Goal: Find contact information: Find contact information

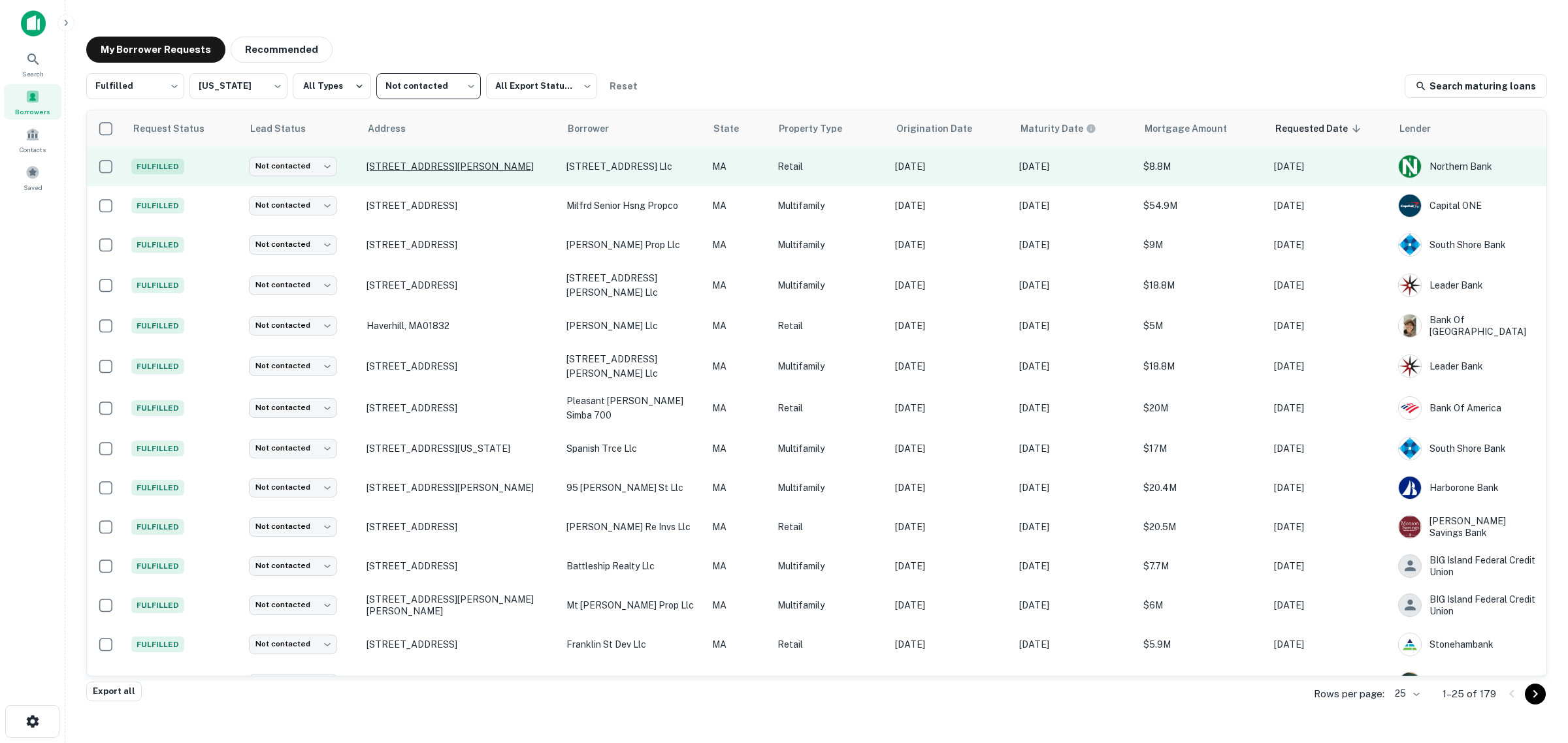
click at [422, 169] on p "[STREET_ADDRESS][PERSON_NAME]" at bounding box center [460, 167] width 187 height 12
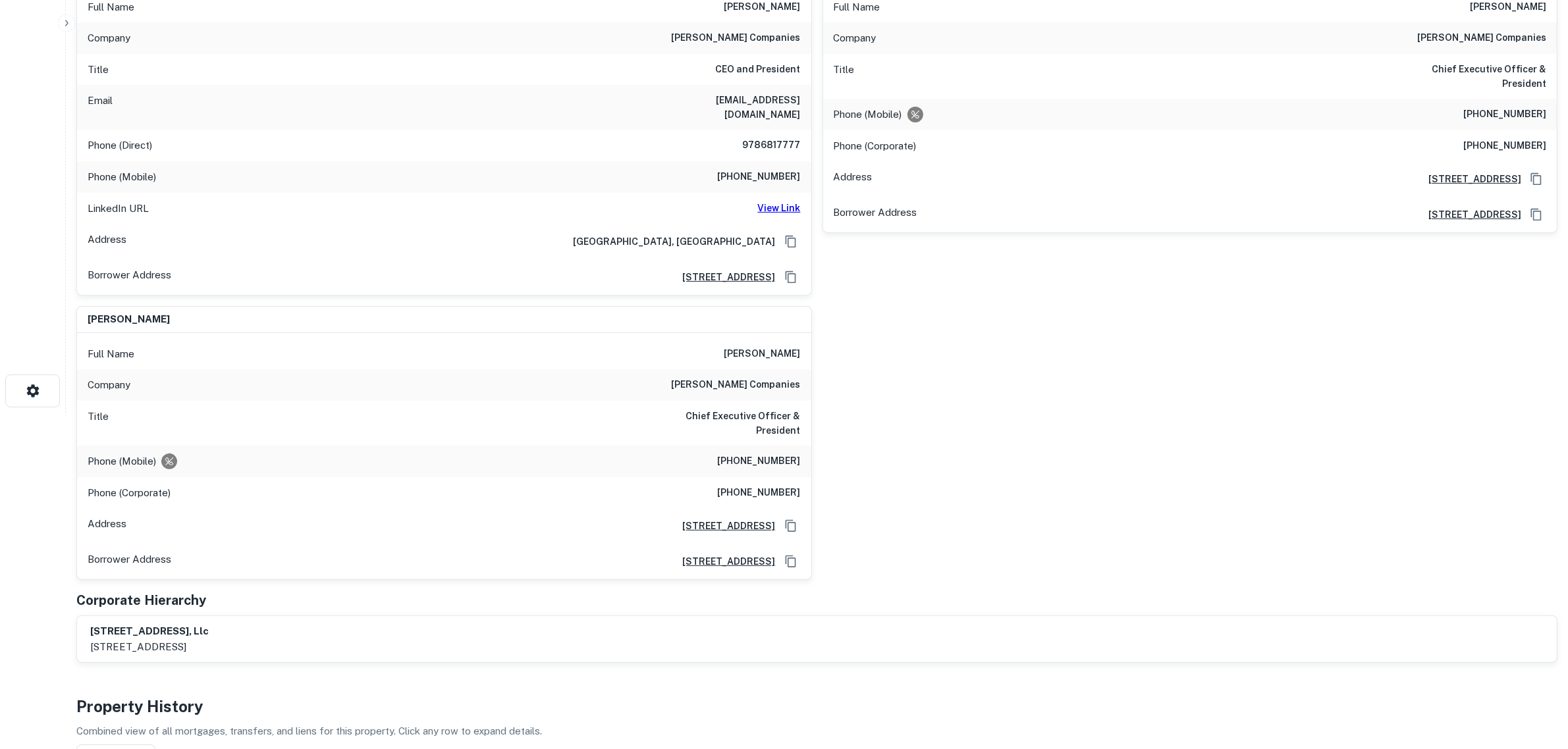
scroll to position [82, 0]
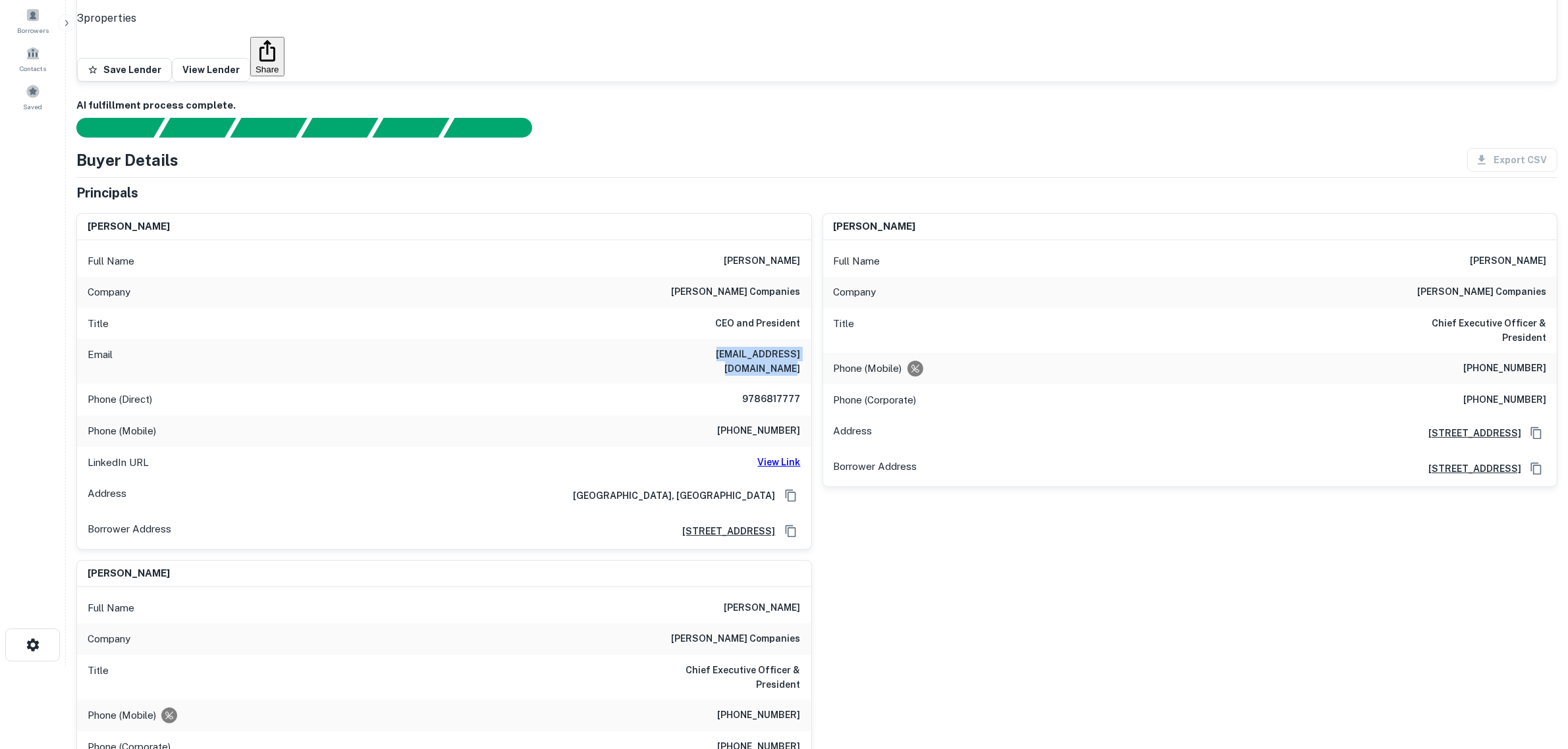
drag, startPoint x: 670, startPoint y: 291, endPoint x: 806, endPoint y: 298, distance: 136.2
click at [806, 339] on div "Email slupoli@lupolicompanies.com" at bounding box center [443, 361] width 734 height 45
copy h6 "slupoli@lupolicompanies.com"
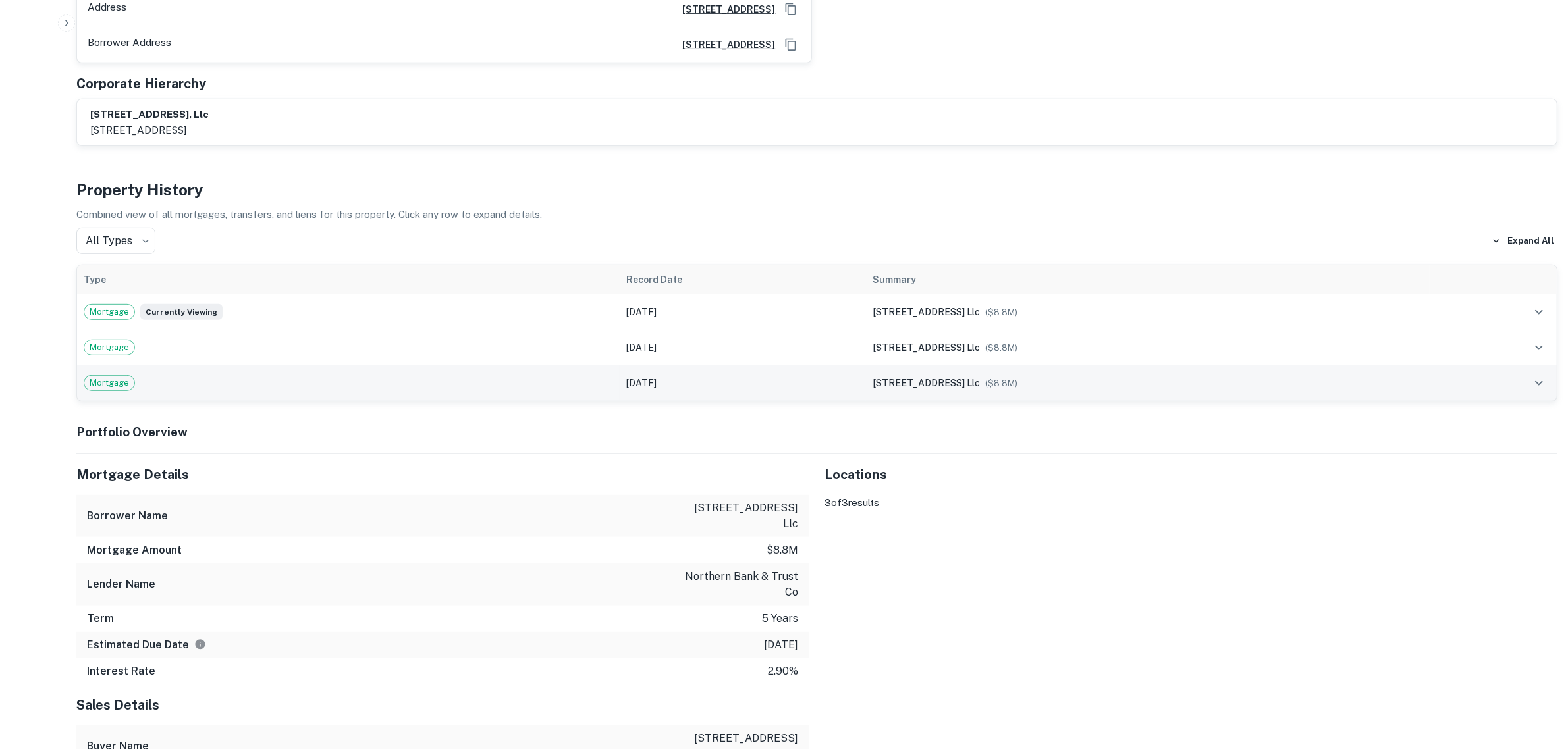
scroll to position [905, 0]
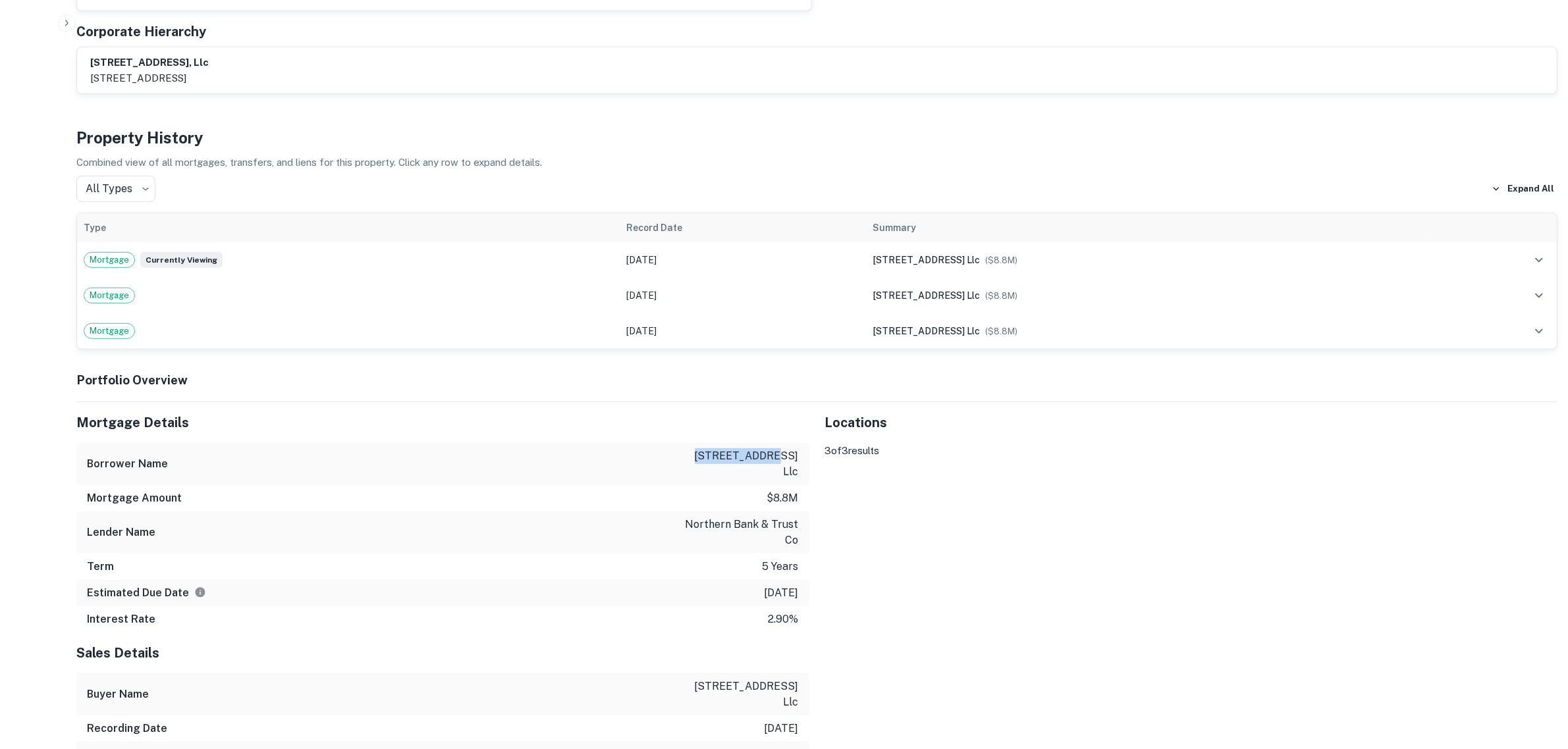
drag, startPoint x: 692, startPoint y: 376, endPoint x: 768, endPoint y: 376, distance: 76.0
click at [768, 448] on p "[STREET_ADDRESS] llc" at bounding box center [739, 464] width 118 height 31
copy p "423 merrimack"
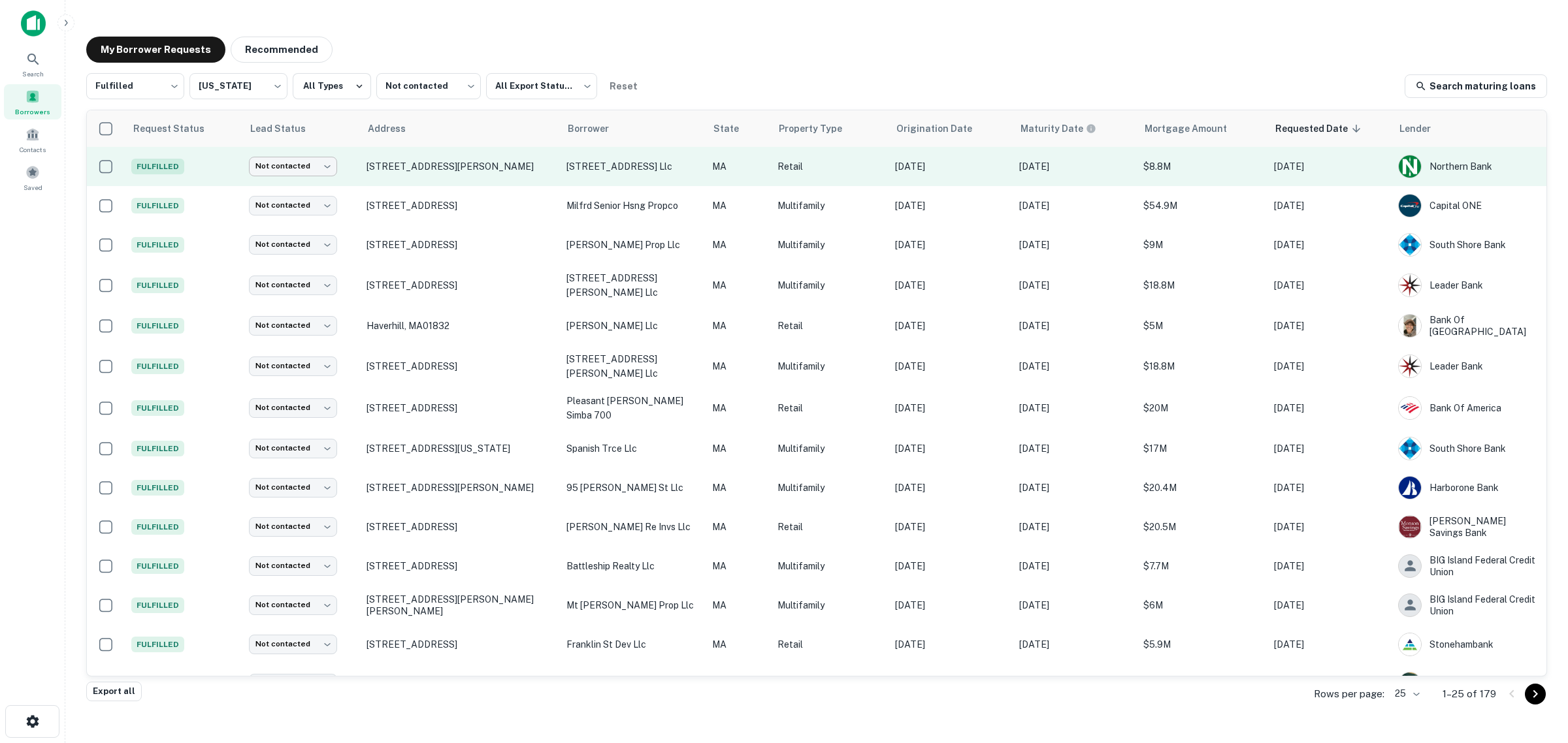
click at [318, 173] on body "Search Borrowers Contacts Saved My Borrower Requests Recommended Fulfilled ****…" at bounding box center [784, 372] width 1568 height 743
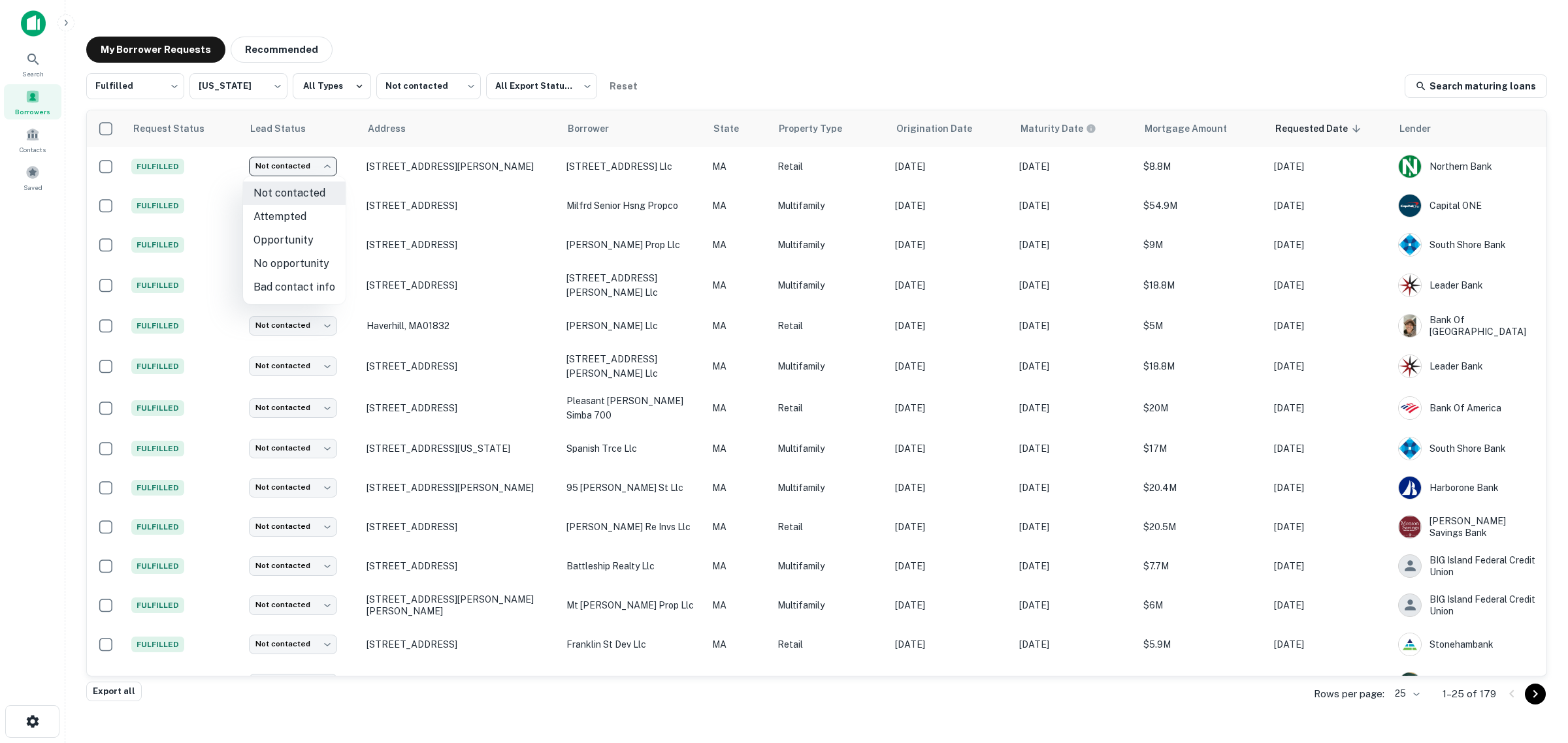
click at [315, 216] on li "Attempted" at bounding box center [294, 217] width 103 height 23
type input "*********"
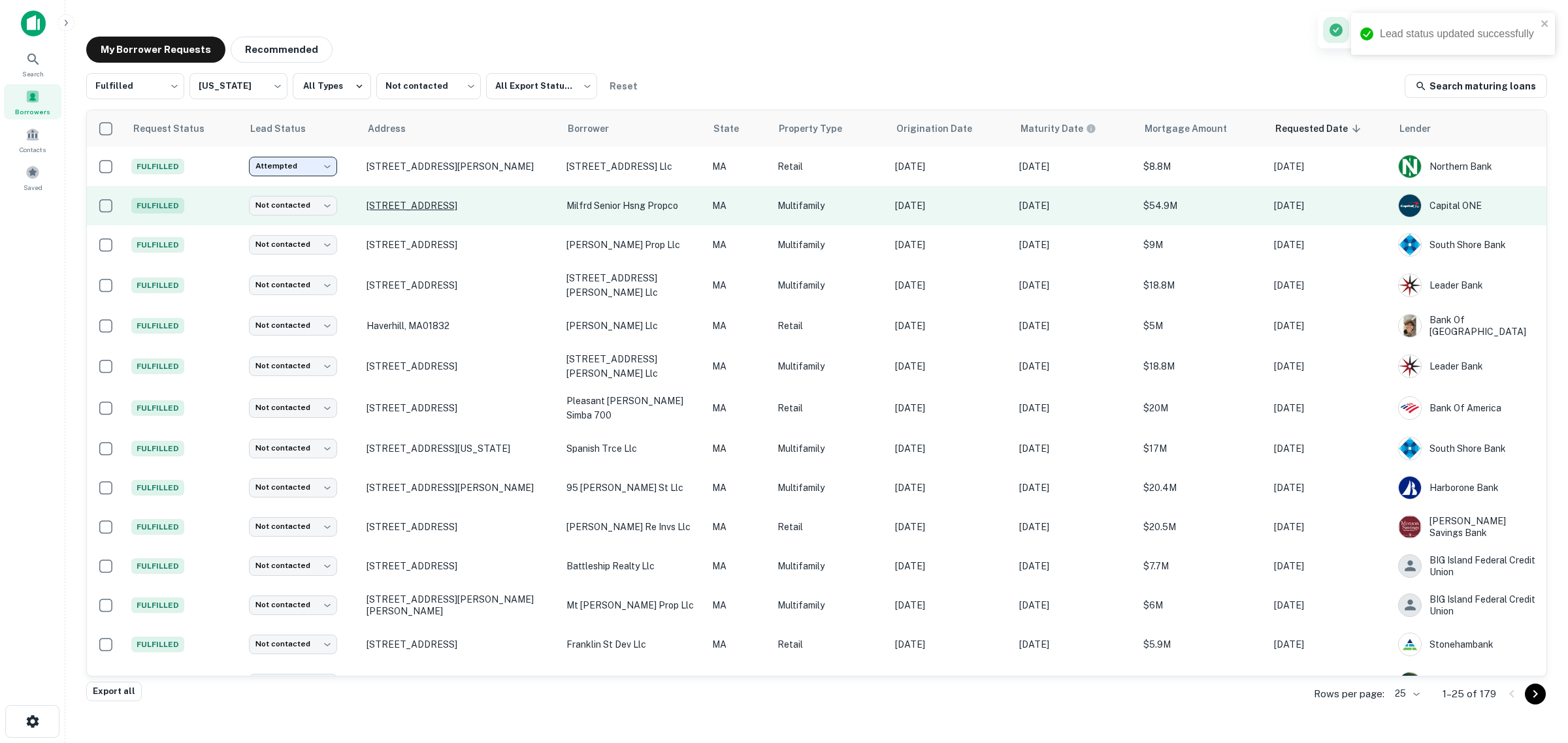
click at [417, 203] on p "[STREET_ADDRESS]" at bounding box center [460, 206] width 187 height 12
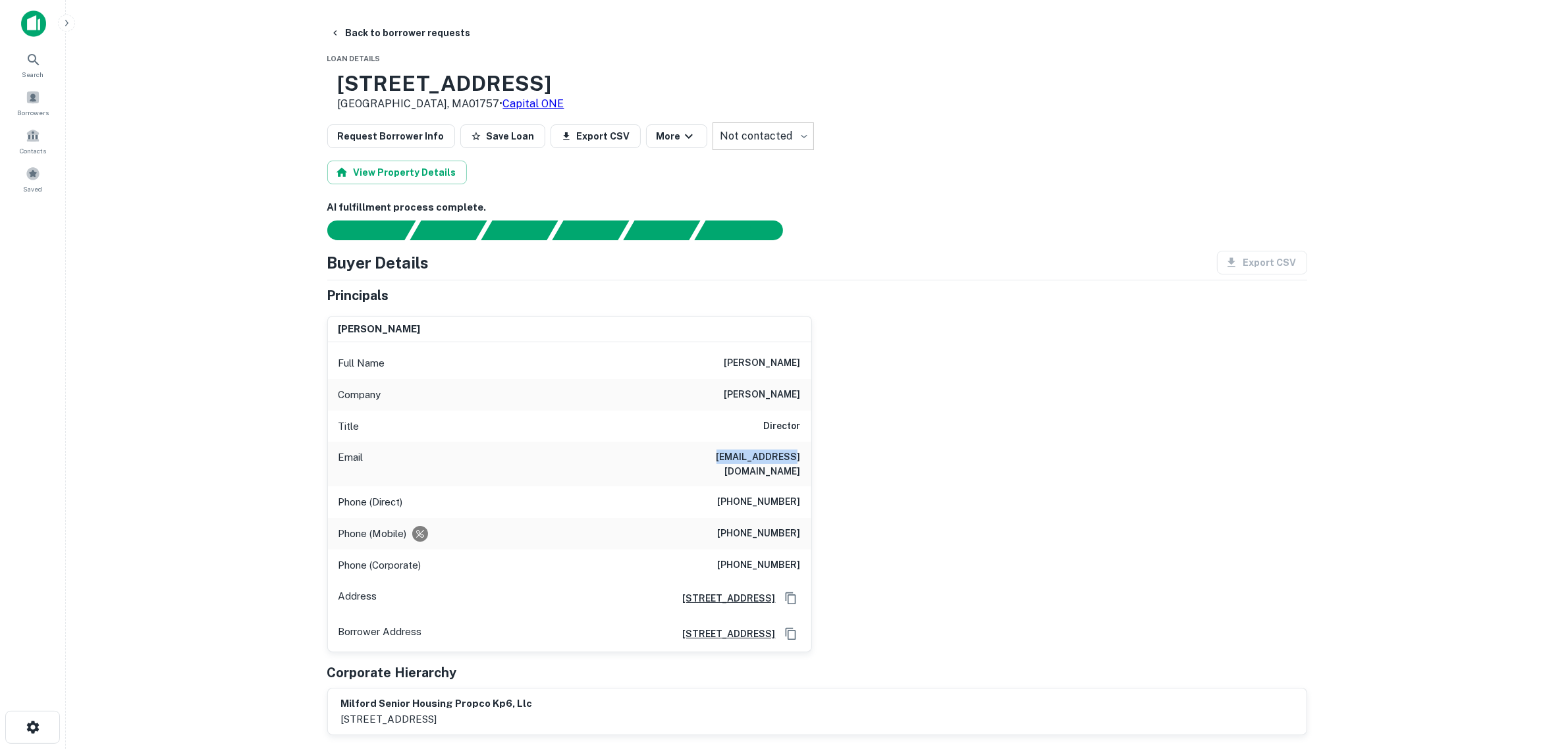
drag, startPoint x: 676, startPoint y: 456, endPoint x: 792, endPoint y: 456, distance: 116.0
click at [773, 456] on div "Email mmotisi@kaynecapital.com" at bounding box center [570, 464] width 483 height 45
drag, startPoint x: 792, startPoint y: 456, endPoint x: 811, endPoint y: 458, distance: 19.1
click at [811, 458] on div "Email mmotisi@kaynecapital.com" at bounding box center [570, 464] width 483 height 45
click at [805, 458] on div "Email mmotisi@kaynecapital.com" at bounding box center [570, 464] width 483 height 45
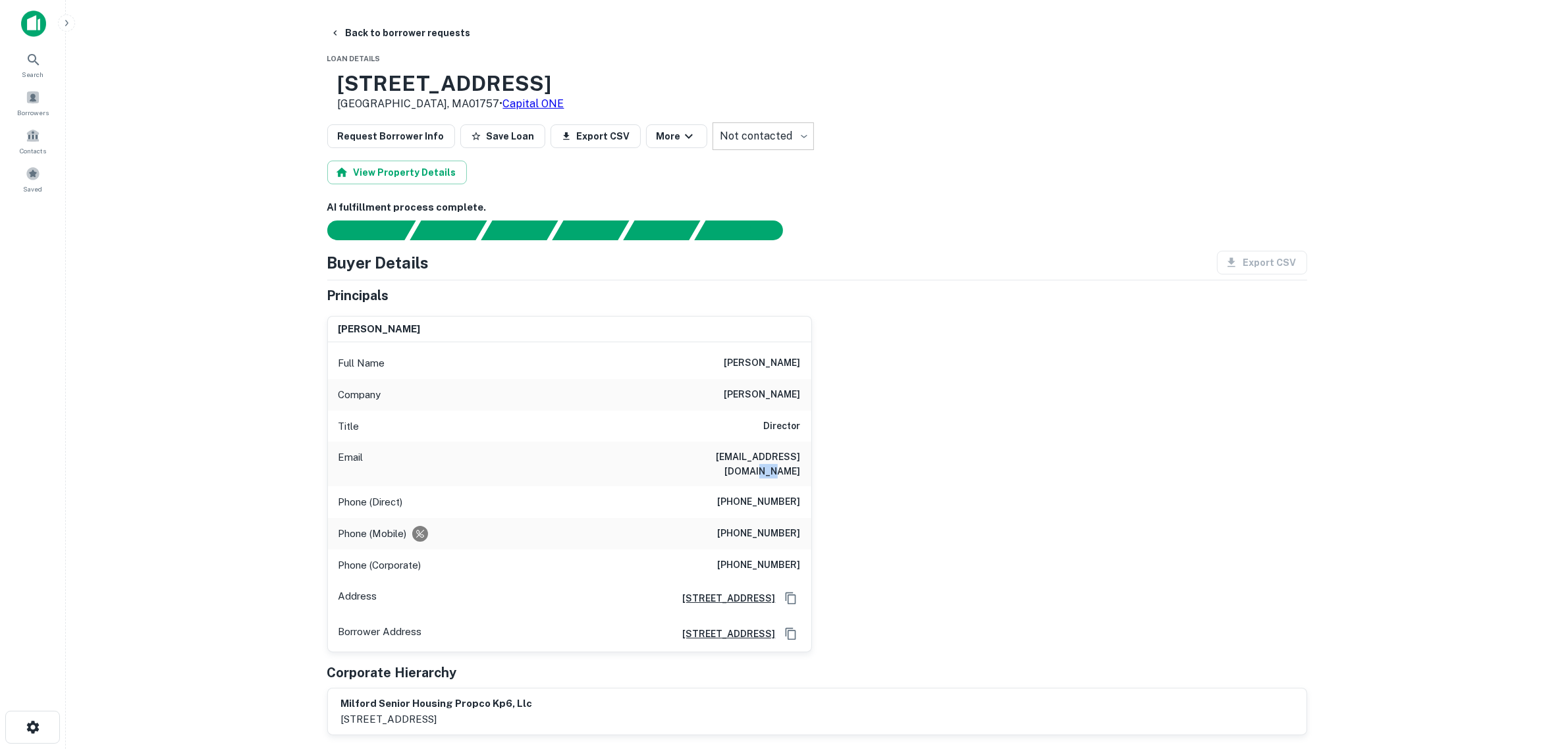
click at [802, 455] on div "Email mmotisi@kaynecapital.com" at bounding box center [570, 464] width 483 height 45
drag, startPoint x: 802, startPoint y: 454, endPoint x: 676, endPoint y: 453, distance: 126.0
click at [676, 453] on div "Email mmotisi@kaynecapital.com" at bounding box center [570, 464] width 483 height 45
drag, startPoint x: 415, startPoint y: 77, endPoint x: 383, endPoint y: 77, distance: 32.0
click at [383, 77] on h3 "[STREET_ADDRESS]" at bounding box center [451, 83] width 226 height 25
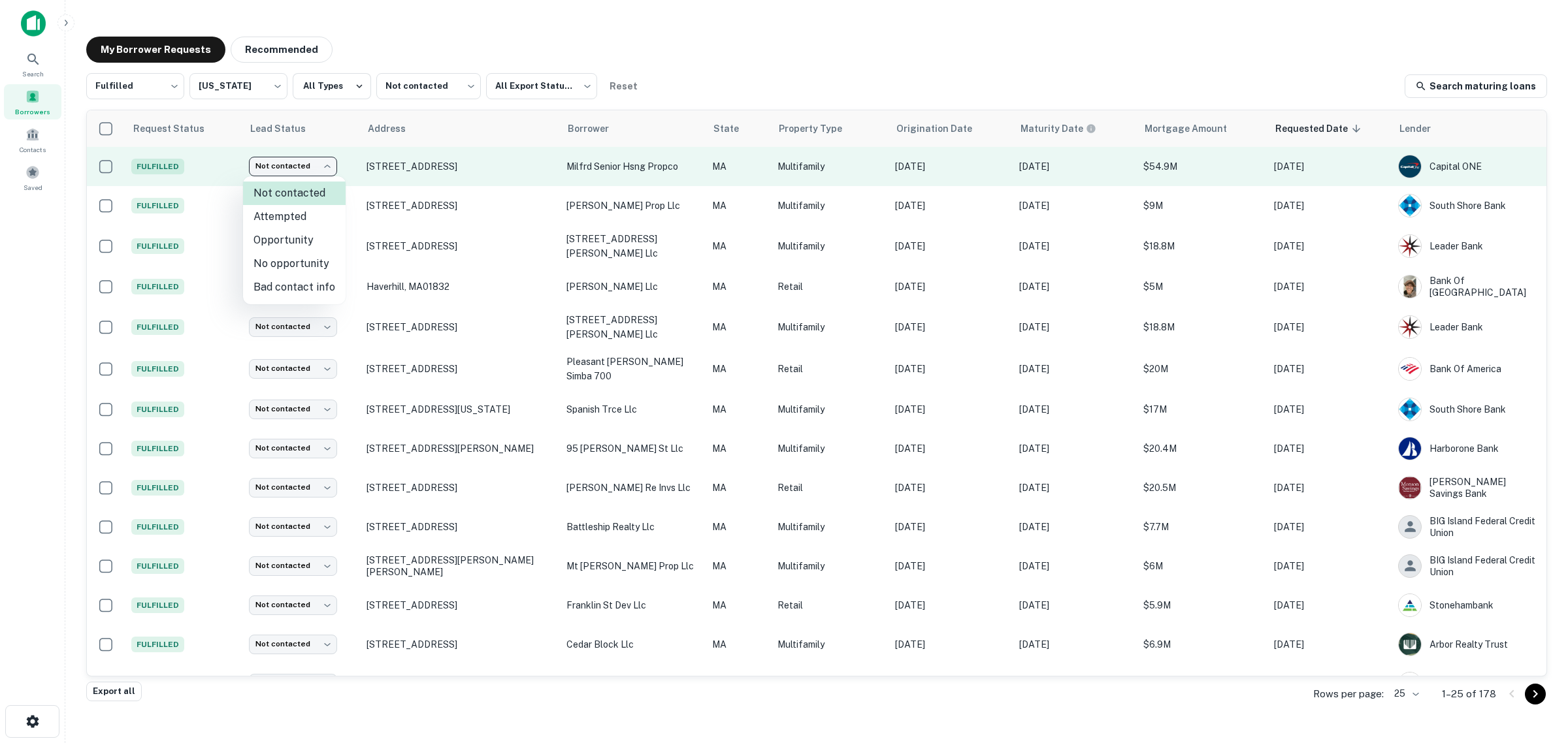
click at [323, 168] on body "Search Borrowers Contacts Saved My Borrower Requests Recommended Fulfilled ****…" at bounding box center [784, 372] width 1568 height 743
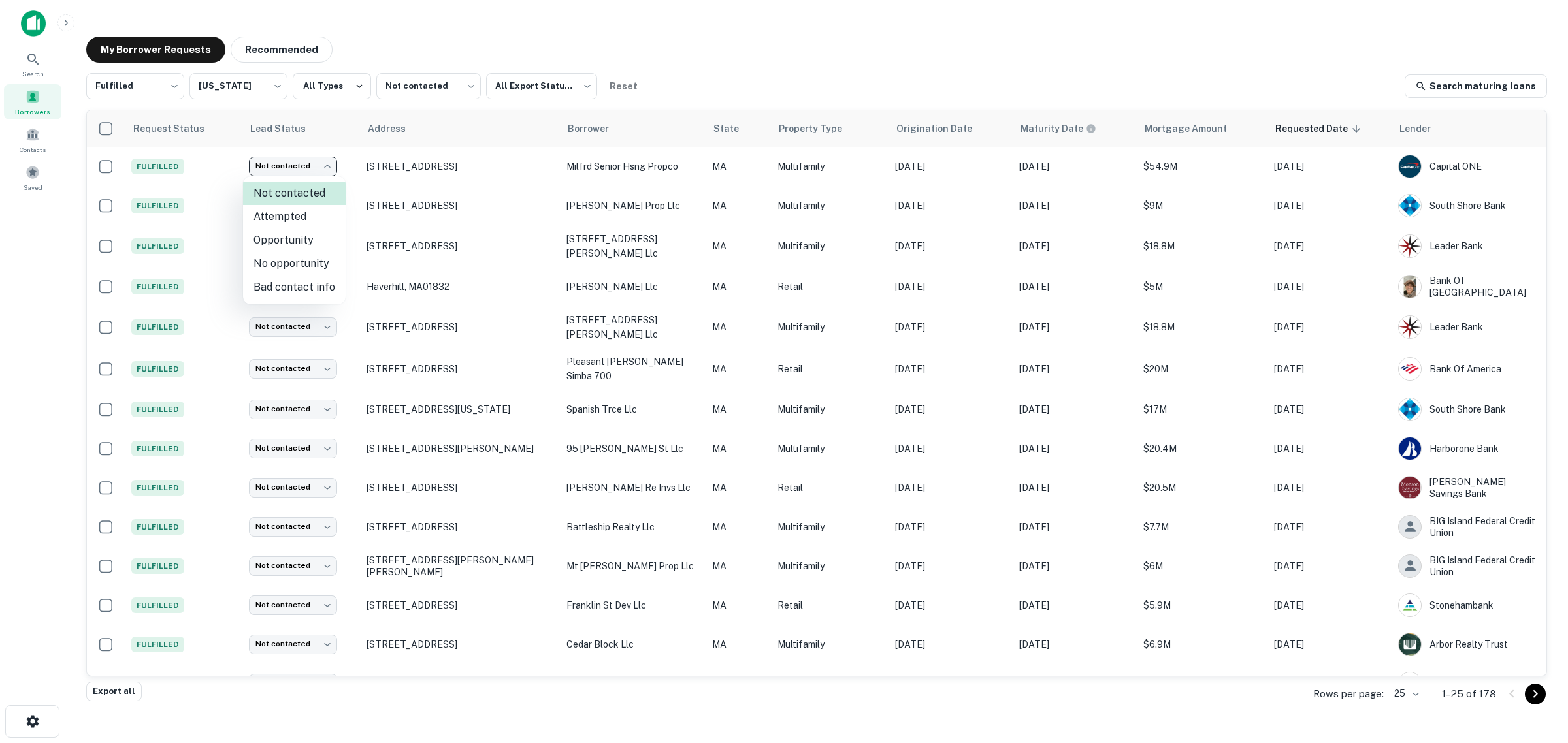
click at [289, 220] on li "Attempted" at bounding box center [294, 217] width 103 height 23
type input "*********"
click at [413, 93] on body "Search Borrowers Contacts Saved My Borrower Requests Recommended Fulfilled ****…" at bounding box center [784, 372] width 1568 height 743
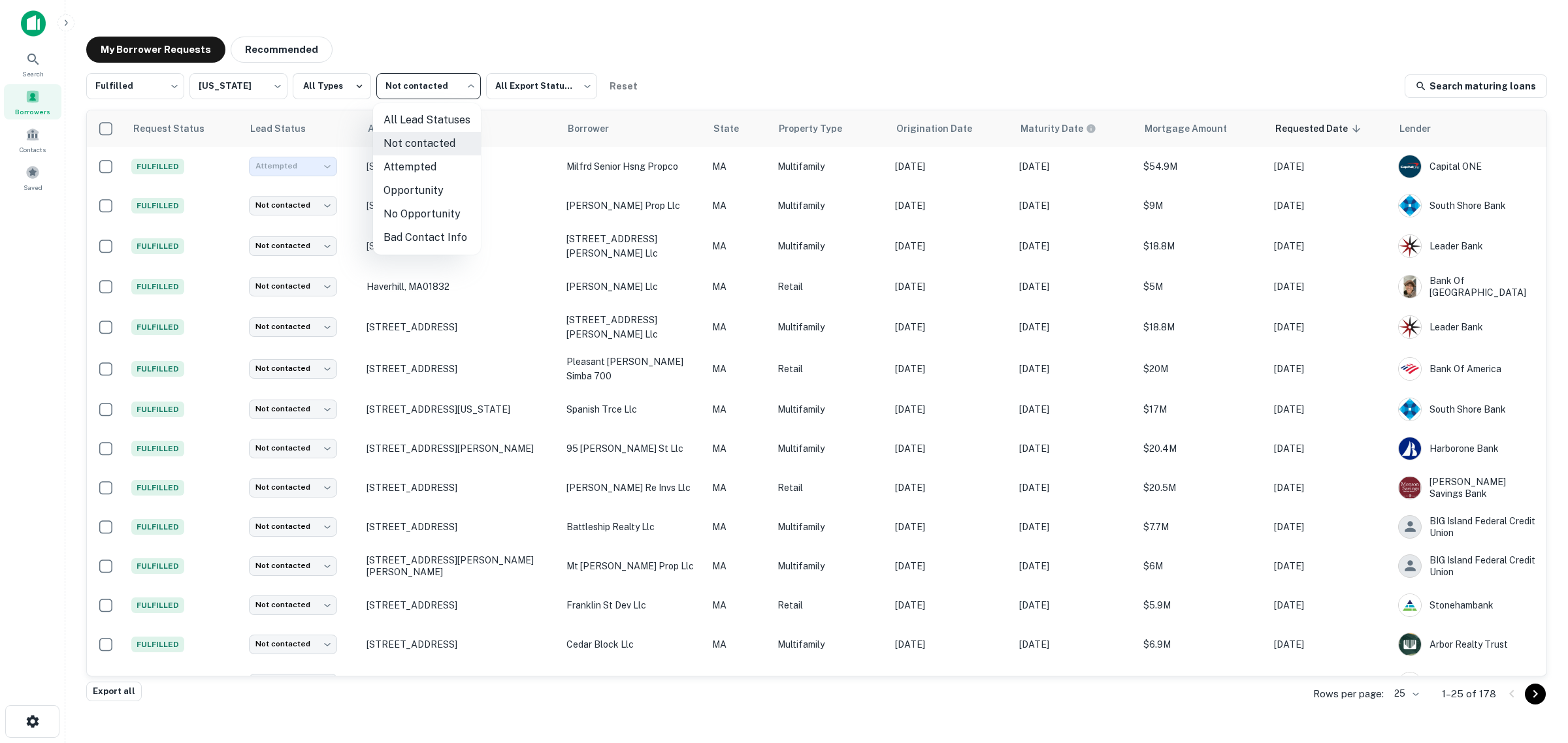
click at [694, 63] on div at bounding box center [784, 372] width 1568 height 743
click at [436, 92] on body "Search Borrowers Contacts Saved My Borrower Requests Recommended Fulfilled ****…" at bounding box center [784, 372] width 1568 height 743
click at [430, 125] on li "All Lead Statuses" at bounding box center [427, 120] width 108 height 23
type input "***"
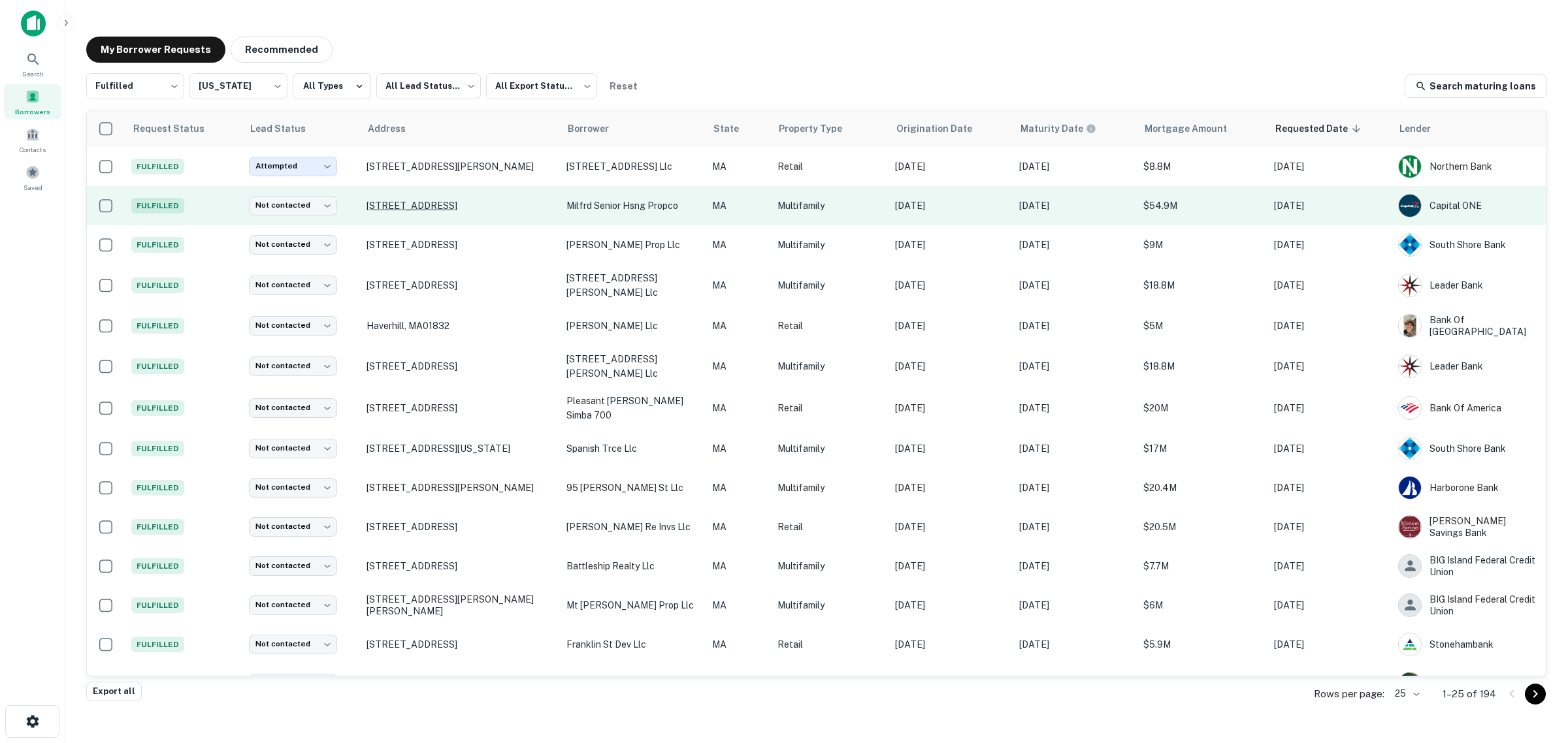
click at [394, 204] on p "[STREET_ADDRESS]" at bounding box center [460, 206] width 187 height 12
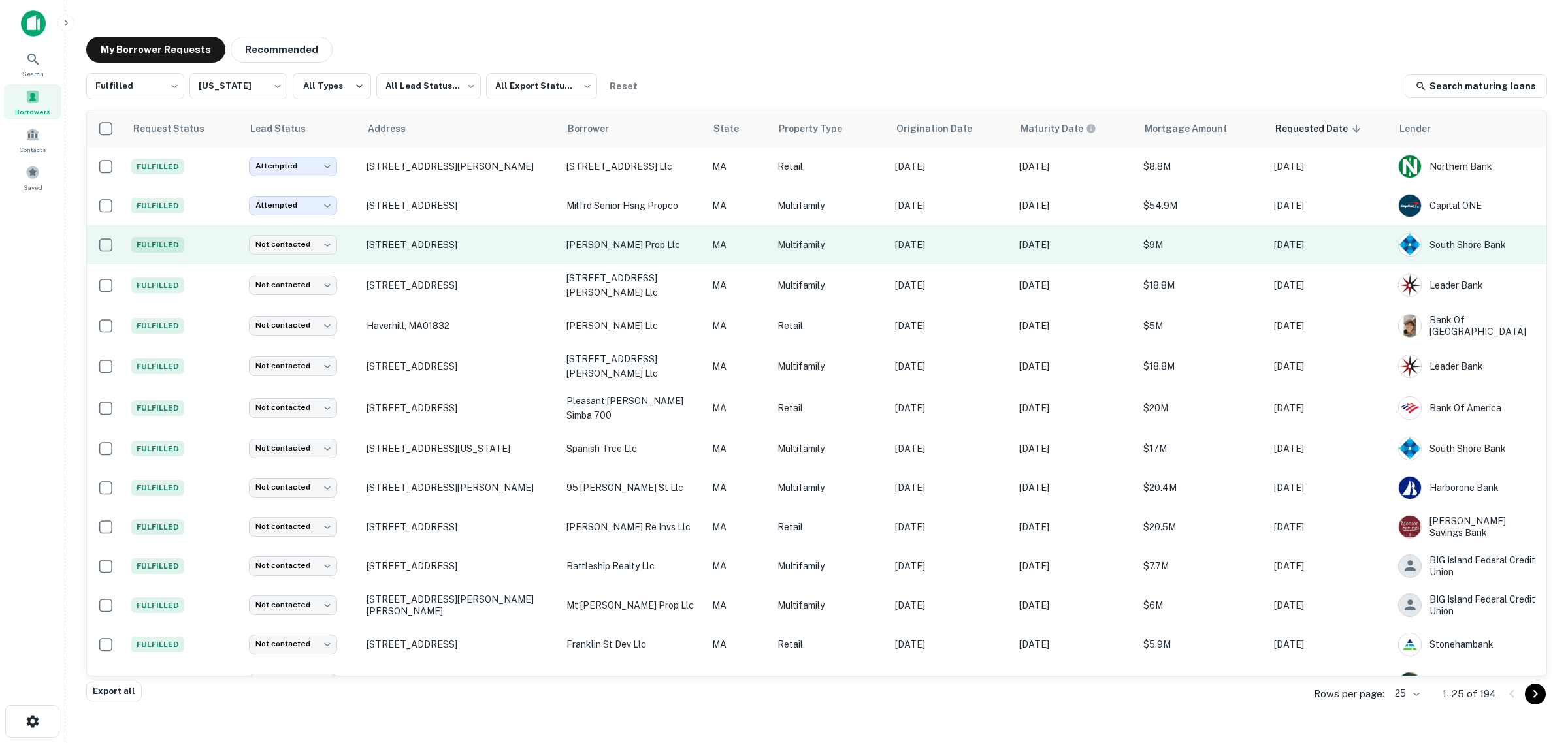
click at [400, 243] on p "[STREET_ADDRESS]" at bounding box center [460, 245] width 187 height 12
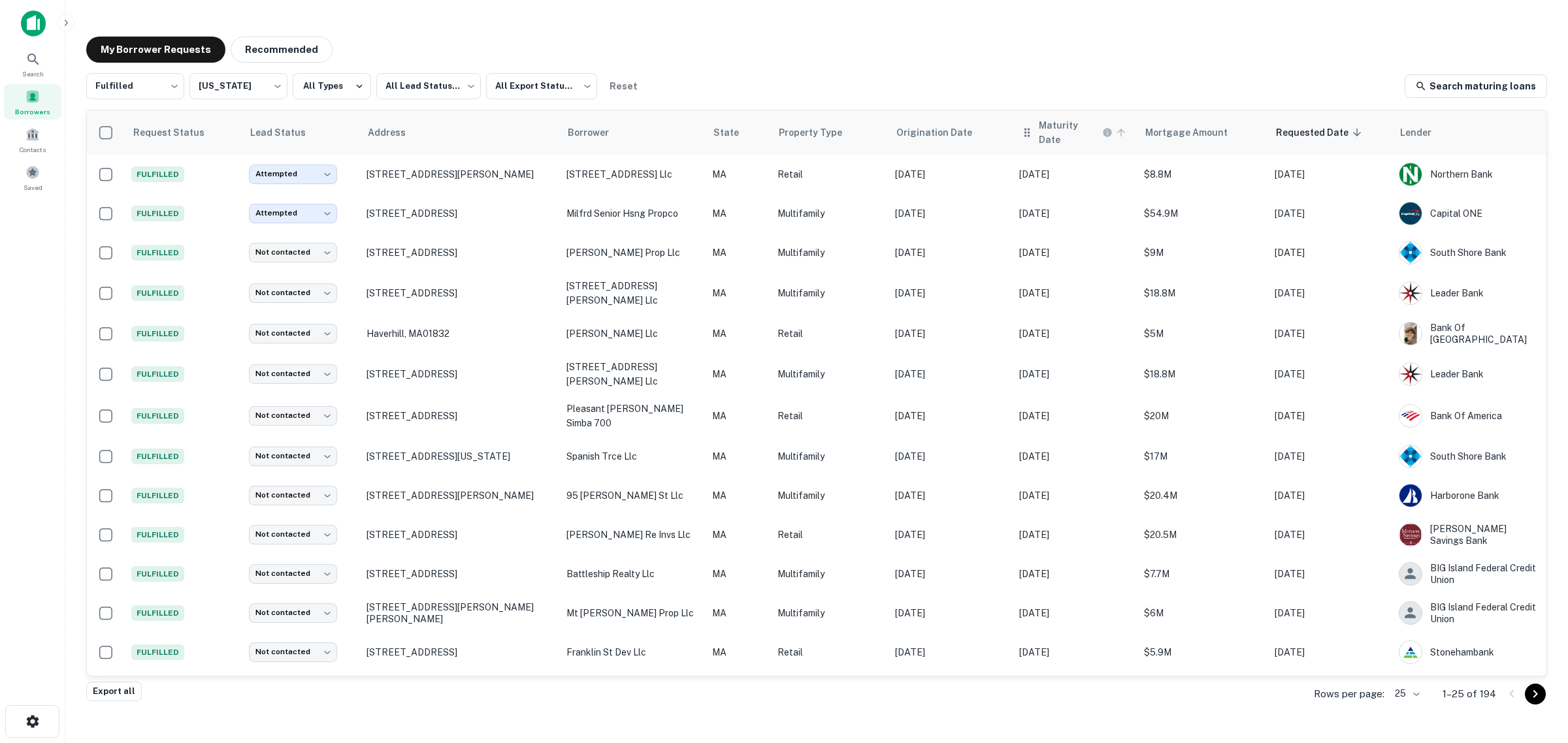
click at [1053, 131] on h6 "Maturity Date" at bounding box center [1069, 133] width 61 height 29
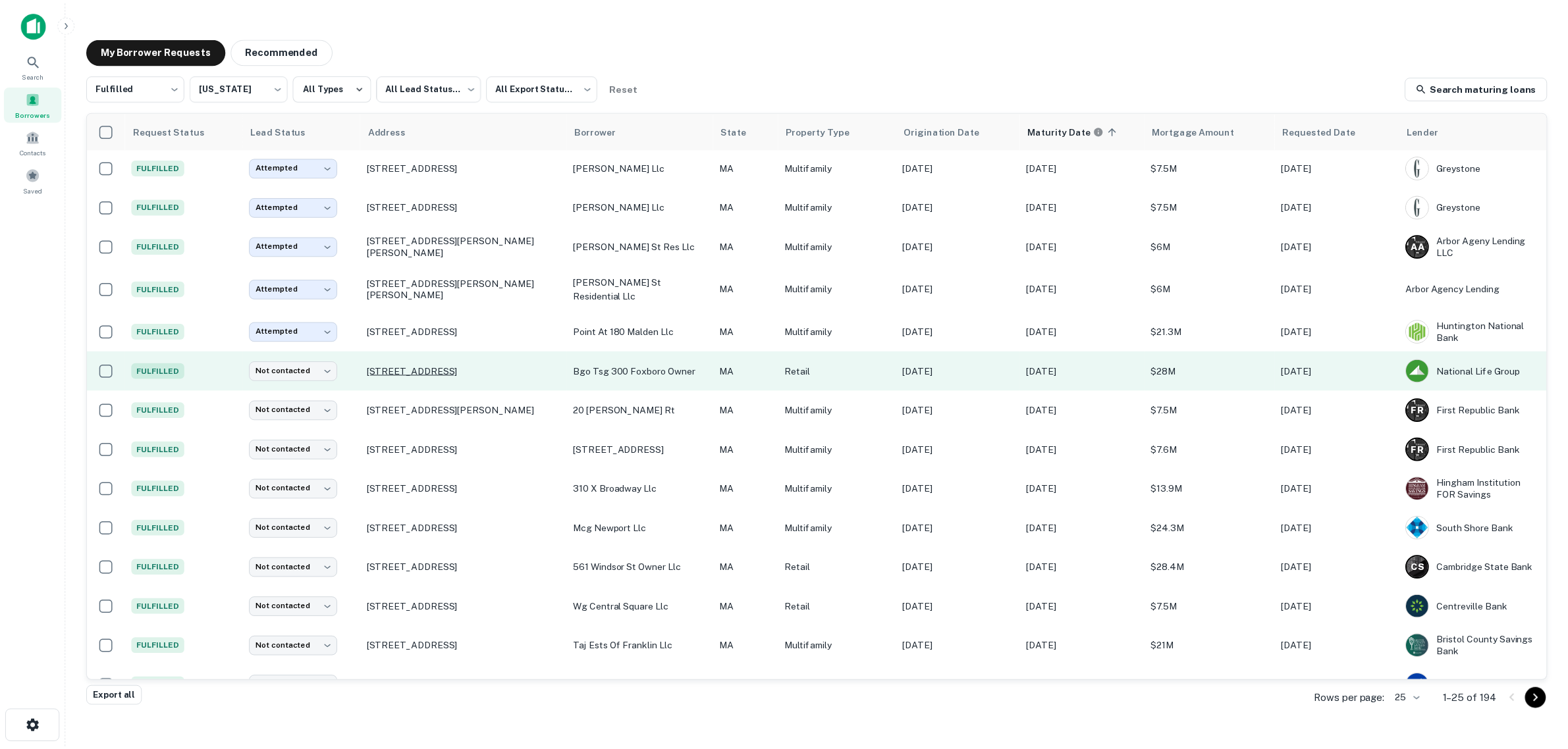
scroll to position [82, 0]
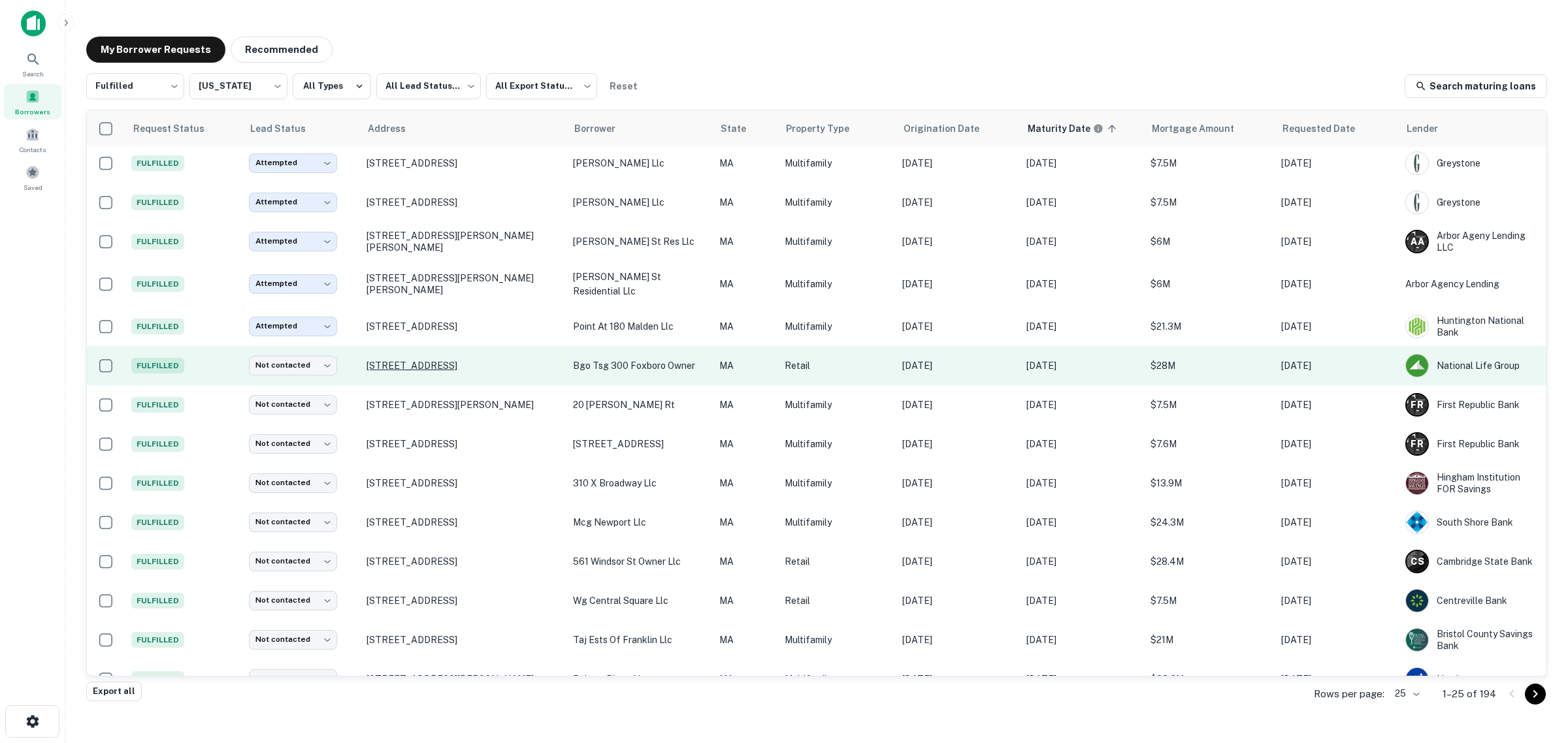
click at [380, 369] on p "[STREET_ADDRESS]" at bounding box center [463, 366] width 193 height 12
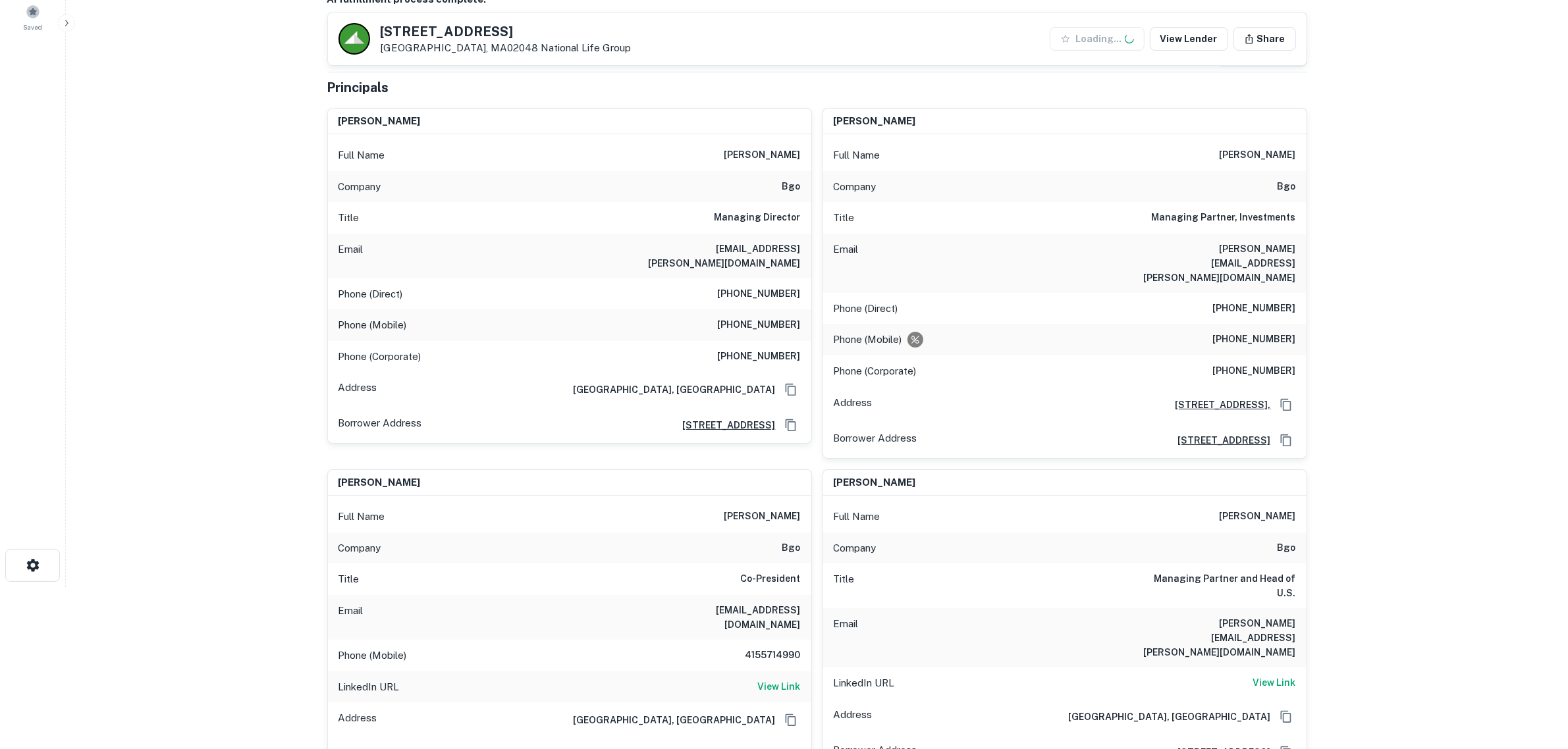
scroll to position [164, 0]
drag, startPoint x: 435, startPoint y: 126, endPoint x: 332, endPoint y: 124, distance: 103.0
click at [332, 124] on div "[PERSON_NAME]" at bounding box center [570, 119] width 483 height 26
copy h6 "[PERSON_NAME]"
click at [241, 342] on main "Back to borrower requests [STREET_ADDRESS] National Life Group Save Lender View…" at bounding box center [816, 210] width 1502 height 749
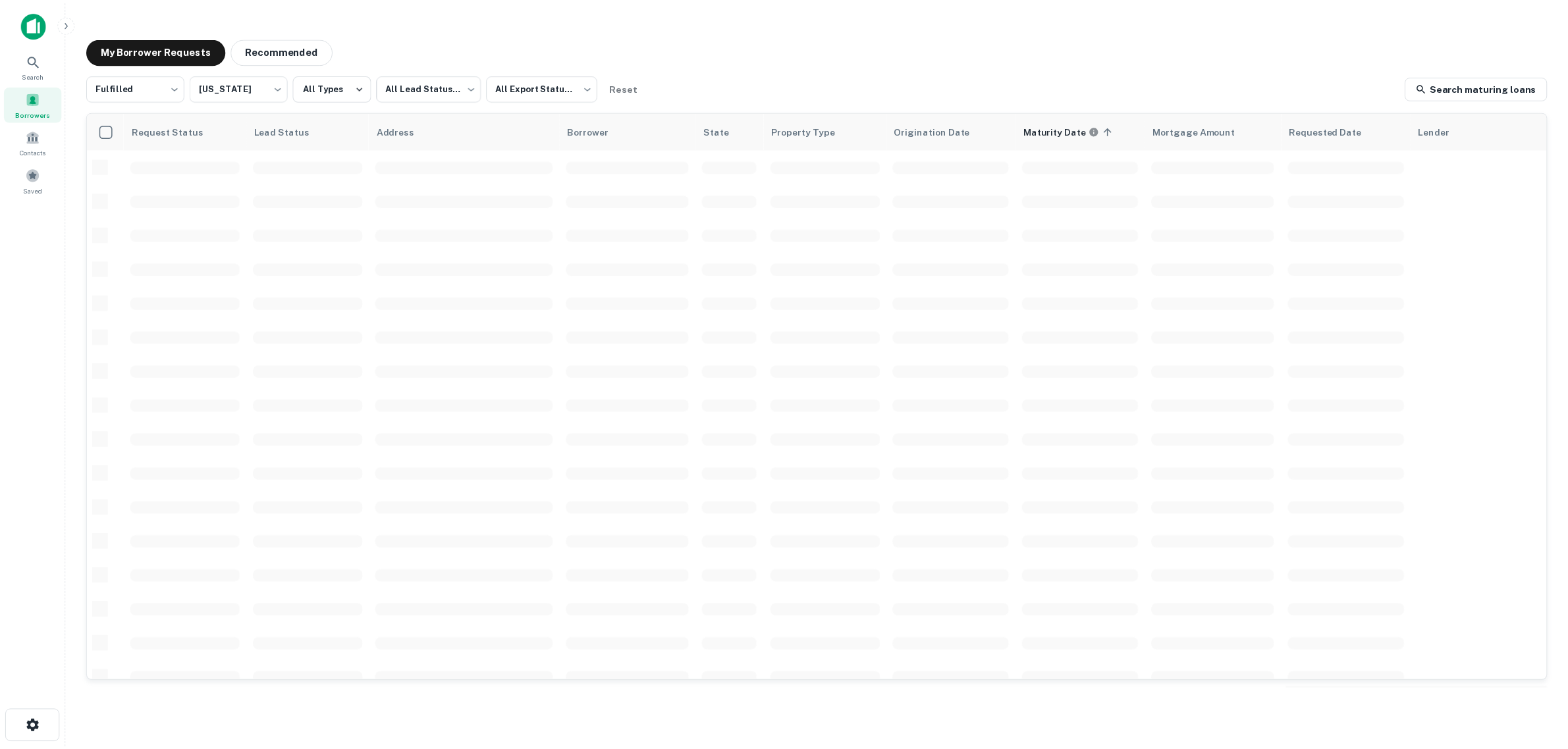
scroll to position [82, 0]
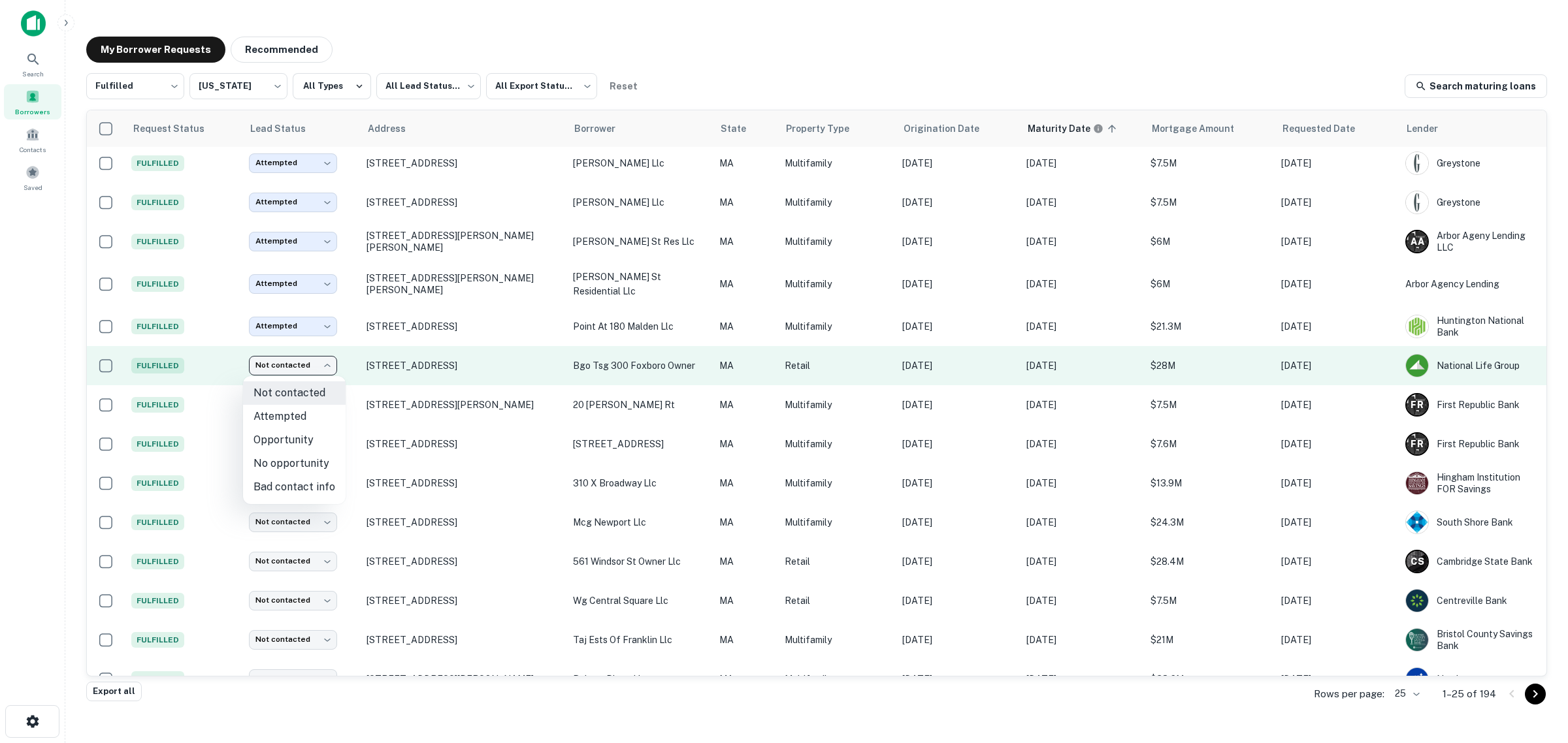
click at [299, 368] on body "Search Borrowers Contacts Saved My Borrower Requests Recommended Fulfilled ****…" at bounding box center [784, 372] width 1568 height 743
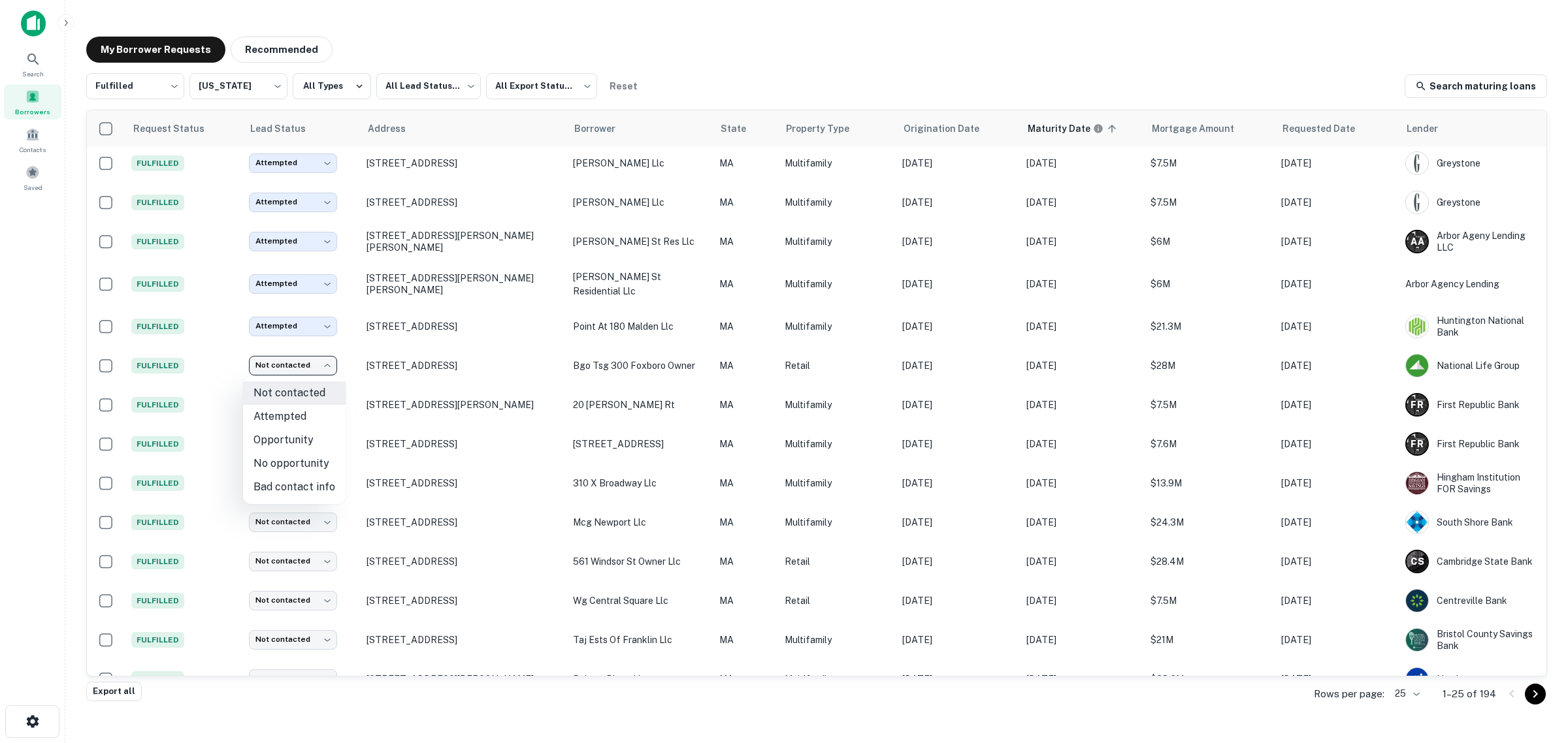
click at [304, 461] on li "No opportunity" at bounding box center [294, 463] width 103 height 23
type input "**********"
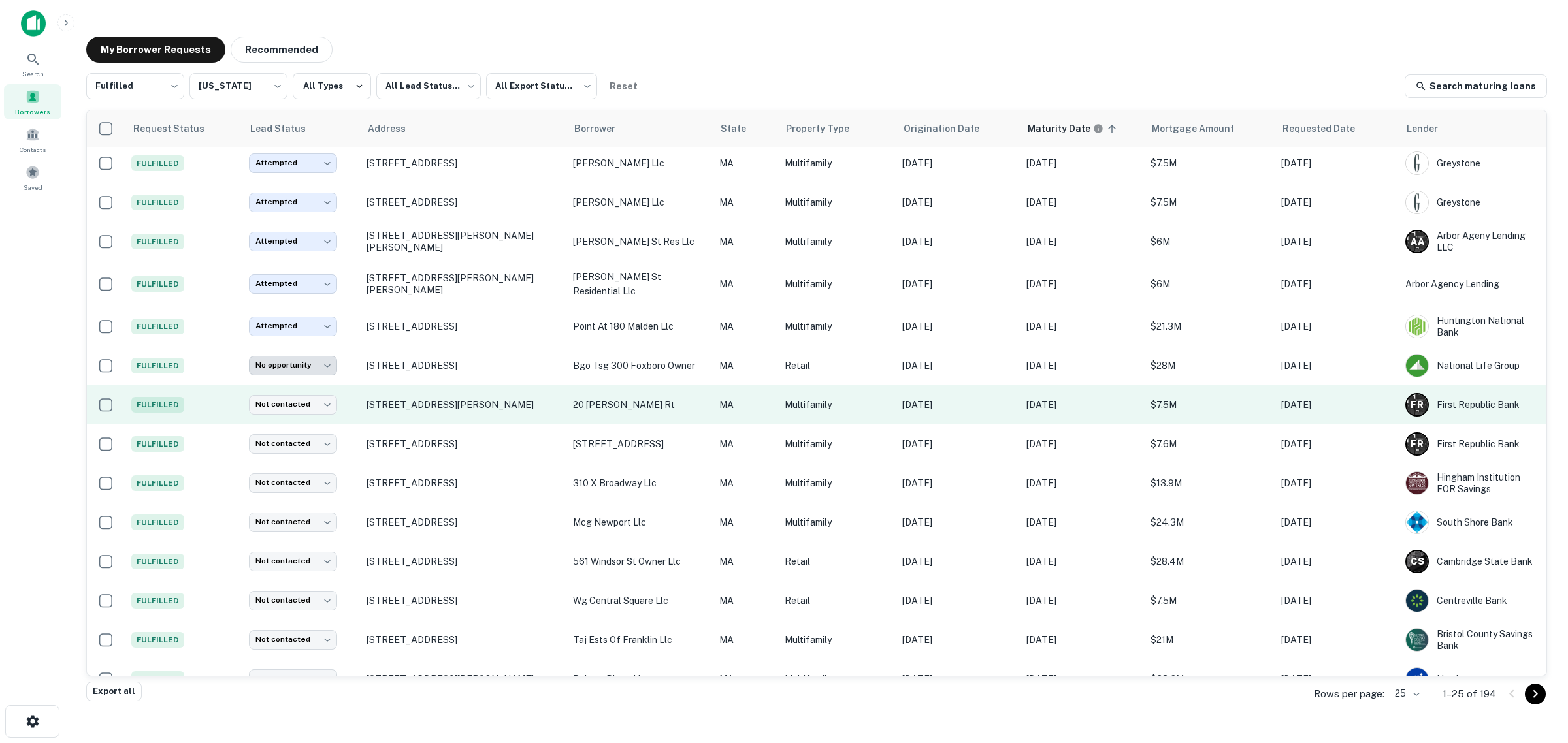
click at [409, 402] on p "[STREET_ADDRESS][PERSON_NAME]" at bounding box center [463, 405] width 193 height 12
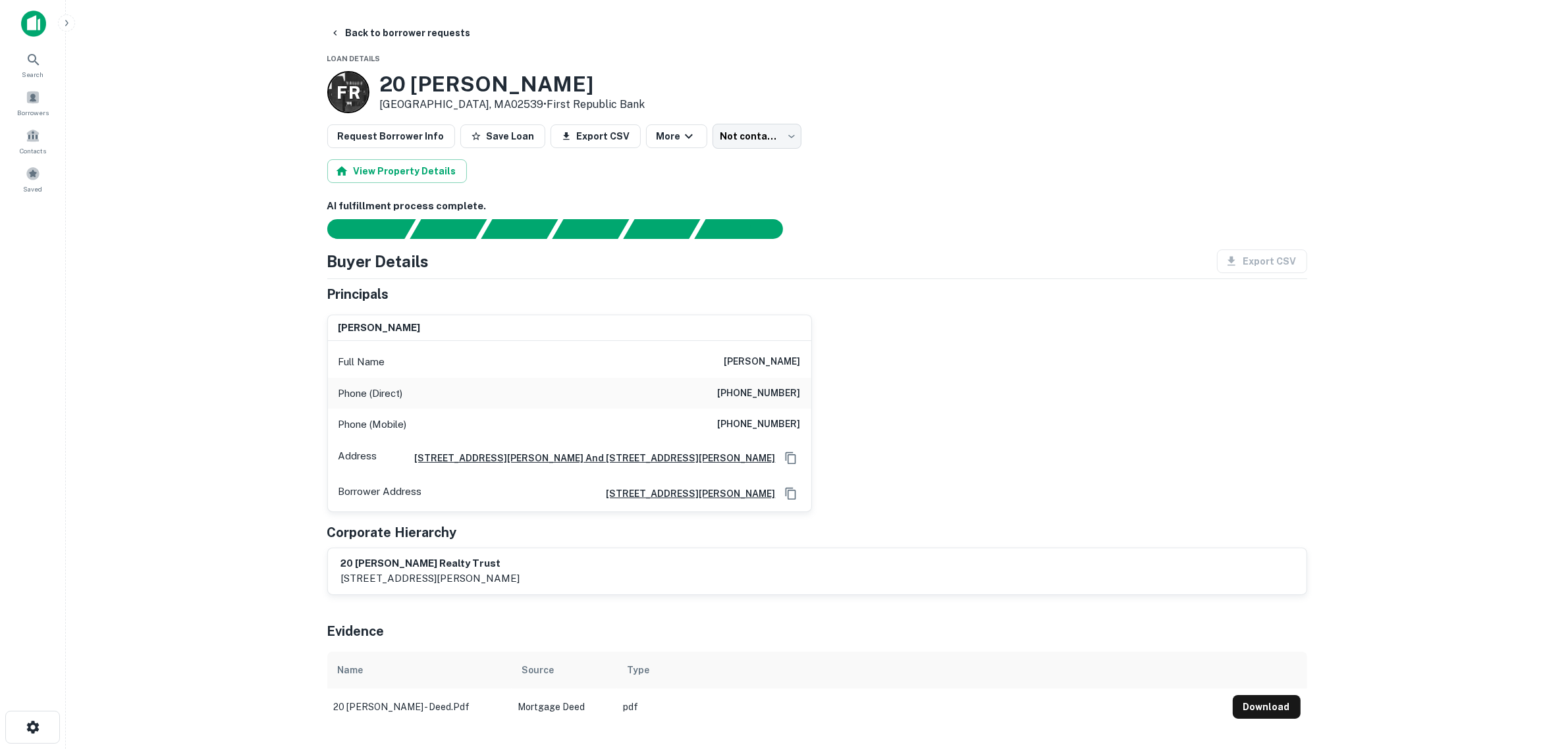
drag, startPoint x: 726, startPoint y: 358, endPoint x: 806, endPoint y: 357, distance: 80.0
click at [806, 357] on div "Full Name [PERSON_NAME]" at bounding box center [570, 361] width 483 height 31
copy h6 "[PERSON_NAME]"
click at [288, 452] on main "Back to borrower requests Loan Details [STREET_ADDRESS][PERSON_NAME] • First Re…" at bounding box center [816, 374] width 1502 height 749
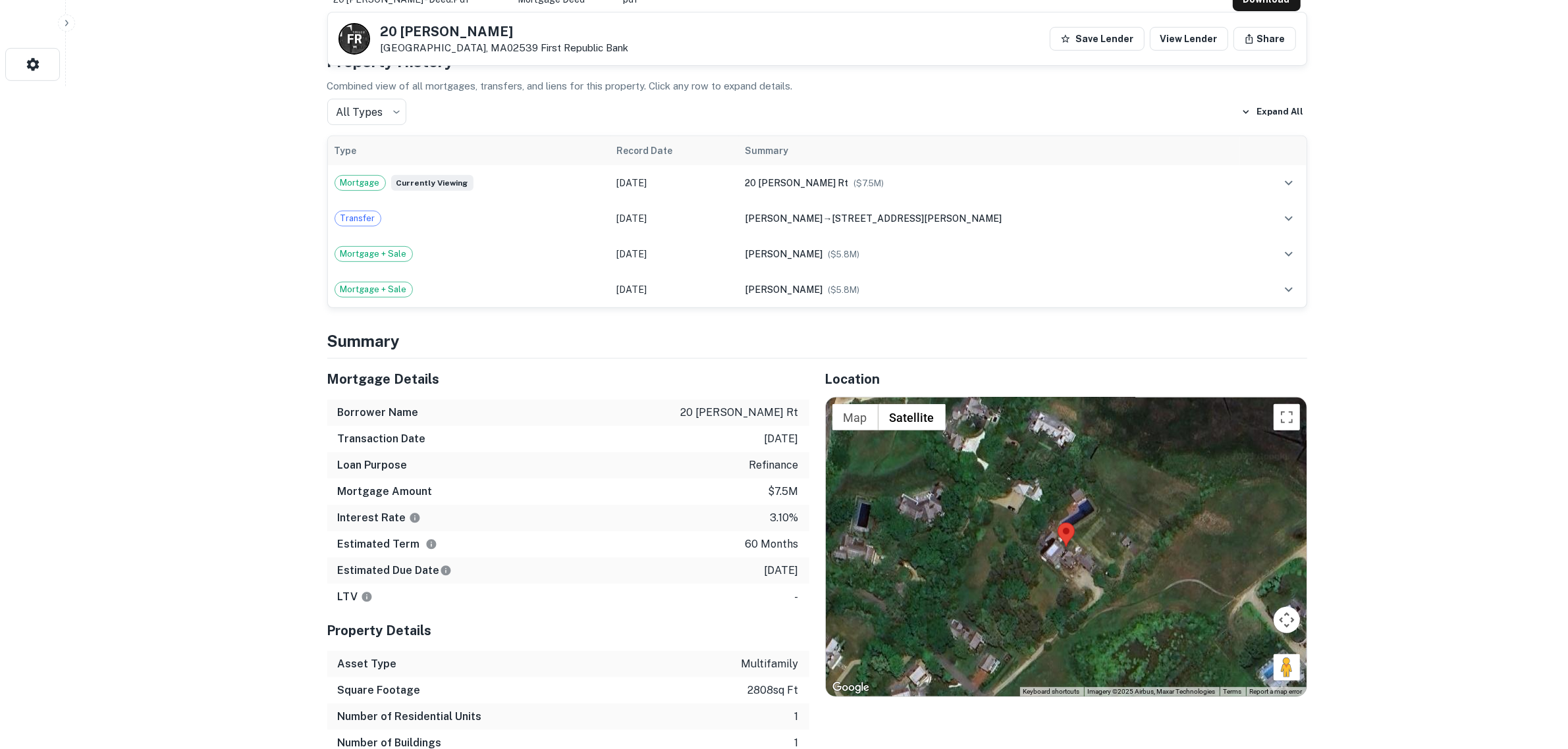
scroll to position [576, 0]
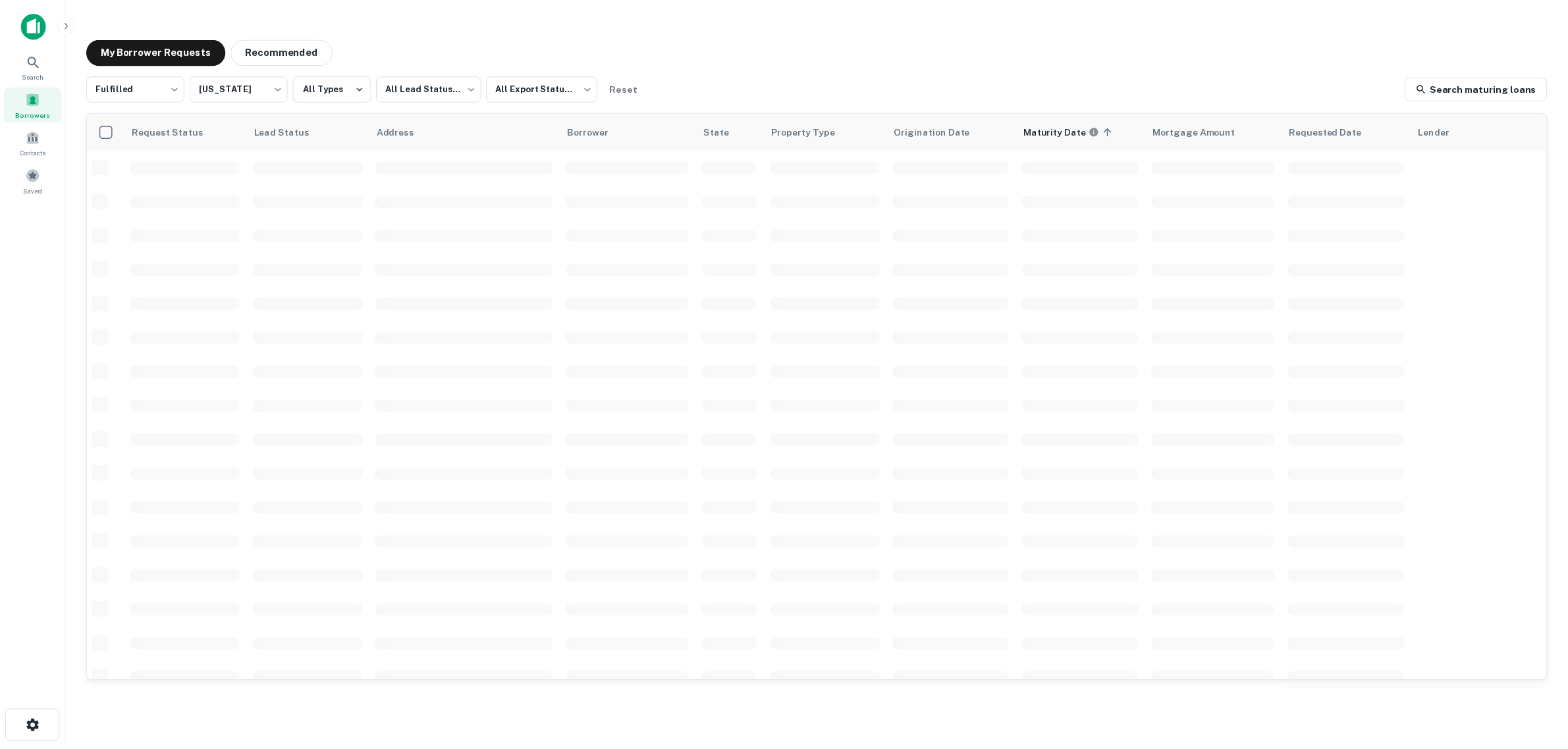
scroll to position [82, 0]
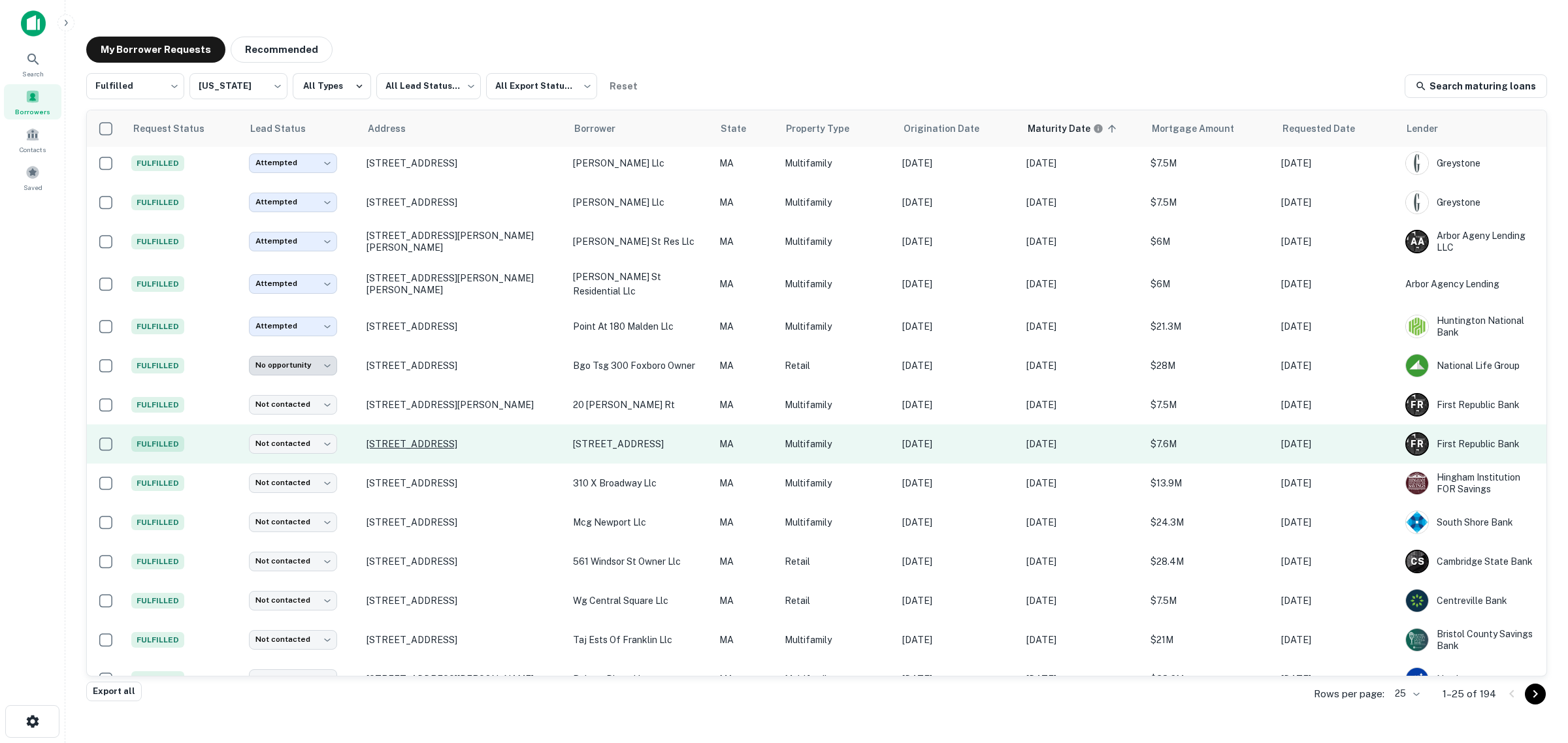
click at [428, 441] on p "[STREET_ADDRESS]" at bounding box center [463, 444] width 193 height 12
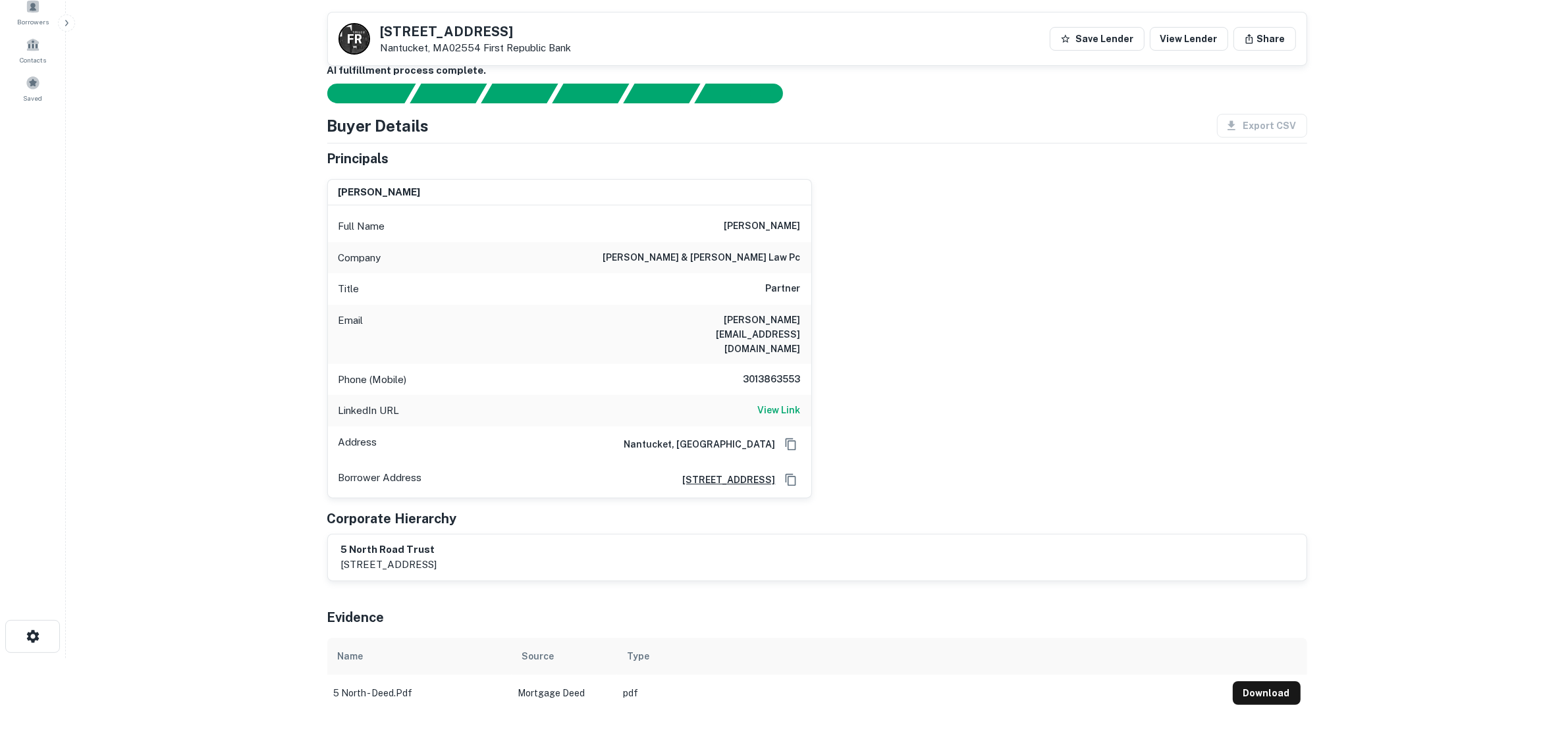
scroll to position [82, 0]
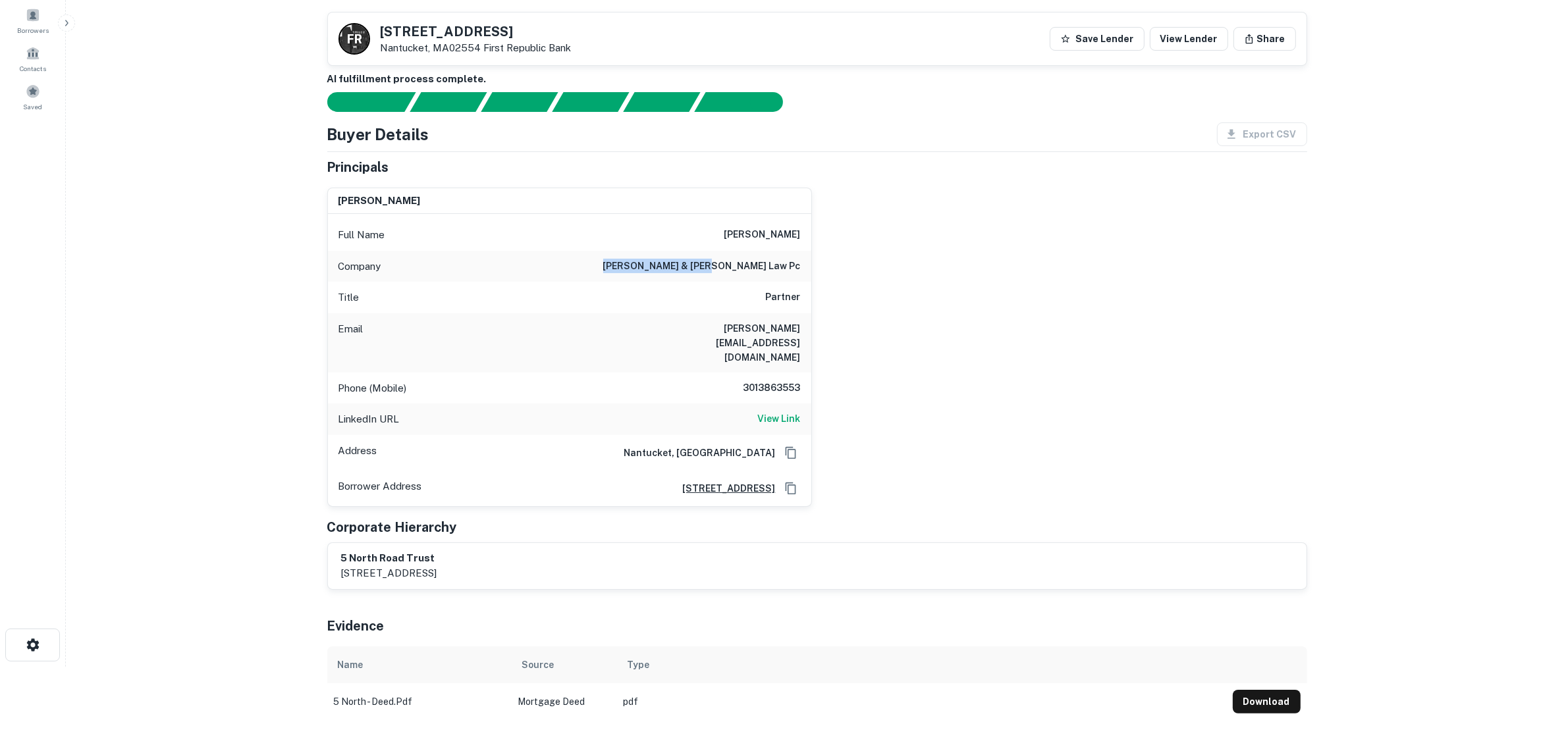
drag, startPoint x: 657, startPoint y: 267, endPoint x: 835, endPoint y: 274, distance: 178.1
click at [835, 274] on div "[PERSON_NAME] Full Name [PERSON_NAME] Company [PERSON_NAME] & [PERSON_NAME] law…" at bounding box center [812, 342] width 990 height 330
copy h6 "[PERSON_NAME] & [PERSON_NAME] law pc"
click at [841, 299] on div "[PERSON_NAME] Full Name [PERSON_NAME] Company [PERSON_NAME] & [PERSON_NAME] law…" at bounding box center [812, 342] width 990 height 330
drag, startPoint x: 803, startPoint y: 326, endPoint x: 700, endPoint y: 317, distance: 103.4
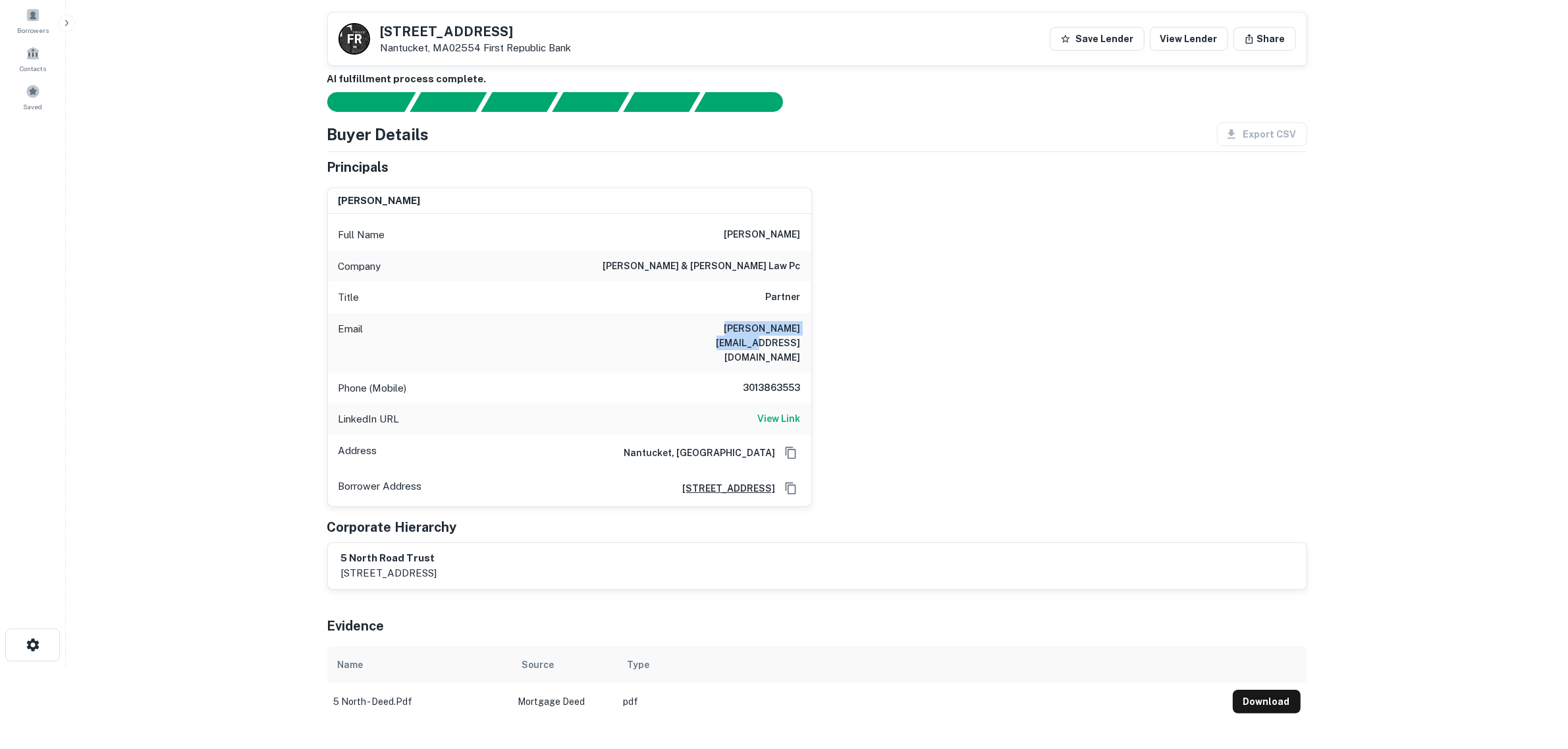
click at [700, 317] on div "Email [PERSON_NAME][EMAIL_ADDRESS][DOMAIN_NAME]" at bounding box center [570, 342] width 483 height 59
copy h6 "[PERSON_NAME][EMAIL_ADDRESS][DOMAIN_NAME]"
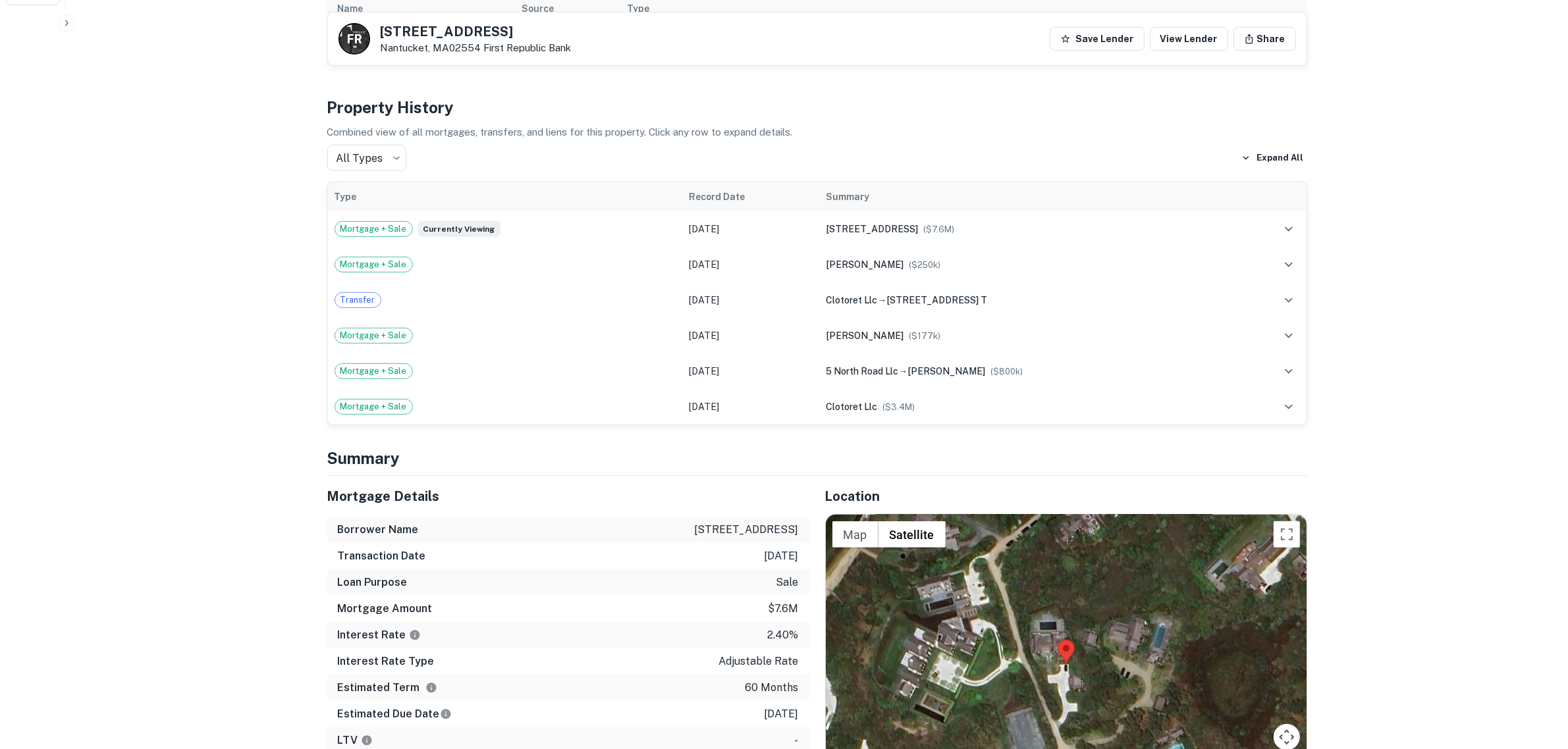
scroll to position [740, 0]
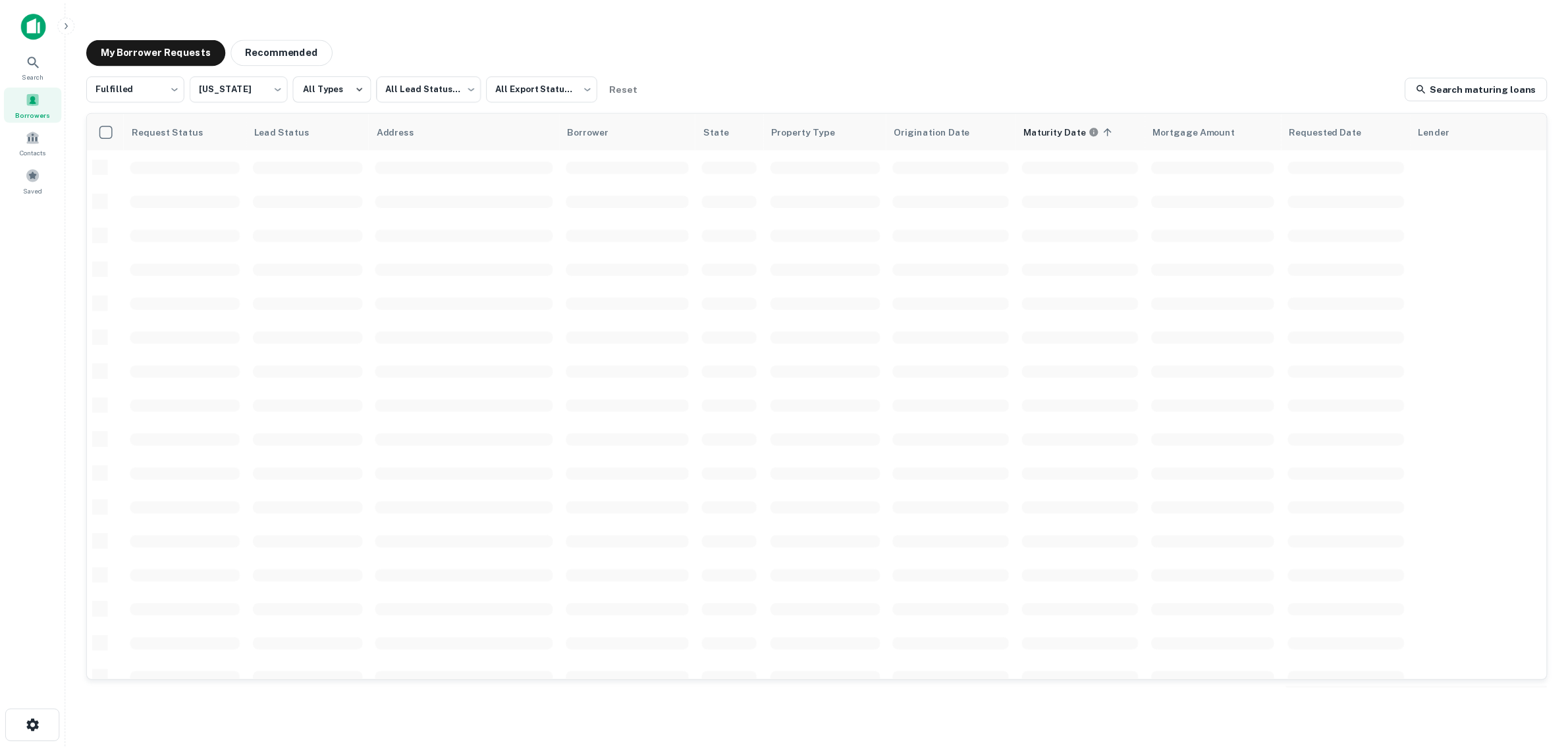
scroll to position [82, 0]
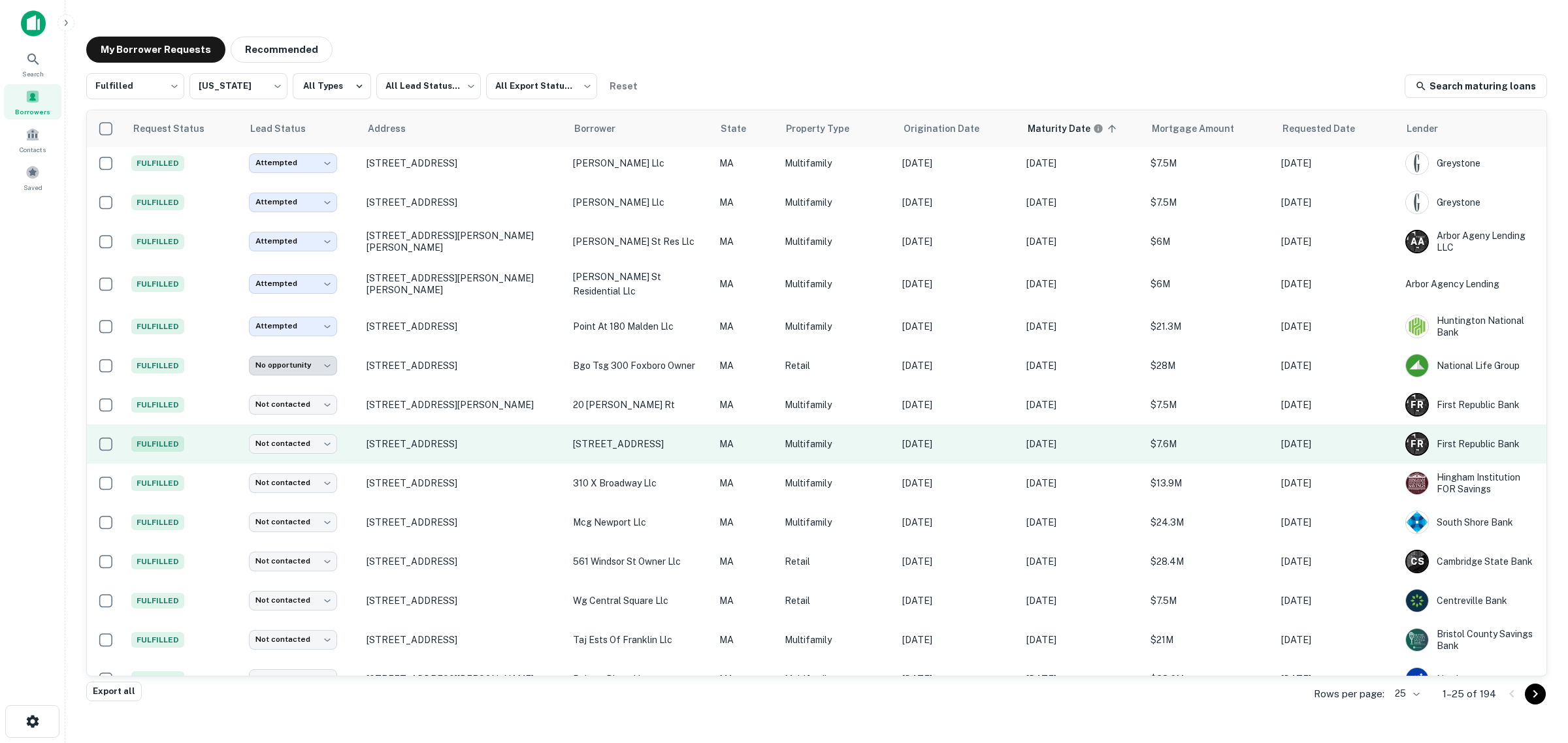
click at [312, 435] on td "Not contacted **** ​" at bounding box center [301, 444] width 117 height 39
click at [314, 444] on body "Search Borrowers Contacts Saved My Borrower Requests Recommended Fulfilled ****…" at bounding box center [784, 372] width 1568 height 743
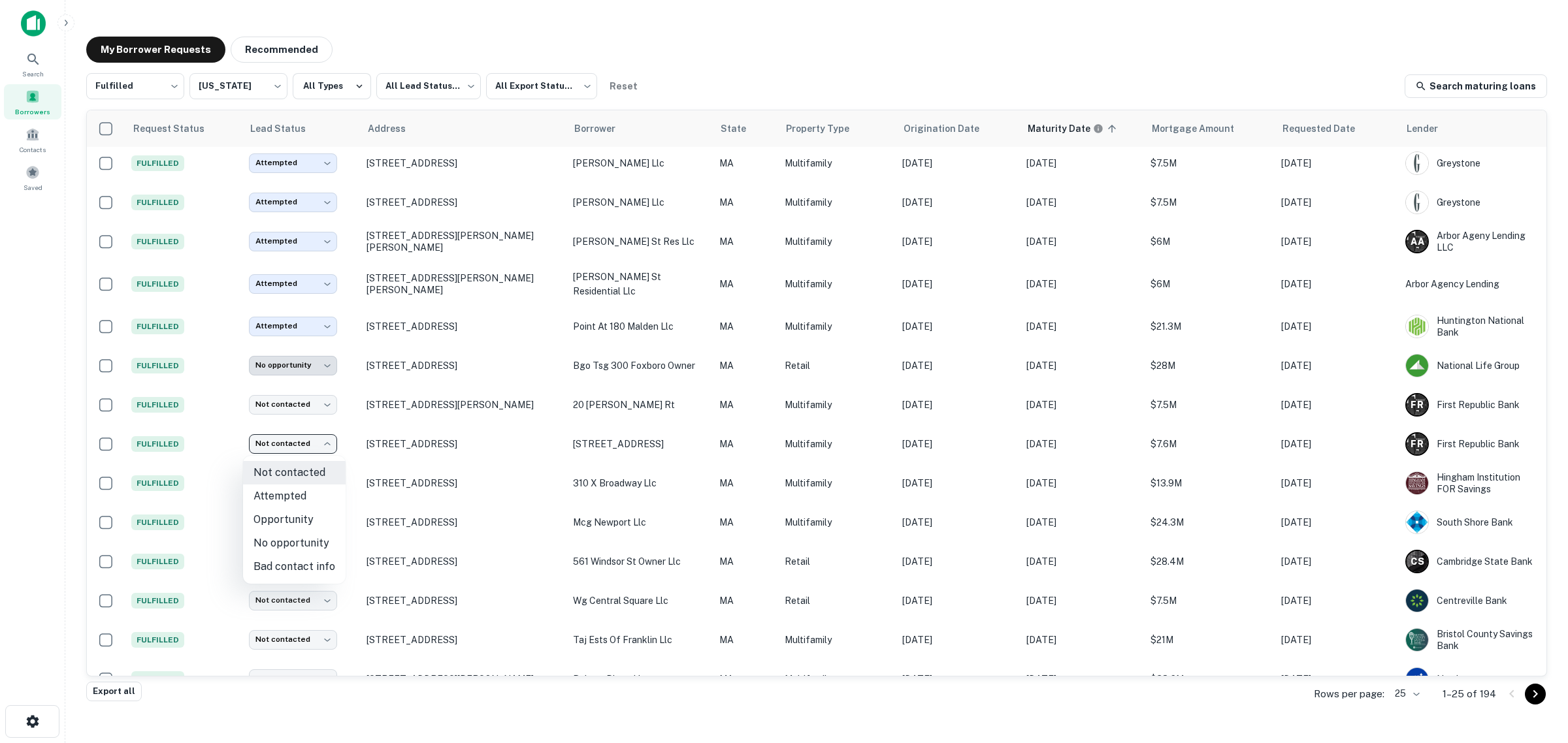
click at [301, 491] on li "Attempted" at bounding box center [294, 496] width 103 height 23
type input "*********"
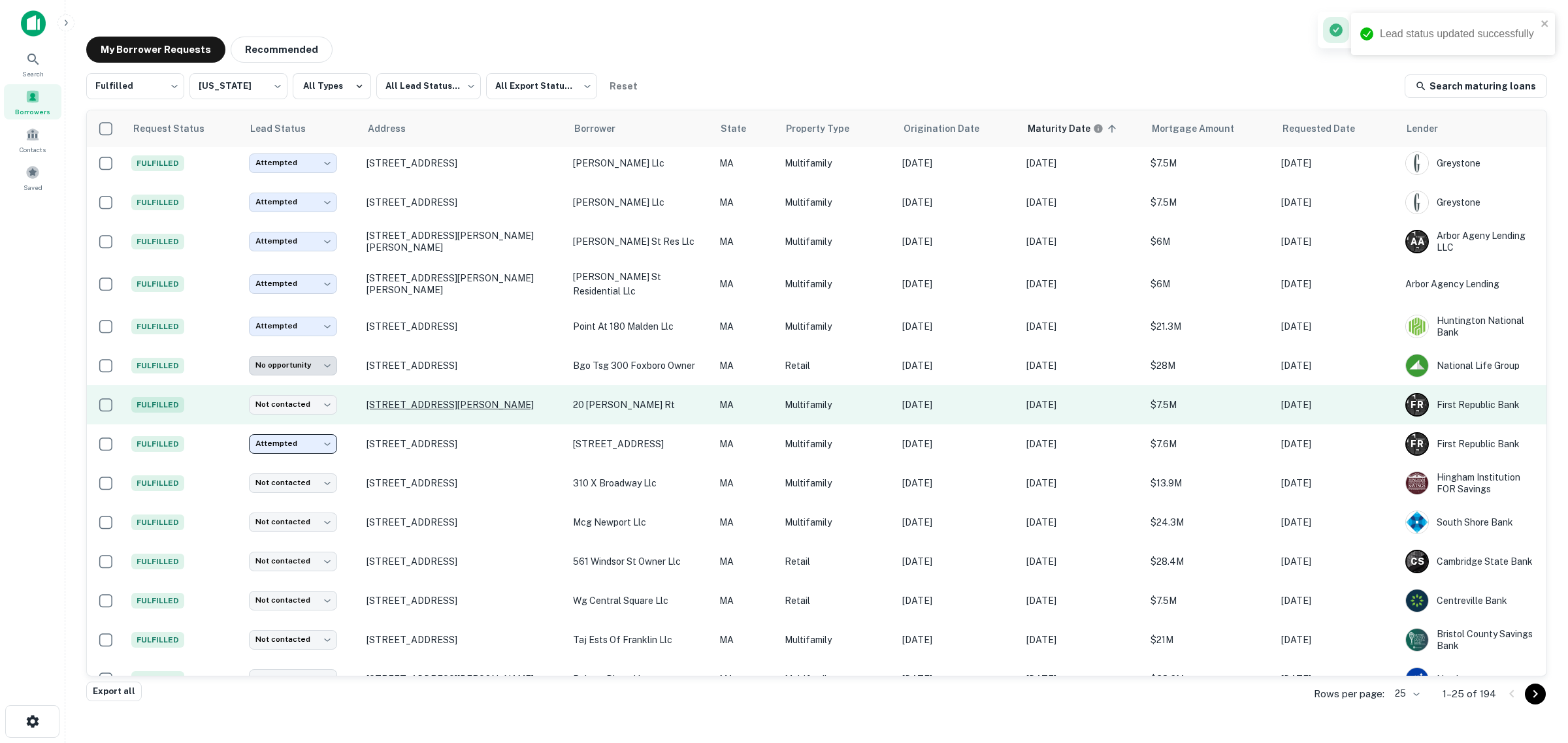
click at [401, 411] on p "[STREET_ADDRESS][PERSON_NAME]" at bounding box center [463, 405] width 193 height 12
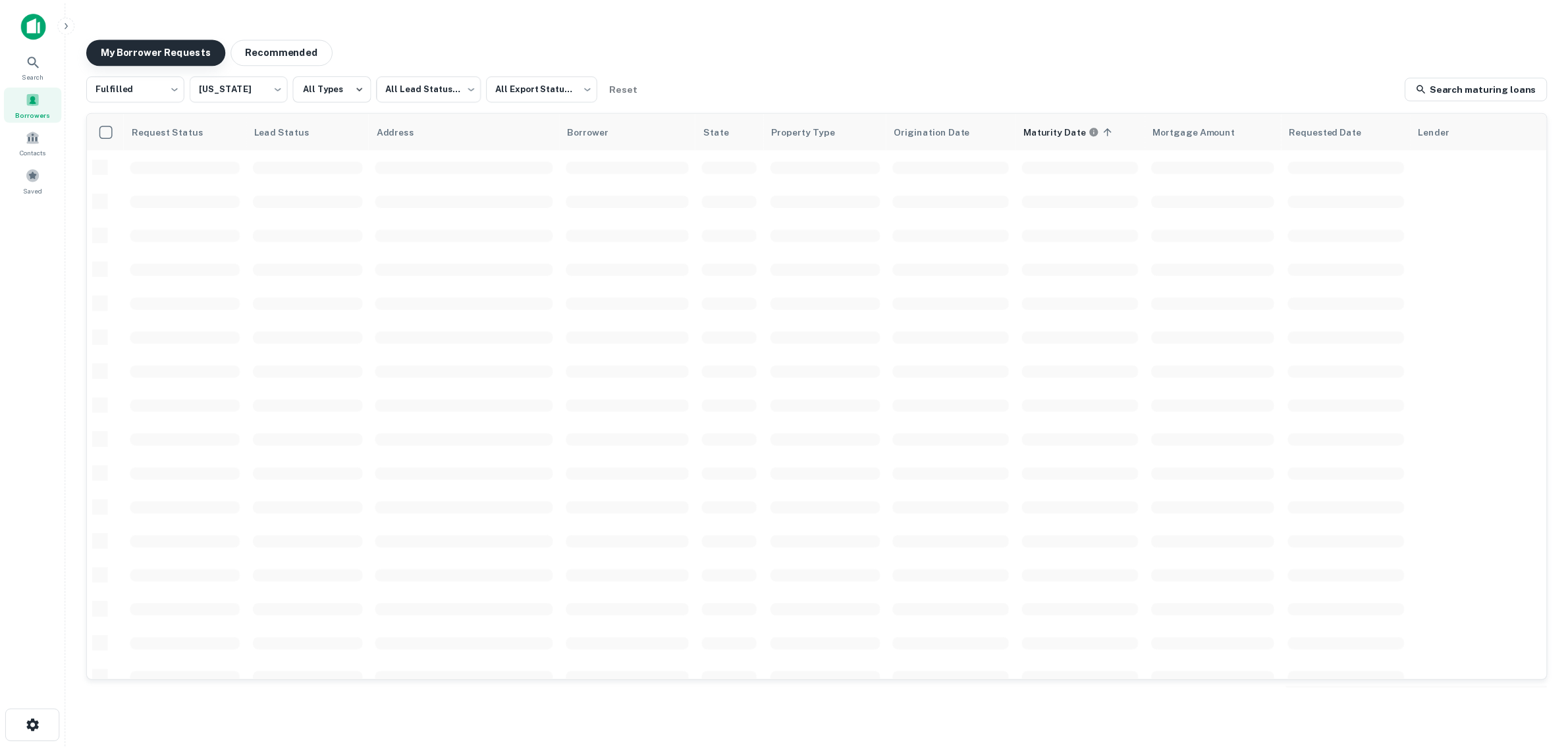
scroll to position [82, 0]
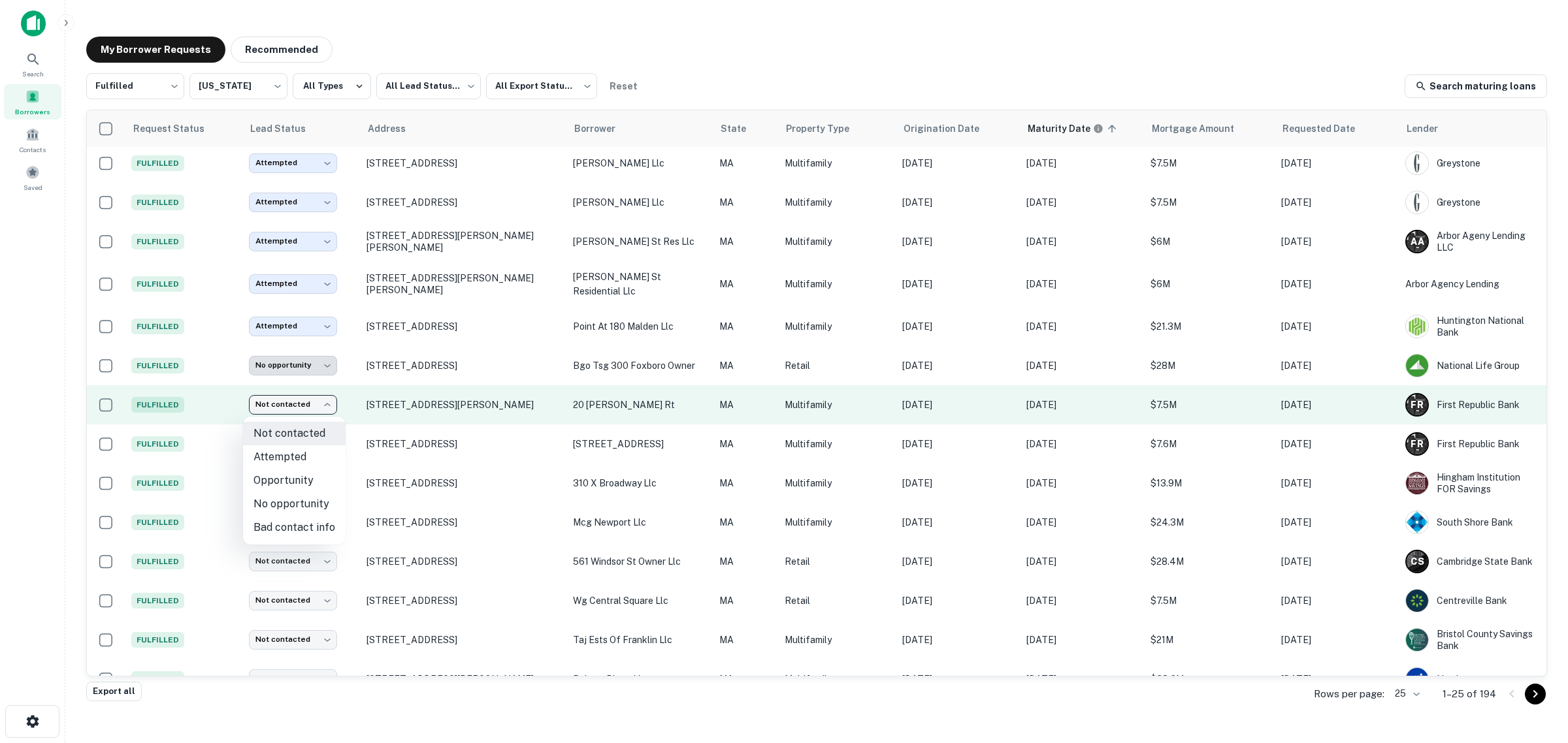
click at [291, 406] on body "Search Borrowers Contacts Saved My Borrower Requests Recommended Fulfilled ****…" at bounding box center [784, 372] width 1568 height 743
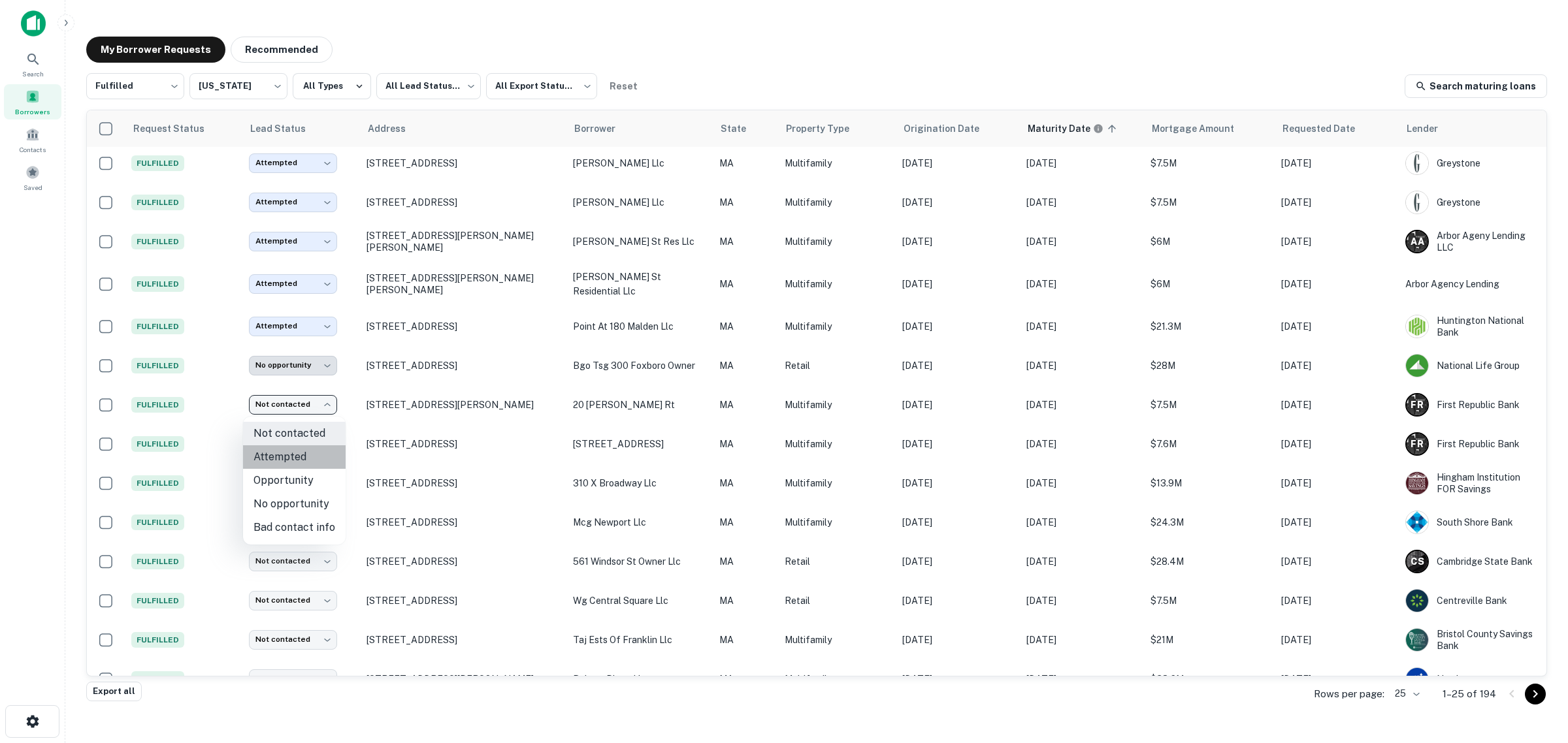
click at [295, 455] on li "Attempted" at bounding box center [294, 457] width 103 height 23
type input "*********"
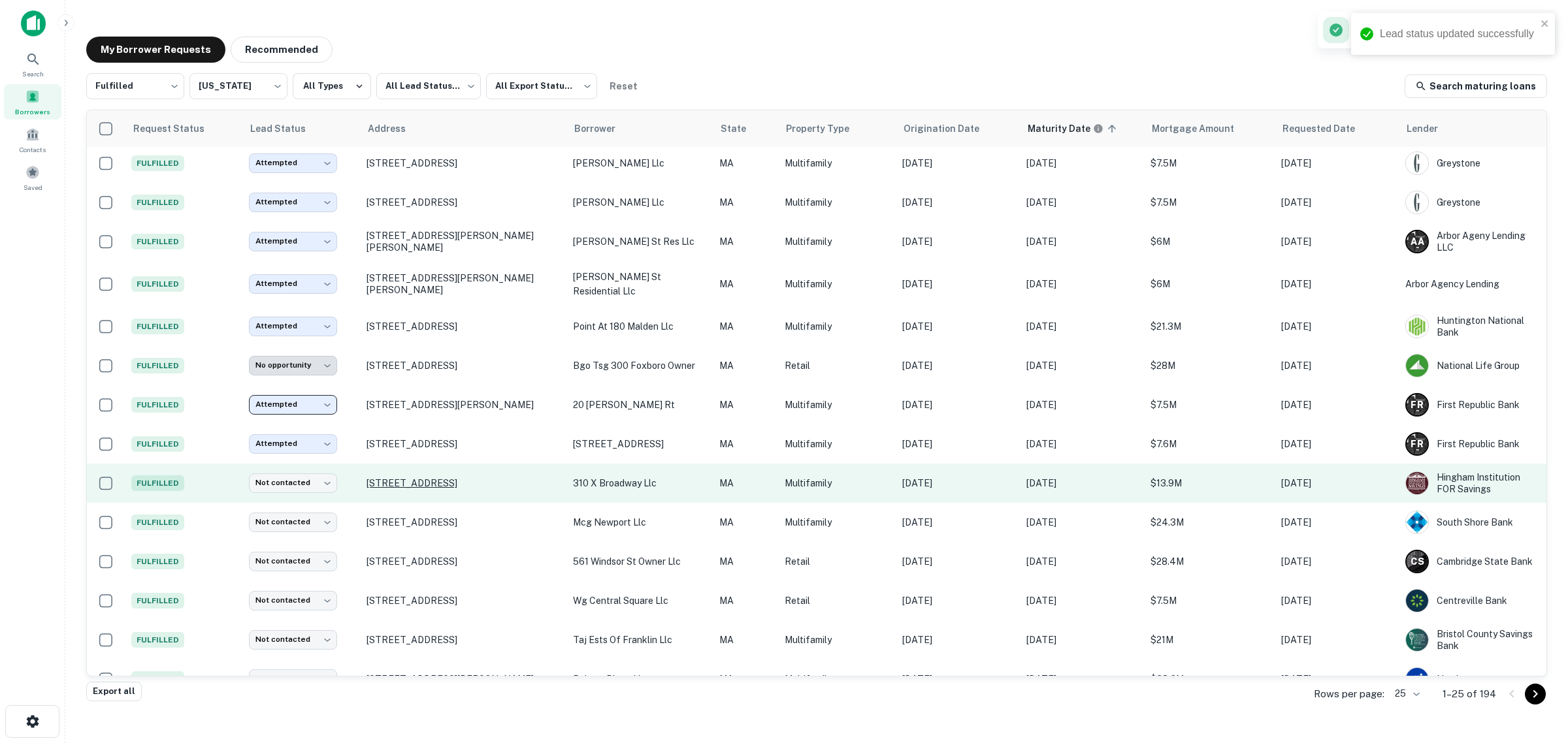
click at [401, 485] on p "[STREET_ADDRESS]" at bounding box center [463, 483] width 193 height 12
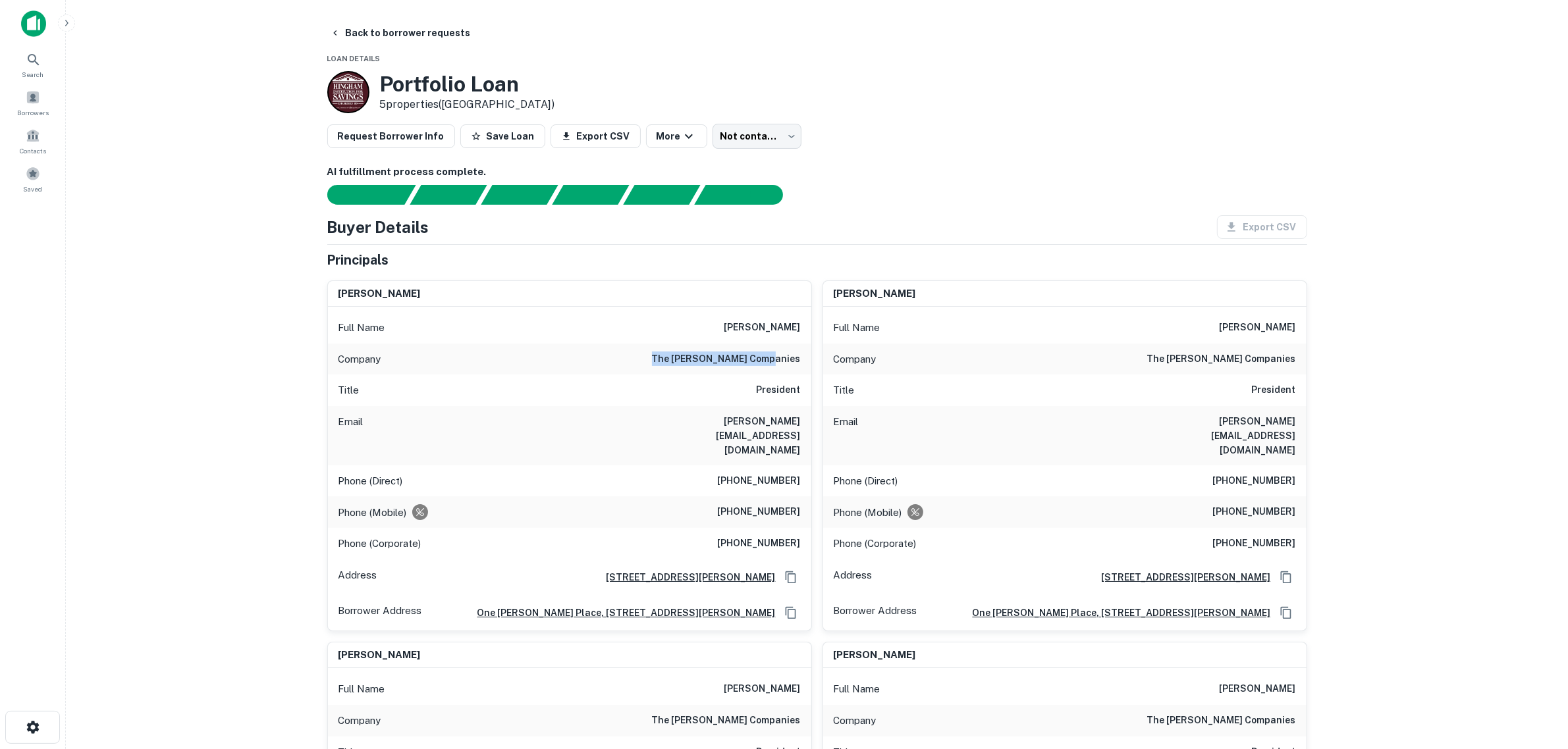
drag, startPoint x: 678, startPoint y: 358, endPoint x: 808, endPoint y: 352, distance: 130.1
click at [808, 352] on div "Company the [PERSON_NAME] companies" at bounding box center [570, 359] width 483 height 31
copy h6 "the [PERSON_NAME] companies"
click at [252, 418] on main "Back to borrower requests Loan Details Portfolio Loan 5 properties ([GEOGRAPHIC…" at bounding box center [816, 374] width 1502 height 749
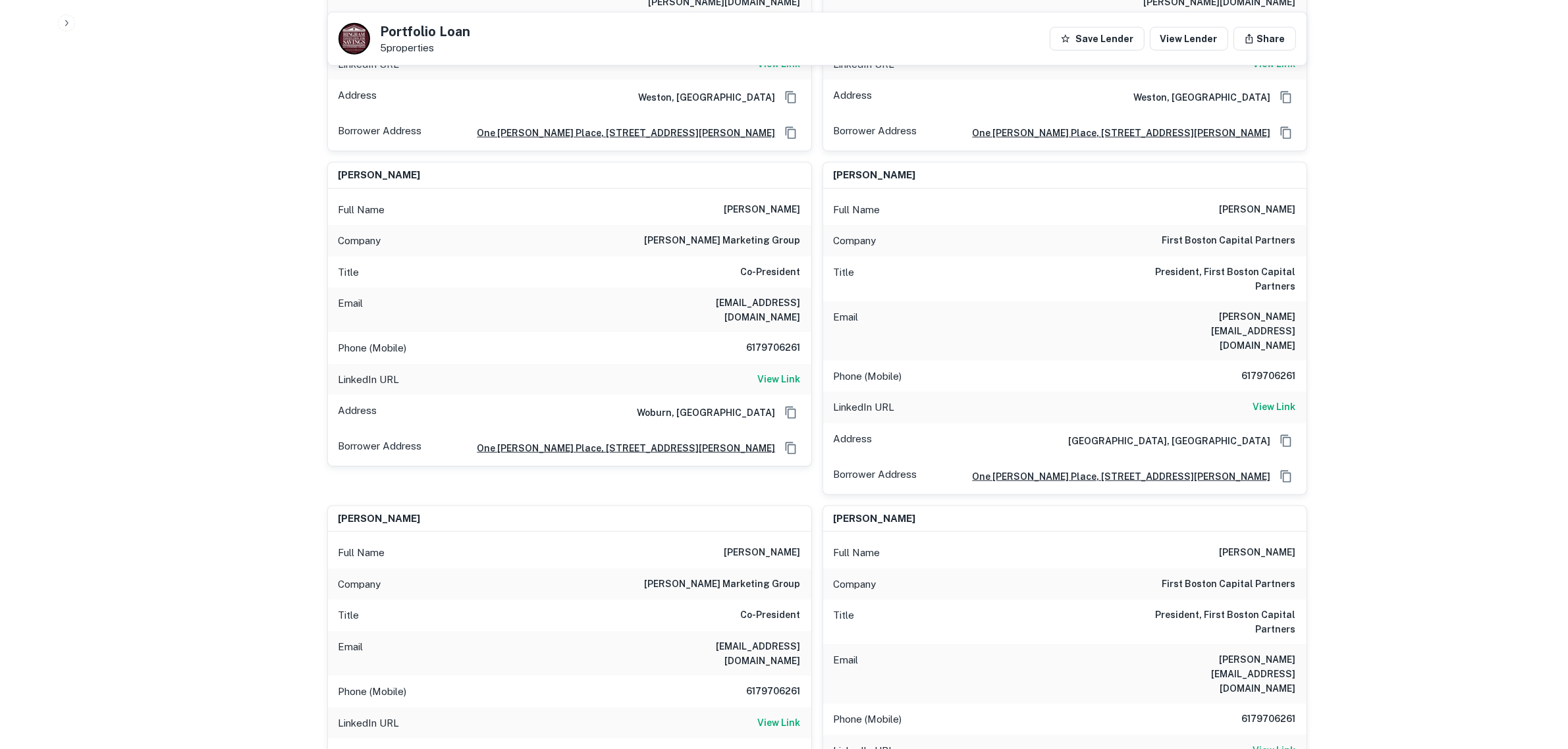
scroll to position [1975, 0]
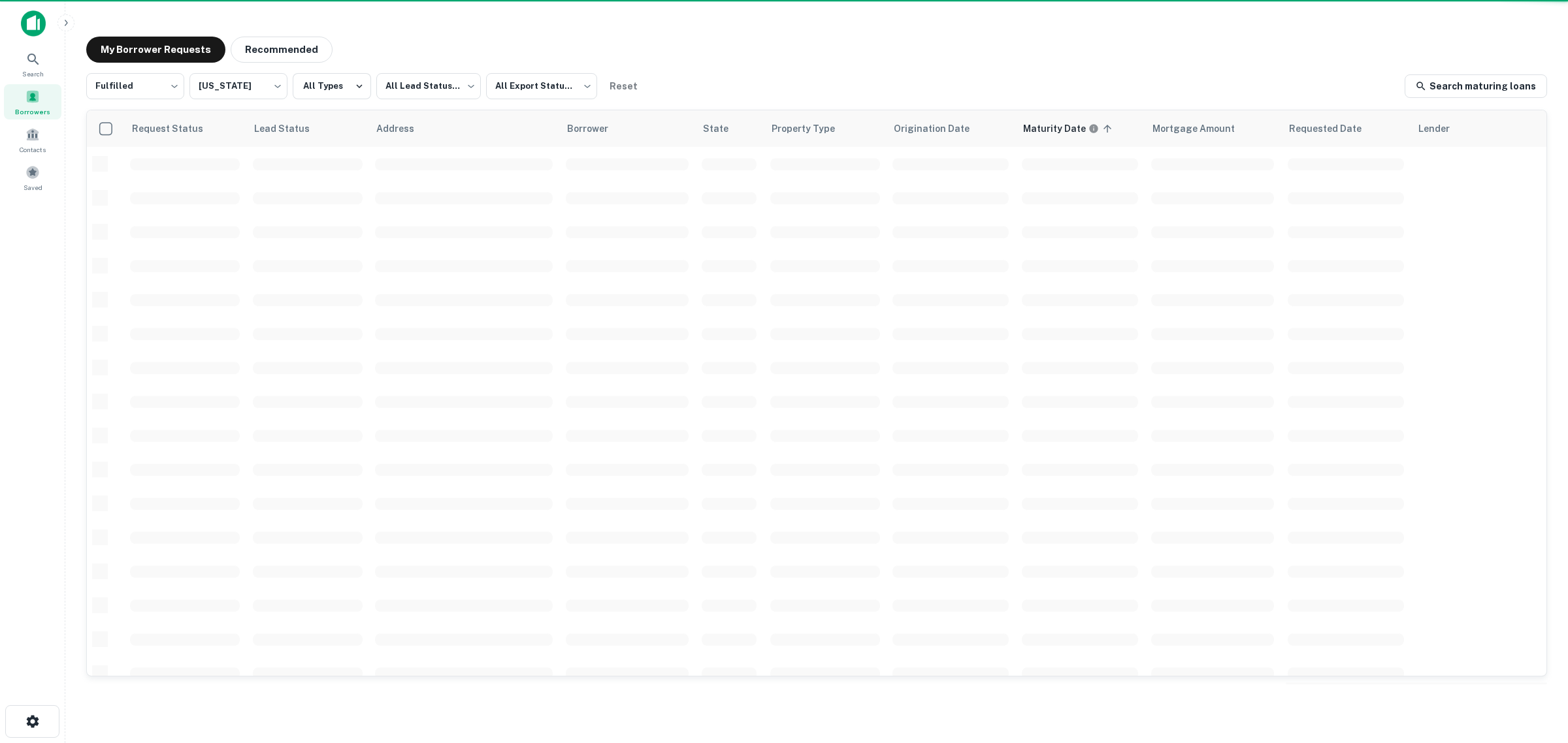
scroll to position [82, 0]
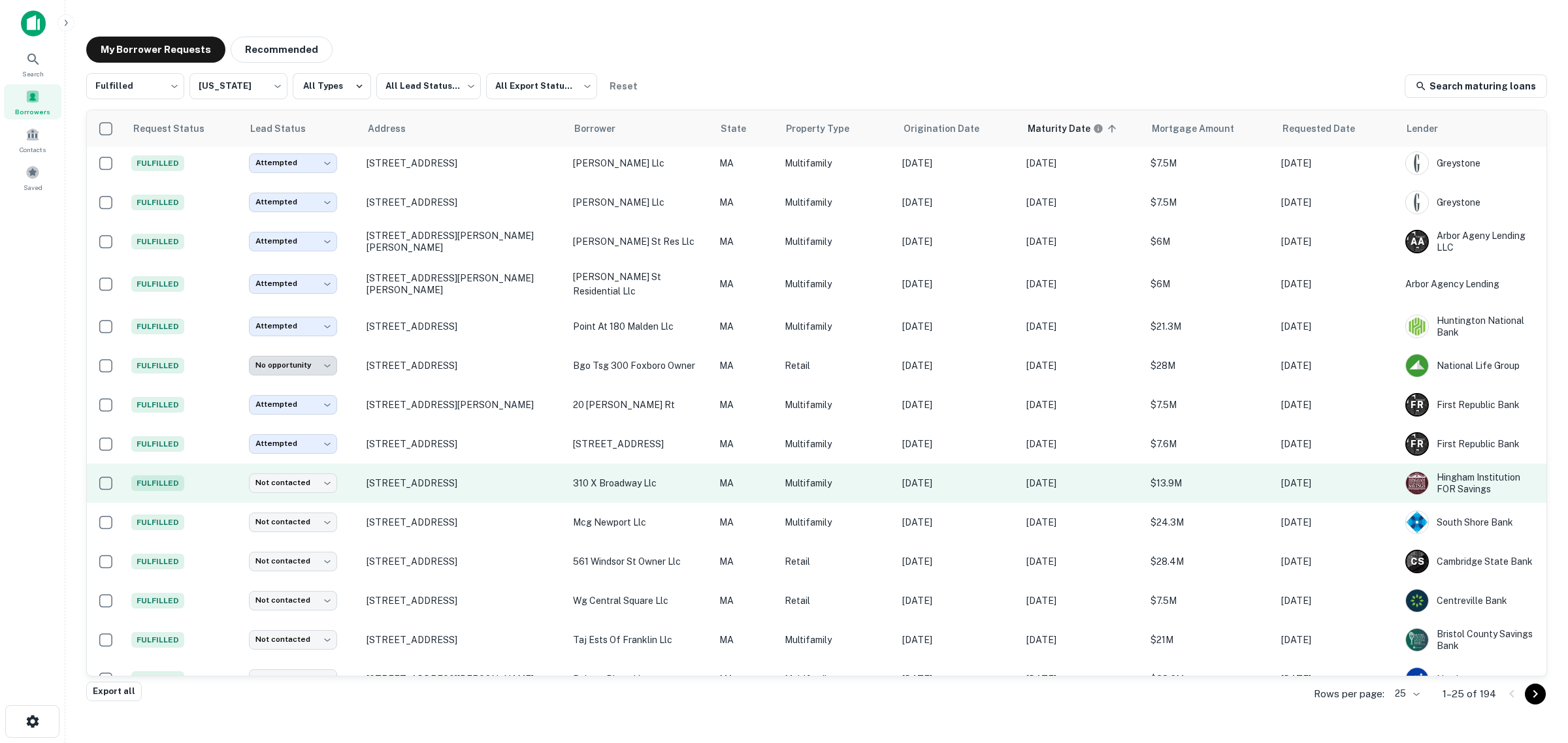
click at [393, 478] on td "[STREET_ADDRESS]" at bounding box center [463, 483] width 207 height 39
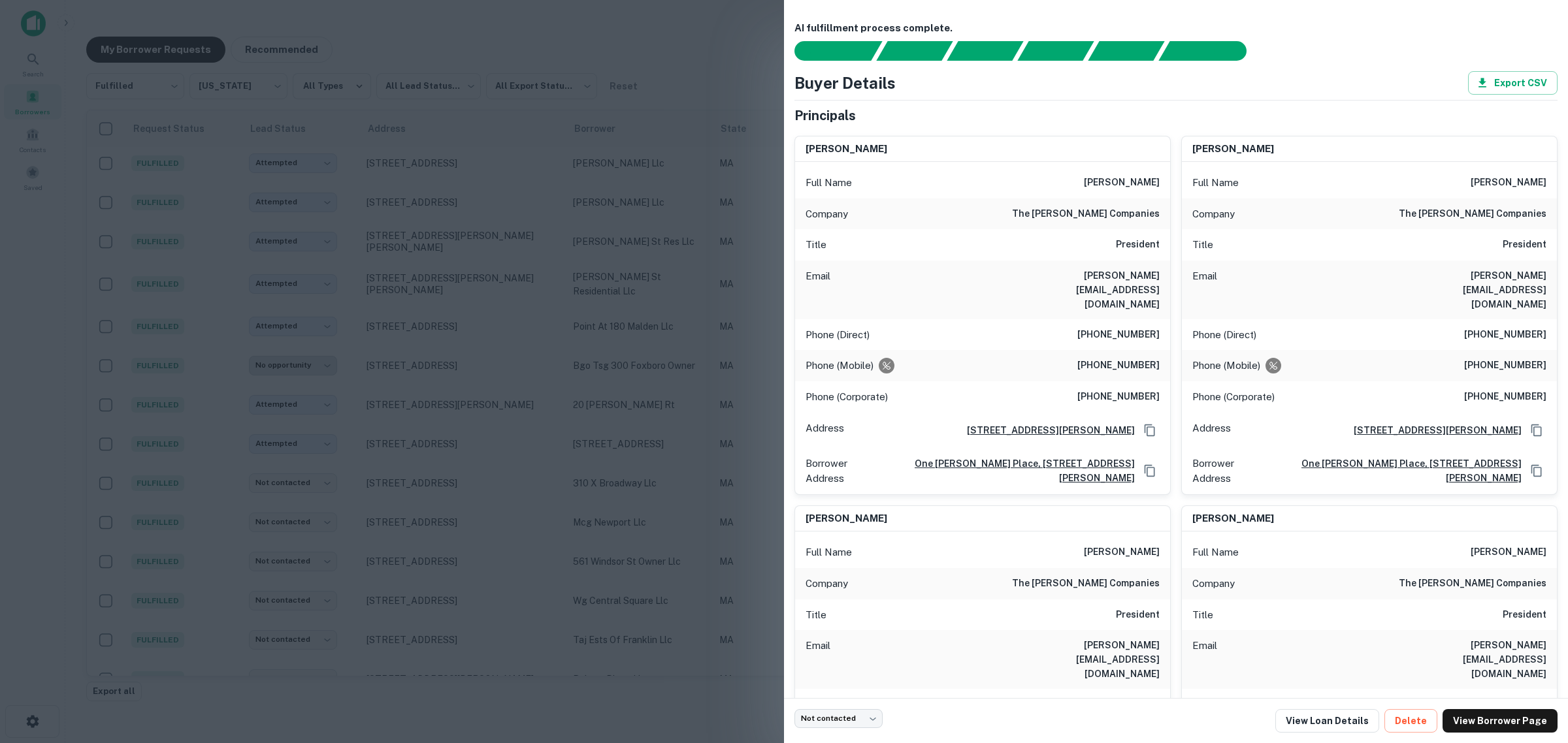
click at [546, 477] on div at bounding box center [784, 372] width 1568 height 743
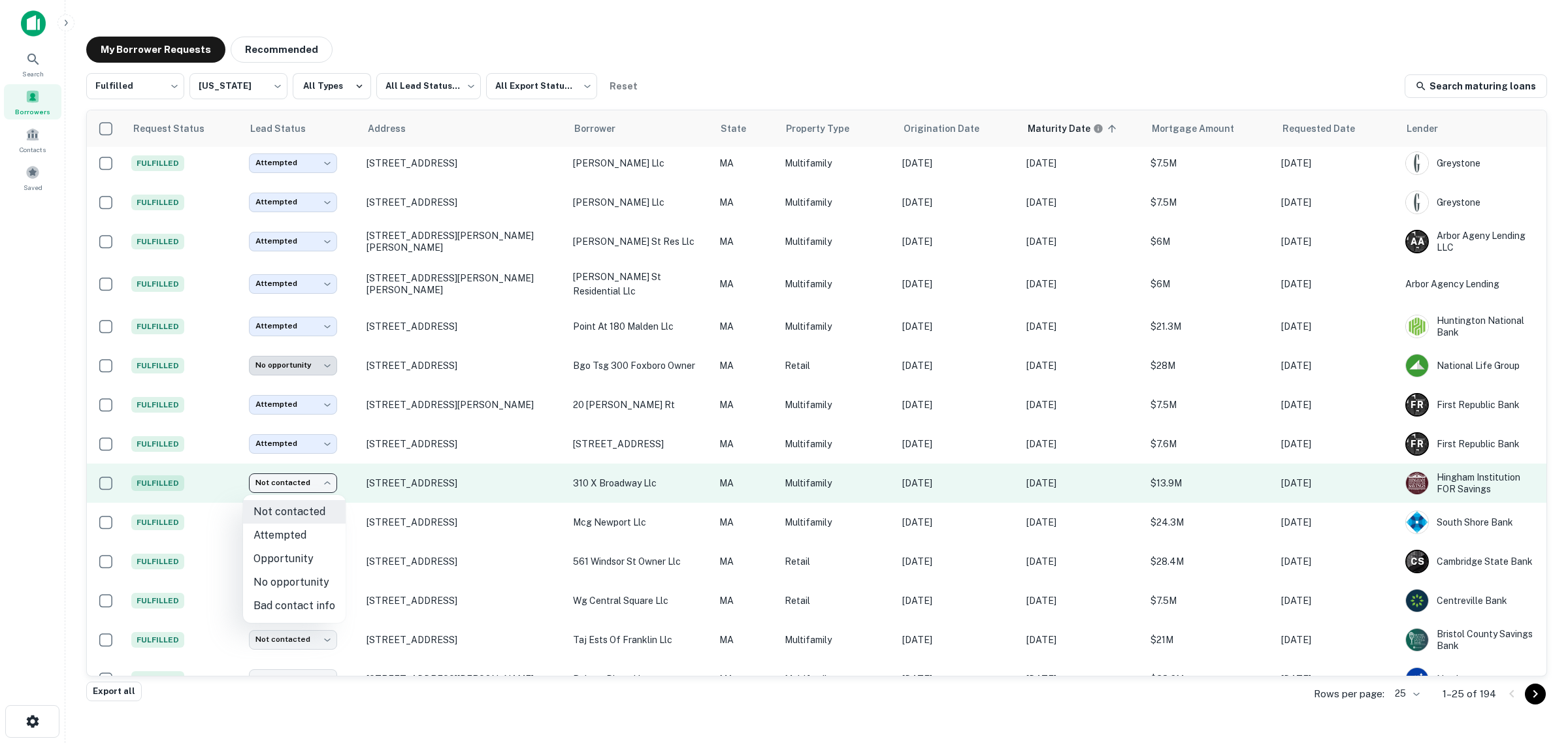
click at [286, 487] on body "Search Borrowers Contacts Saved My Borrower Requests Recommended Fulfilled ****…" at bounding box center [784, 372] width 1568 height 743
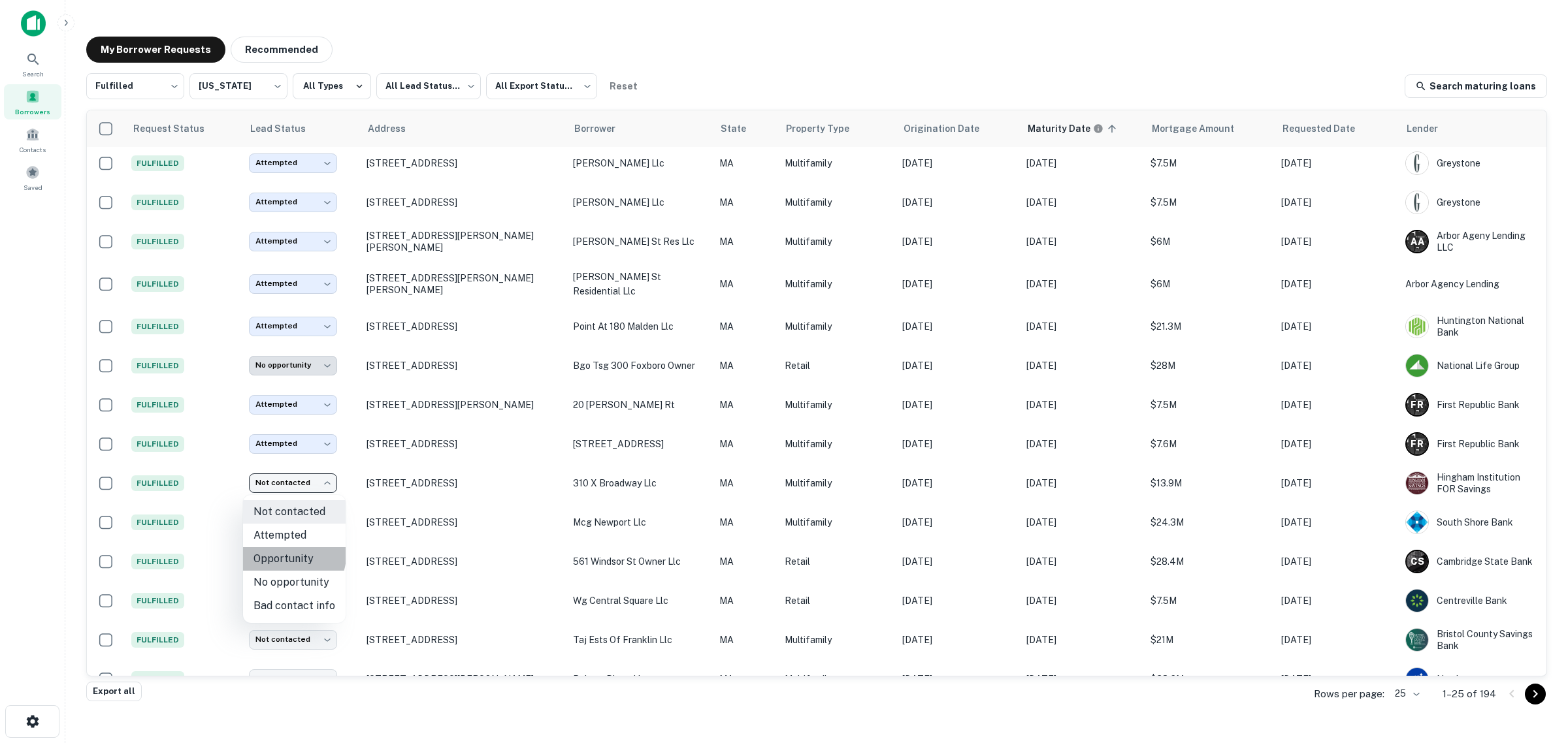
click at [291, 555] on li "Opportunity" at bounding box center [294, 559] width 103 height 23
type input "**********"
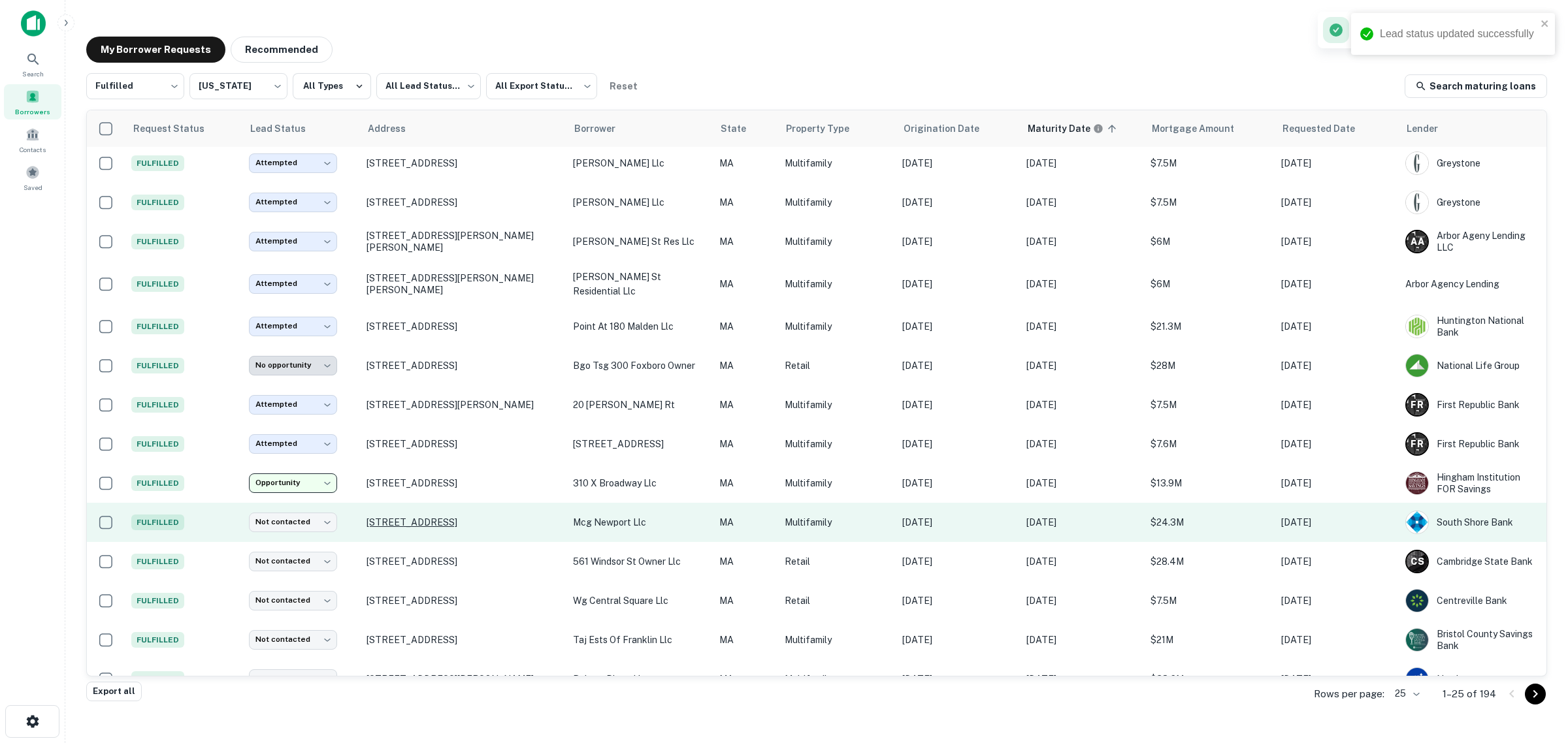
click at [374, 527] on p "[STREET_ADDRESS]" at bounding box center [463, 522] width 193 height 12
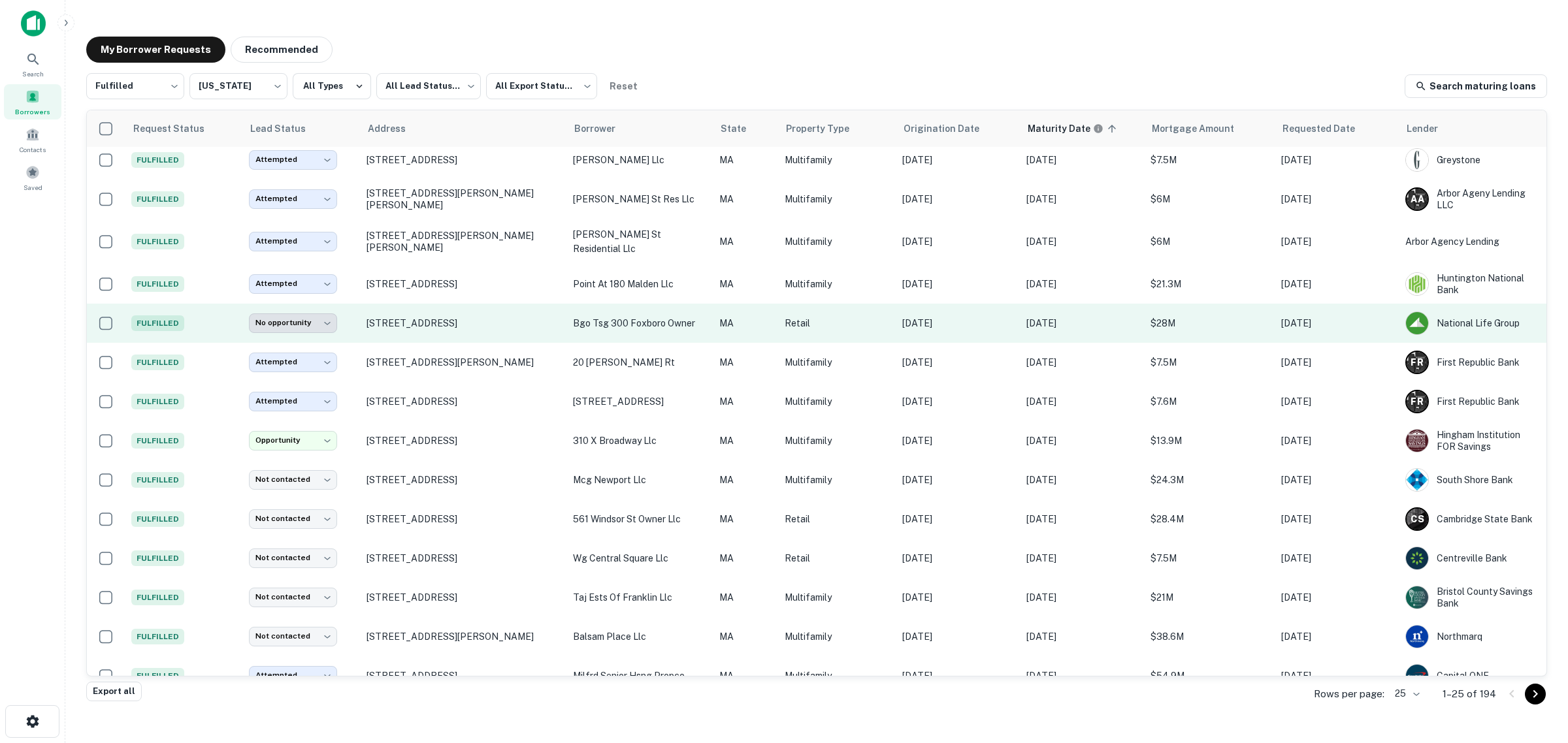
scroll to position [163, 0]
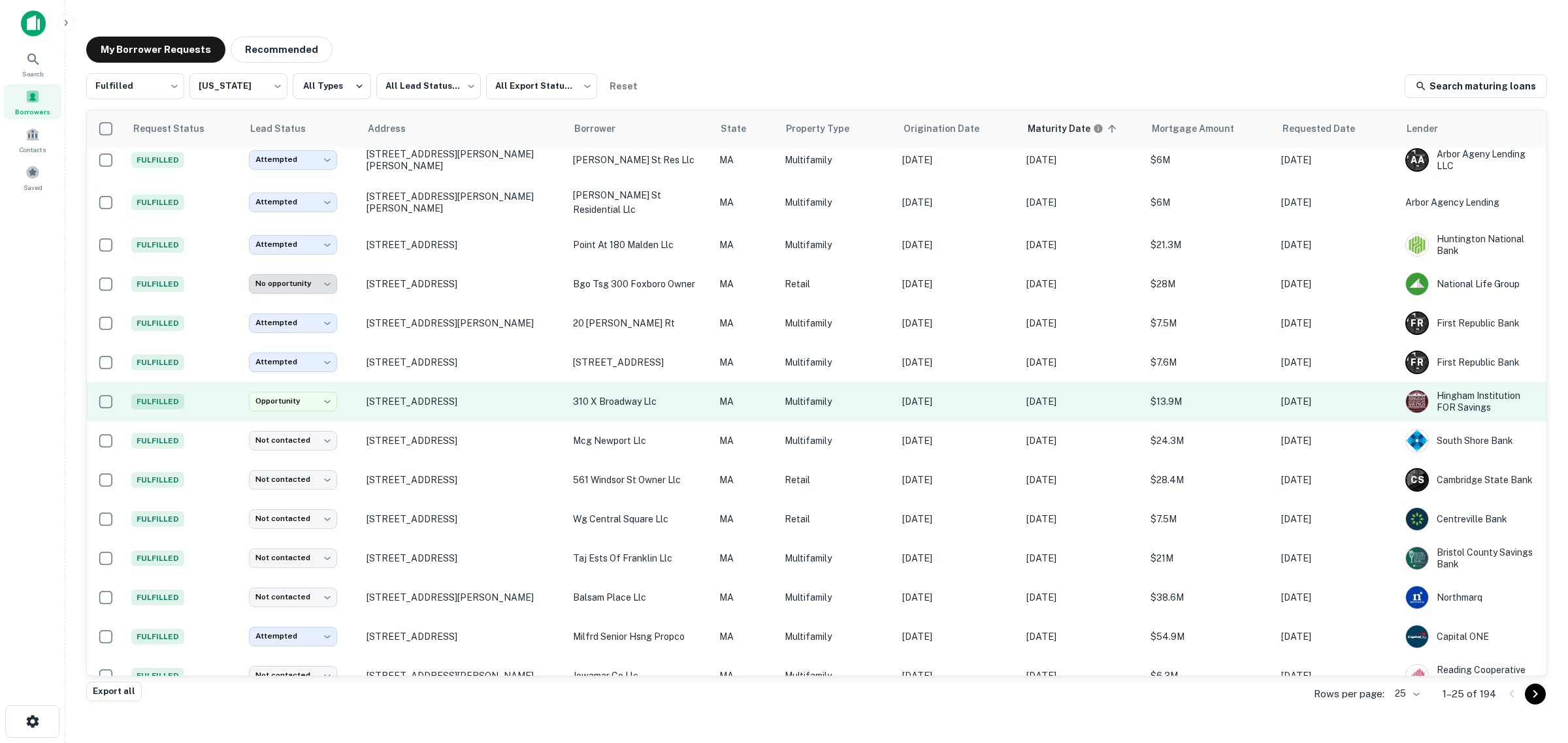
click at [607, 407] on p "310 x broadway llc" at bounding box center [640, 402] width 133 height 14
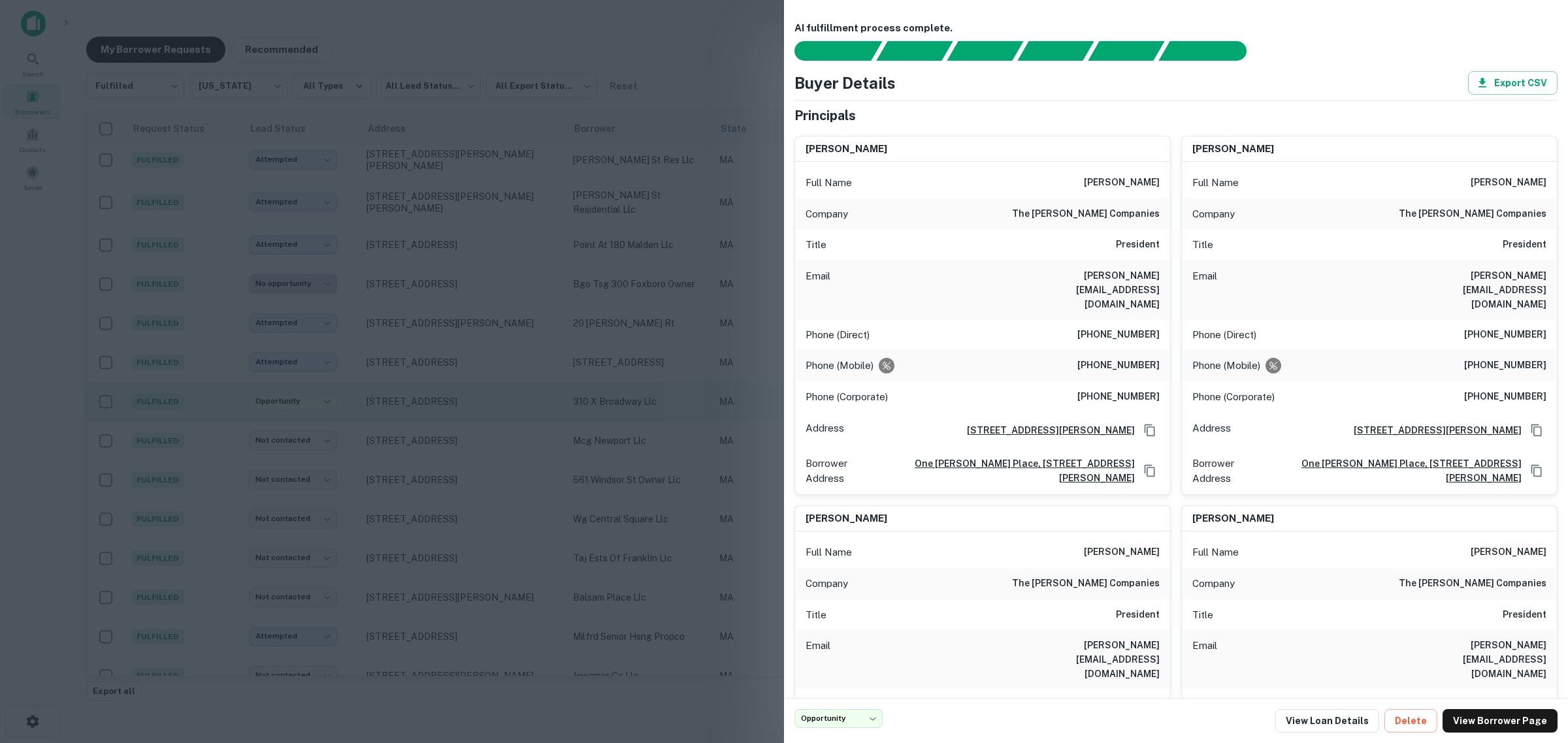
click at [607, 407] on div at bounding box center [784, 372] width 1568 height 743
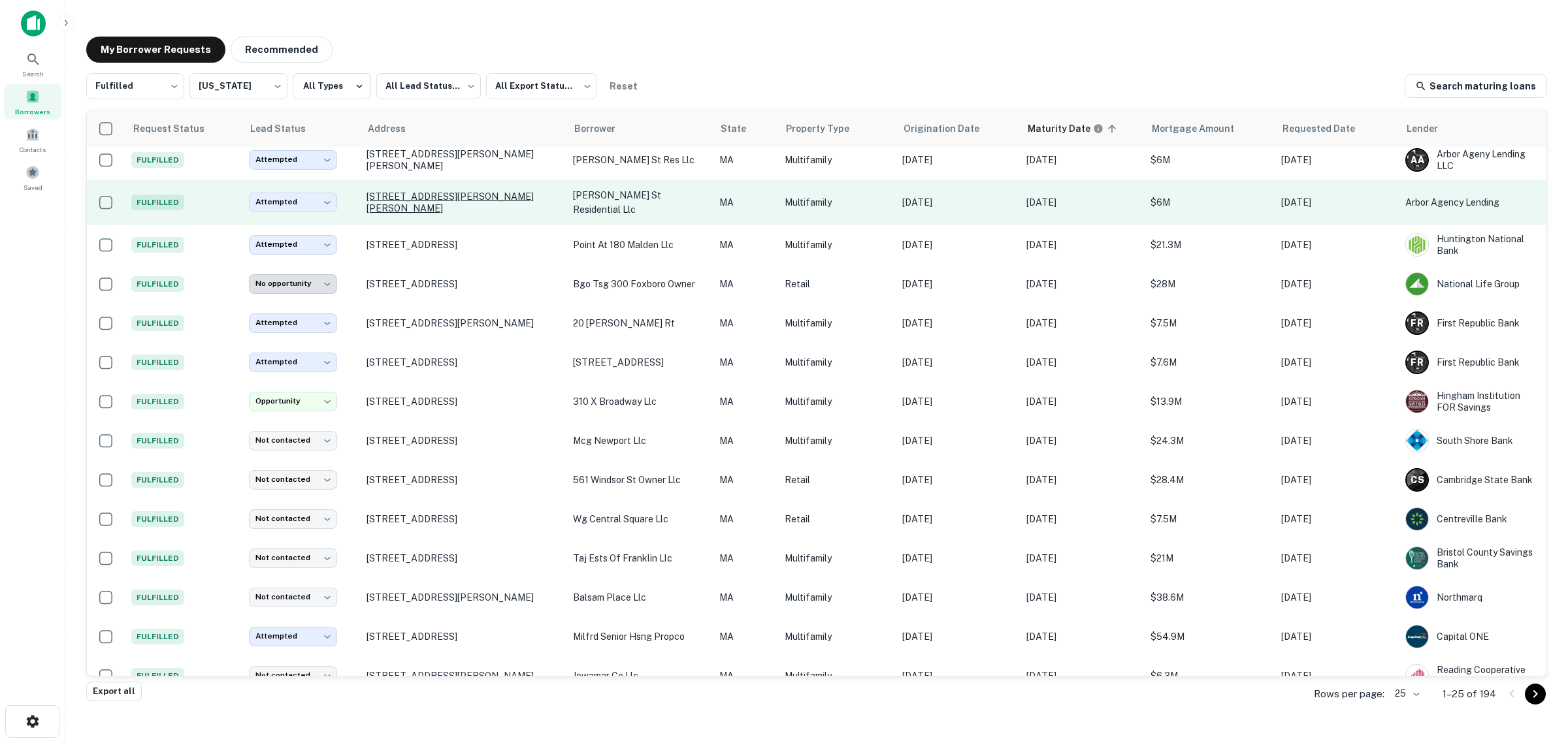
click at [423, 201] on p "[STREET_ADDRESS][PERSON_NAME][PERSON_NAME]" at bounding box center [463, 202] width 193 height 23
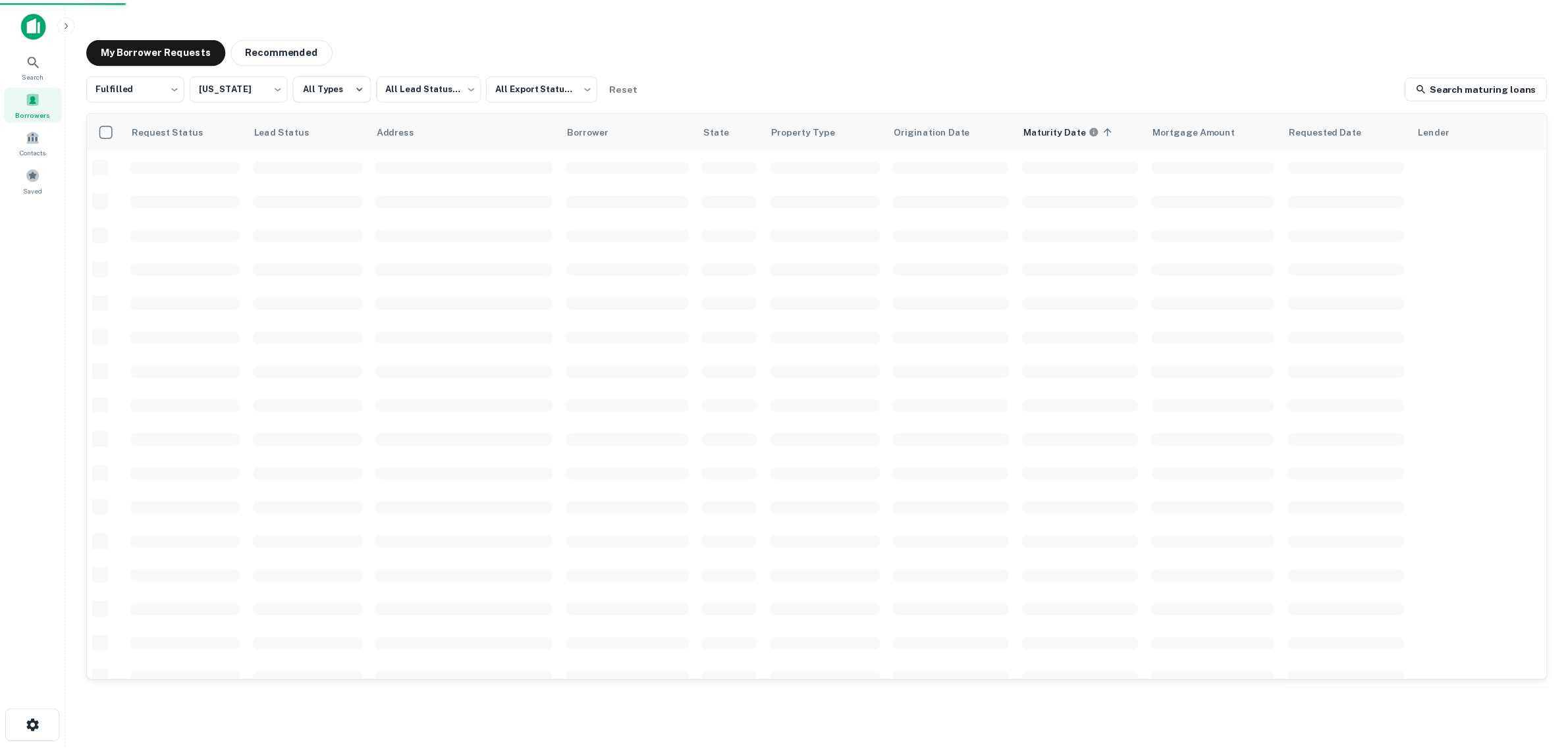
scroll to position [164, 0]
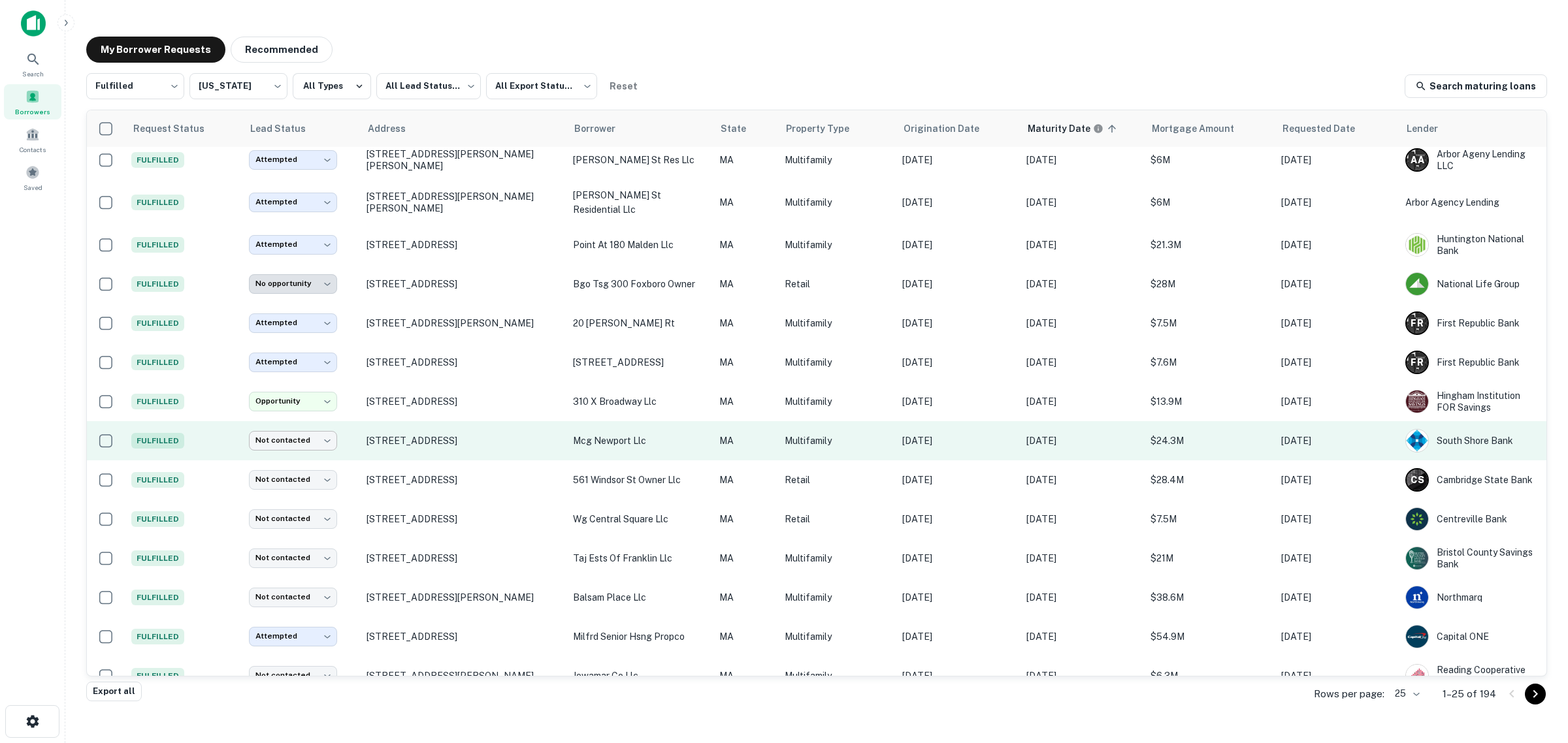
click at [298, 437] on body "Search Borrowers Contacts Saved My Borrower Requests Recommended Fulfilled ****…" at bounding box center [784, 372] width 1568 height 743
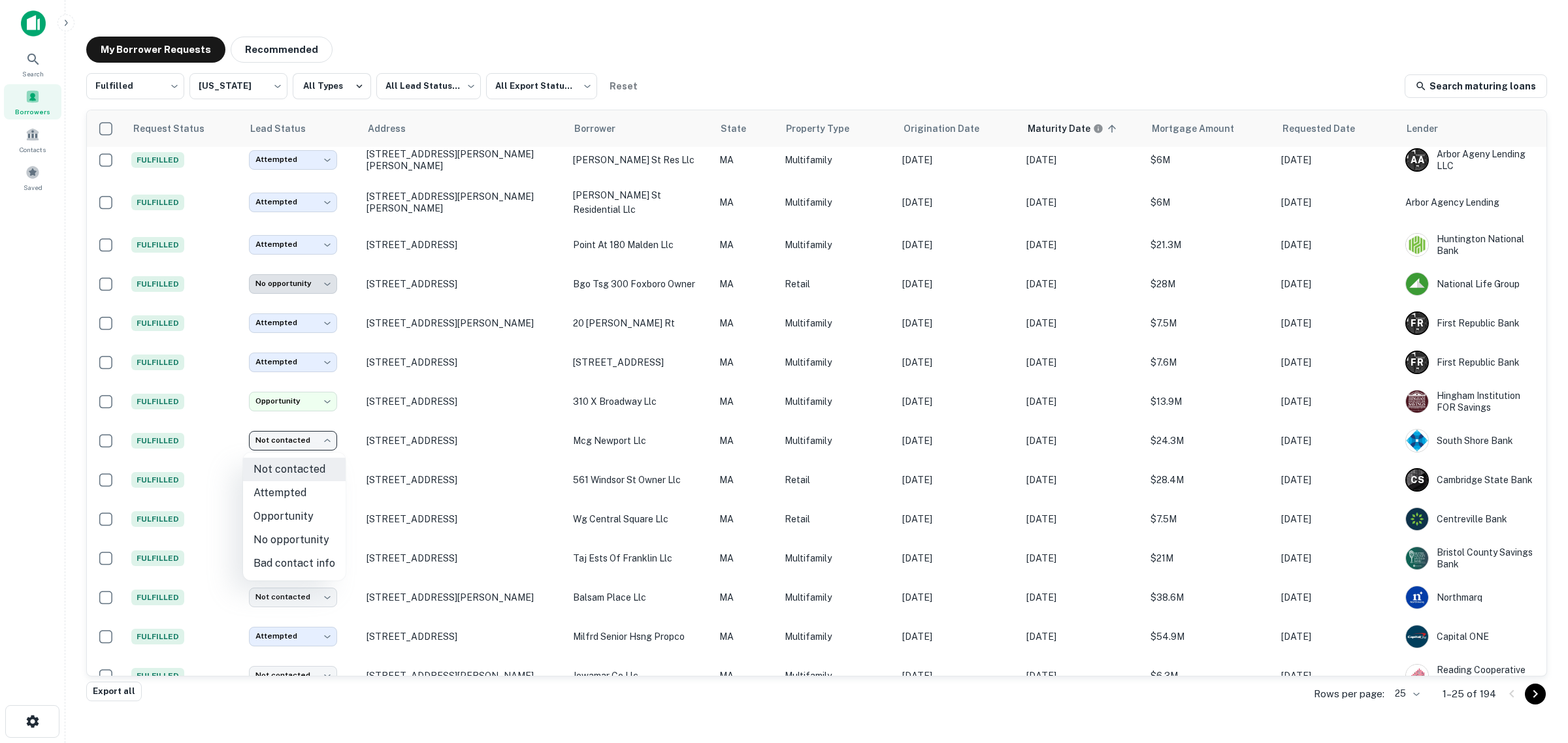
click at [280, 535] on li "No opportunity" at bounding box center [294, 540] width 103 height 23
type input "**********"
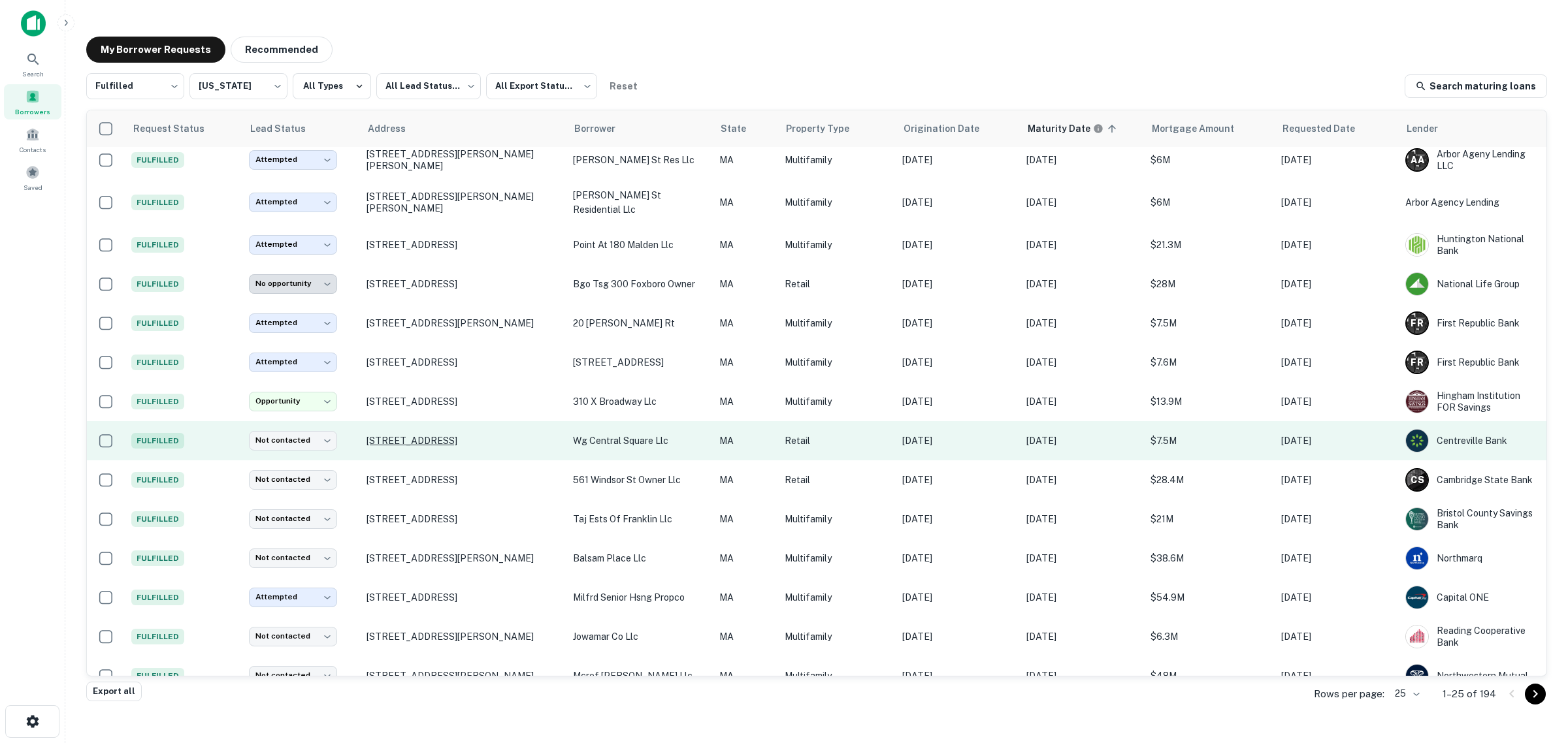
click at [393, 446] on p "[STREET_ADDRESS]" at bounding box center [463, 440] width 193 height 12
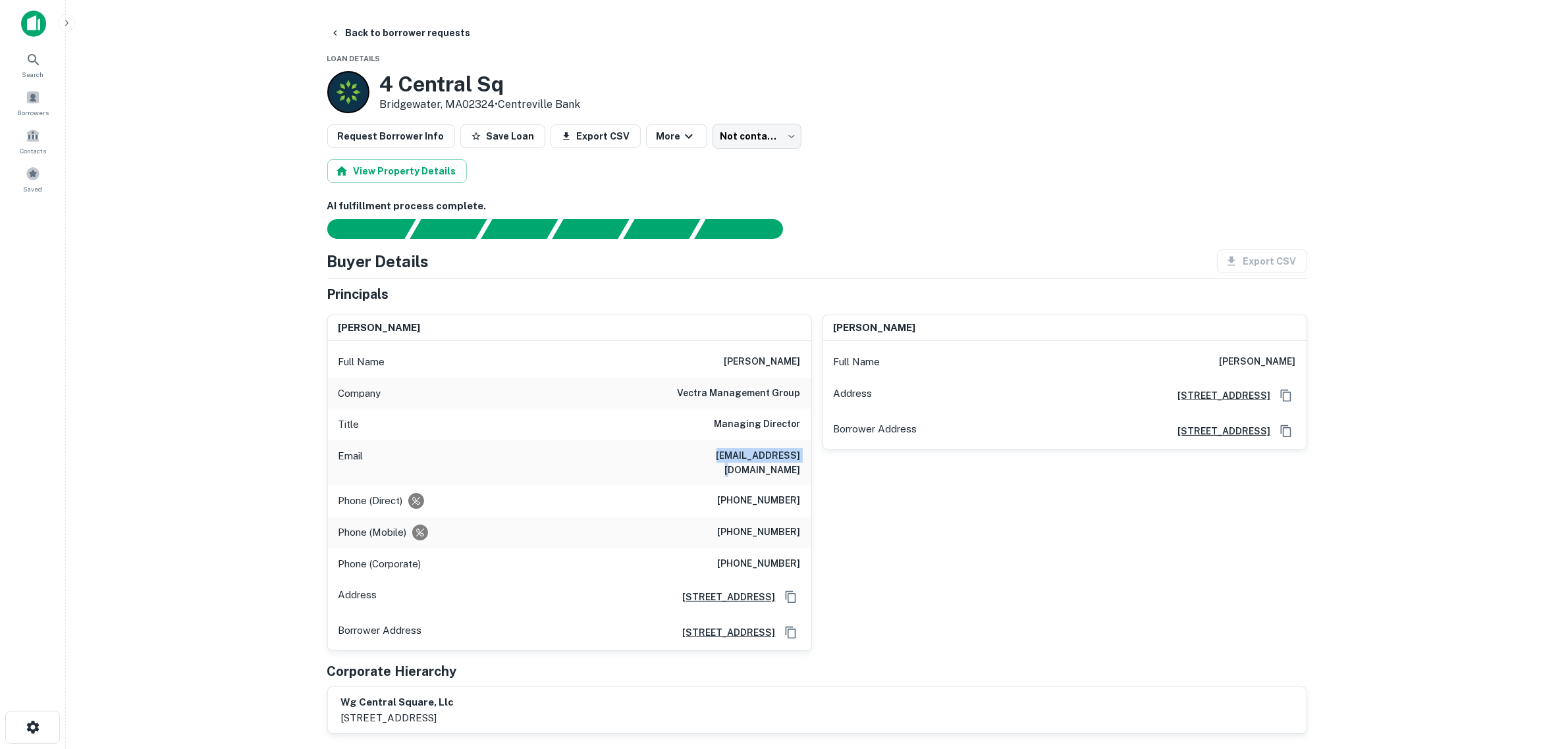
drag, startPoint x: 685, startPoint y: 456, endPoint x: 808, endPoint y: 445, distance: 123.5
click at [808, 445] on div "Email [EMAIL_ADDRESS][DOMAIN_NAME]" at bounding box center [570, 462] width 483 height 45
copy h6 "[EMAIL_ADDRESS][DOMAIN_NAME]"
drag, startPoint x: 802, startPoint y: 393, endPoint x: 673, endPoint y: 384, distance: 129.3
click at [673, 384] on div "Company vectra management group" at bounding box center [570, 393] width 483 height 31
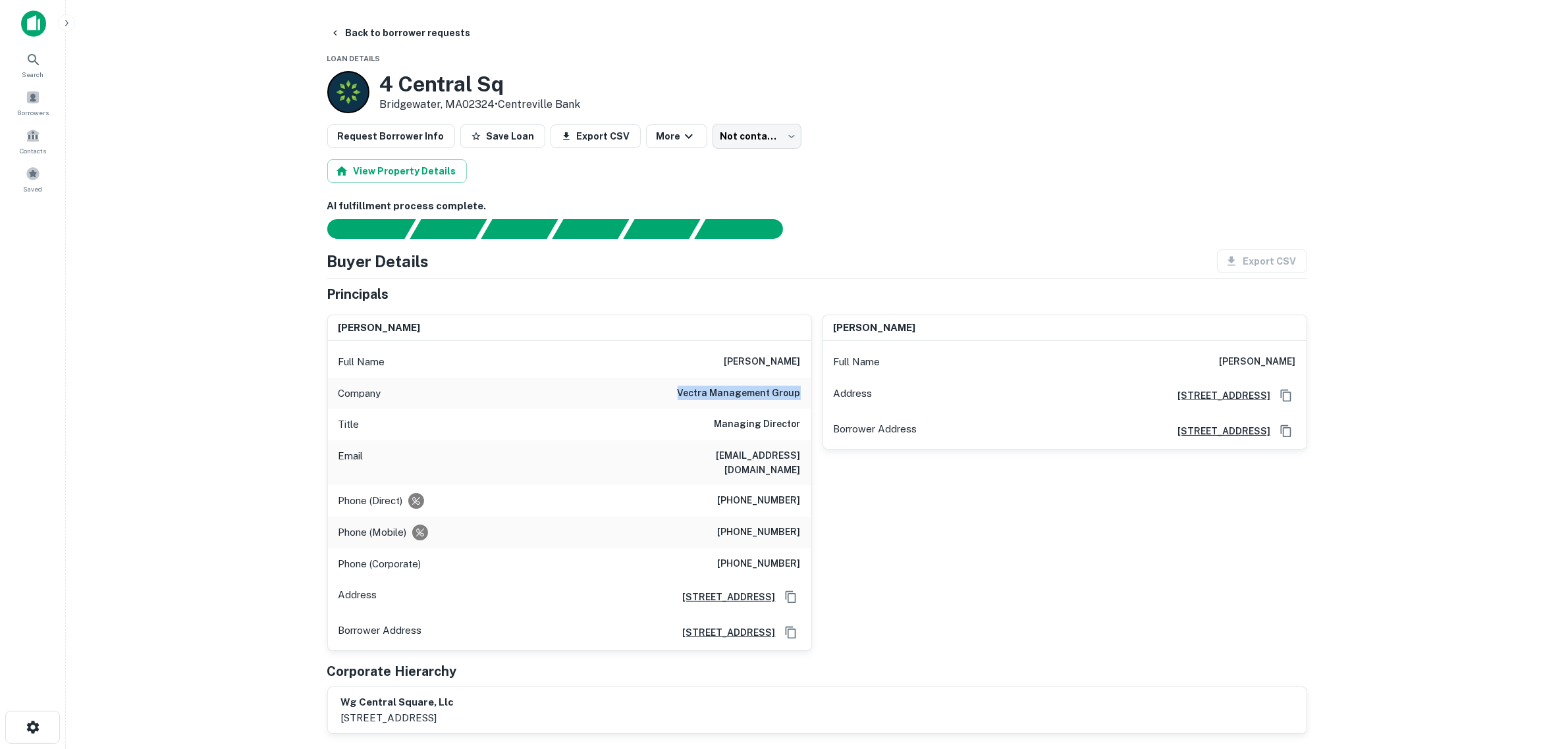
copy h6 "vectra management group"
click at [280, 446] on main "Back to borrower requests Loan Details [STREET_ADDRESS] • Centreville Bank Requ…" at bounding box center [816, 374] width 1502 height 749
drag, startPoint x: 706, startPoint y: 456, endPoint x: 801, endPoint y: 453, distance: 95.0
click at [801, 453] on div "Email [EMAIL_ADDRESS][DOMAIN_NAME]" at bounding box center [570, 462] width 483 height 45
copy h6 "[EMAIL_ADDRESS][DOMAIN_NAME]"
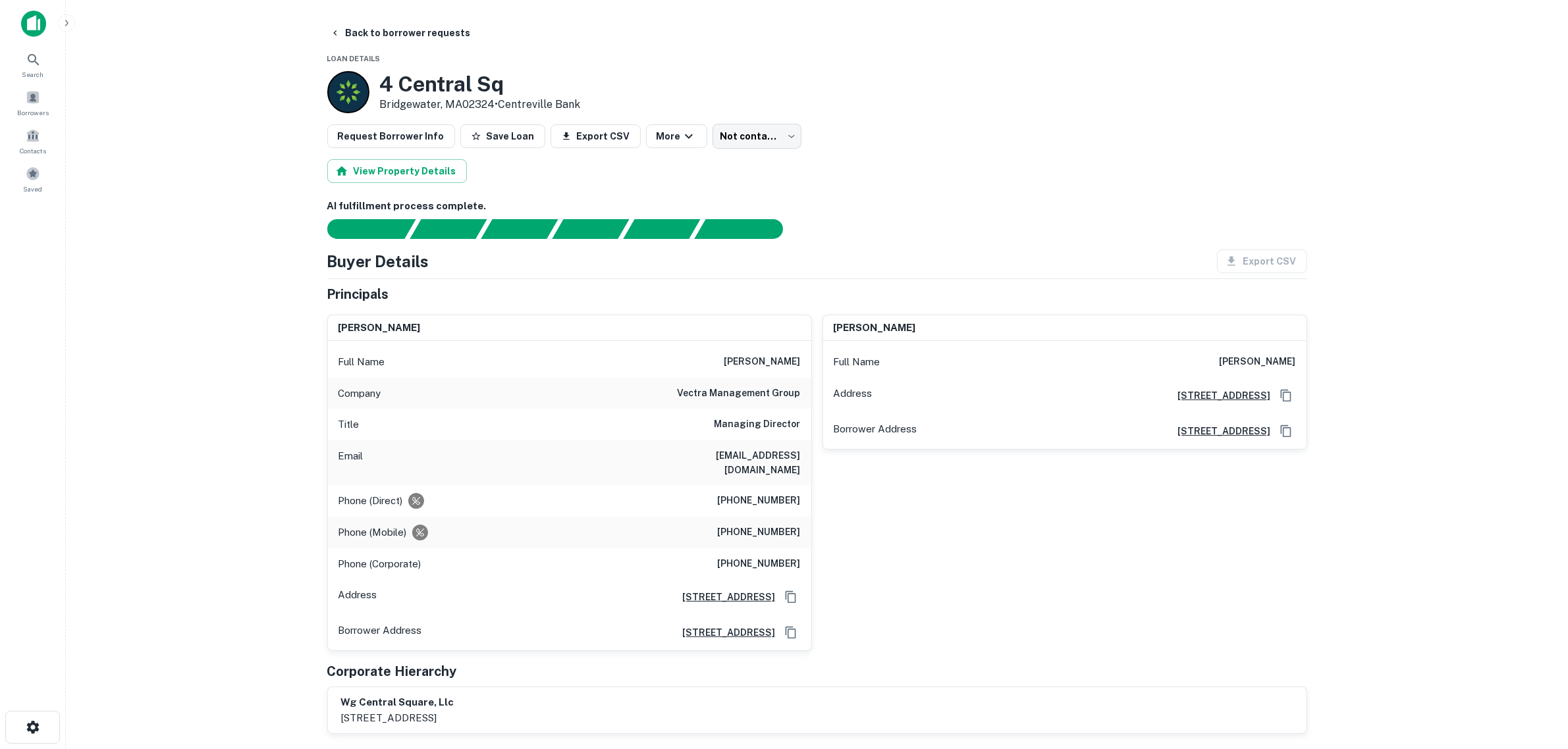
click at [84, 417] on main "Back to borrower requests Loan Details [STREET_ADDRESS] • Centreville Bank Requ…" at bounding box center [816, 374] width 1502 height 749
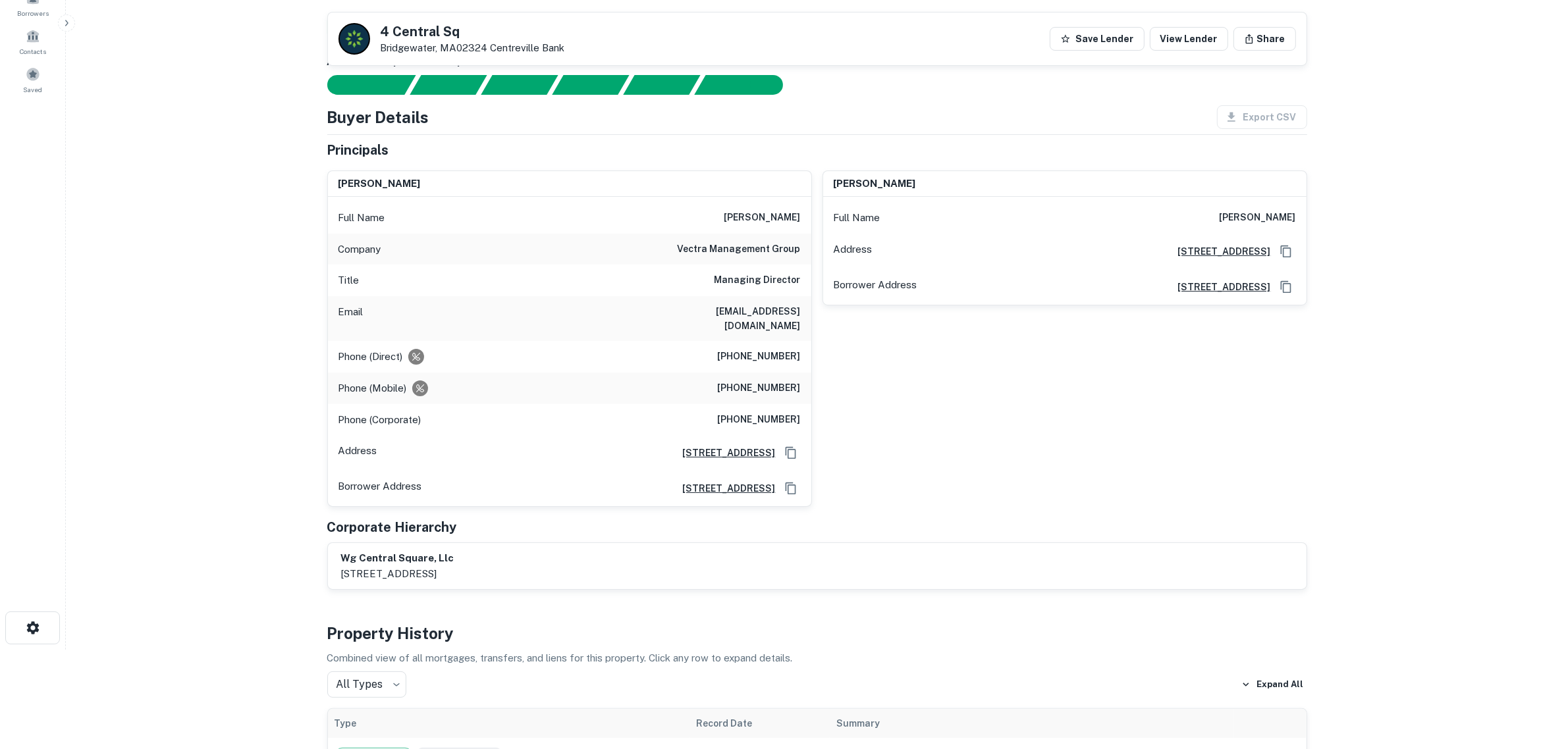
scroll to position [82, 0]
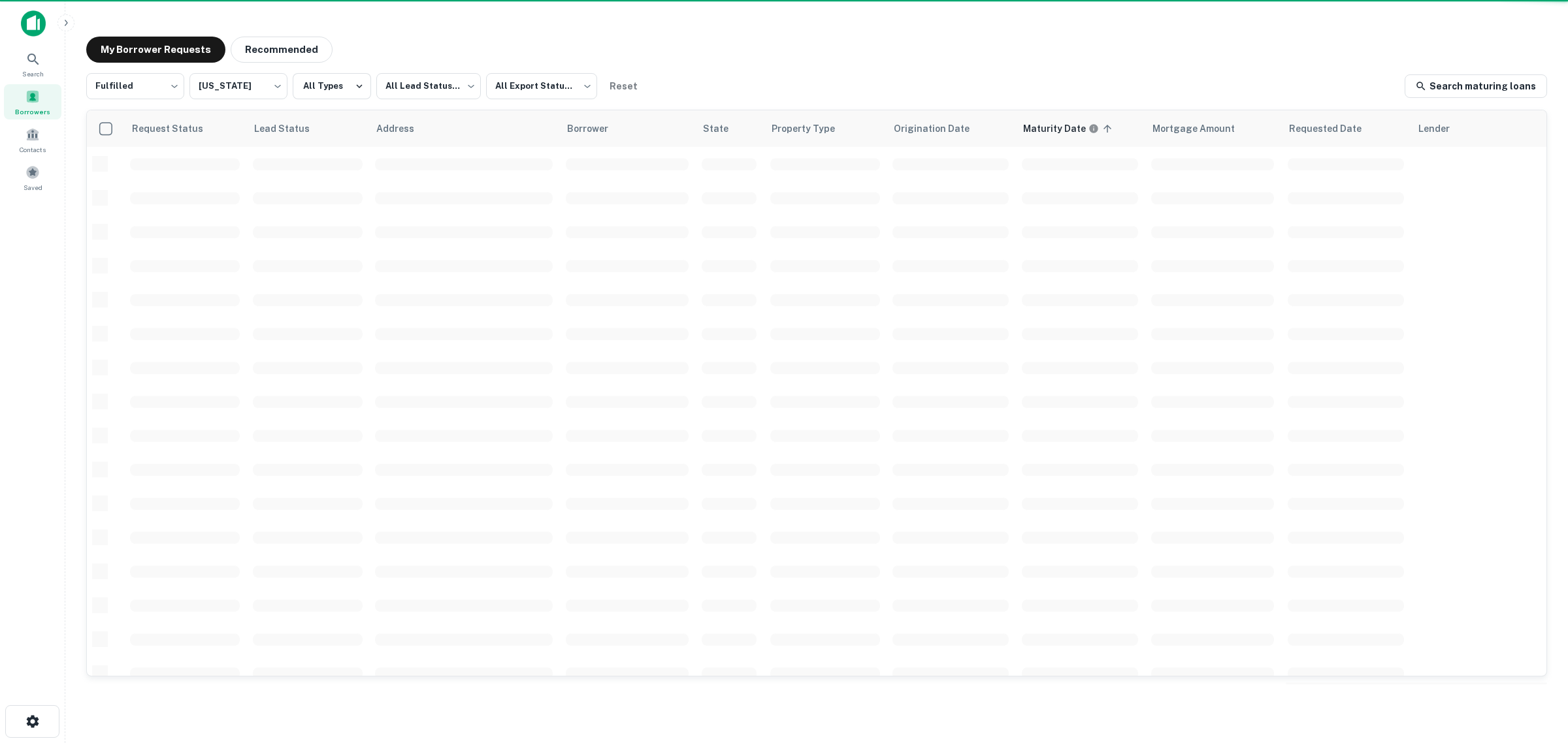
scroll to position [163, 0]
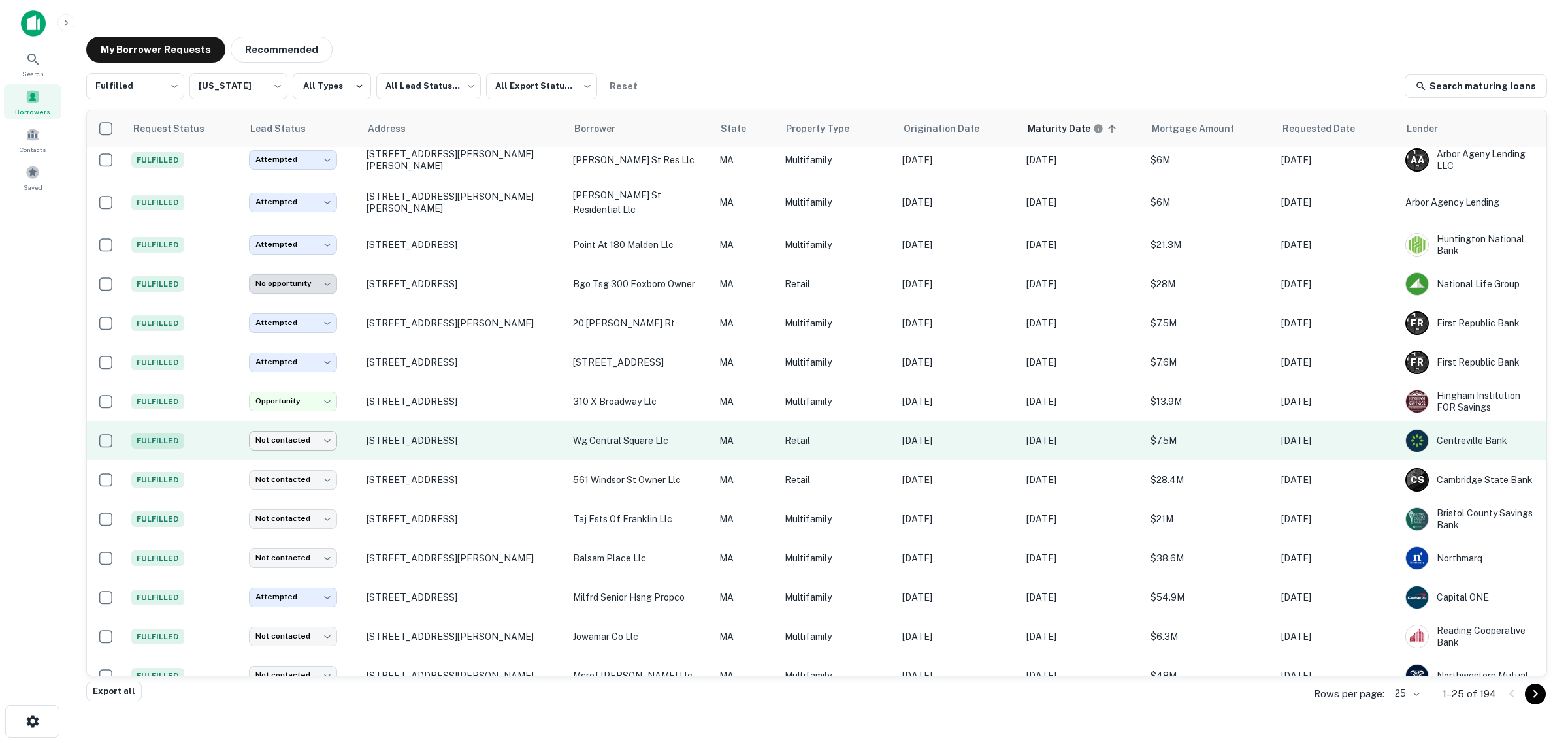
click at [319, 442] on body "Search Borrowers Contacts Saved My Borrower Requests Recommended Fulfilled ****…" at bounding box center [784, 372] width 1568 height 743
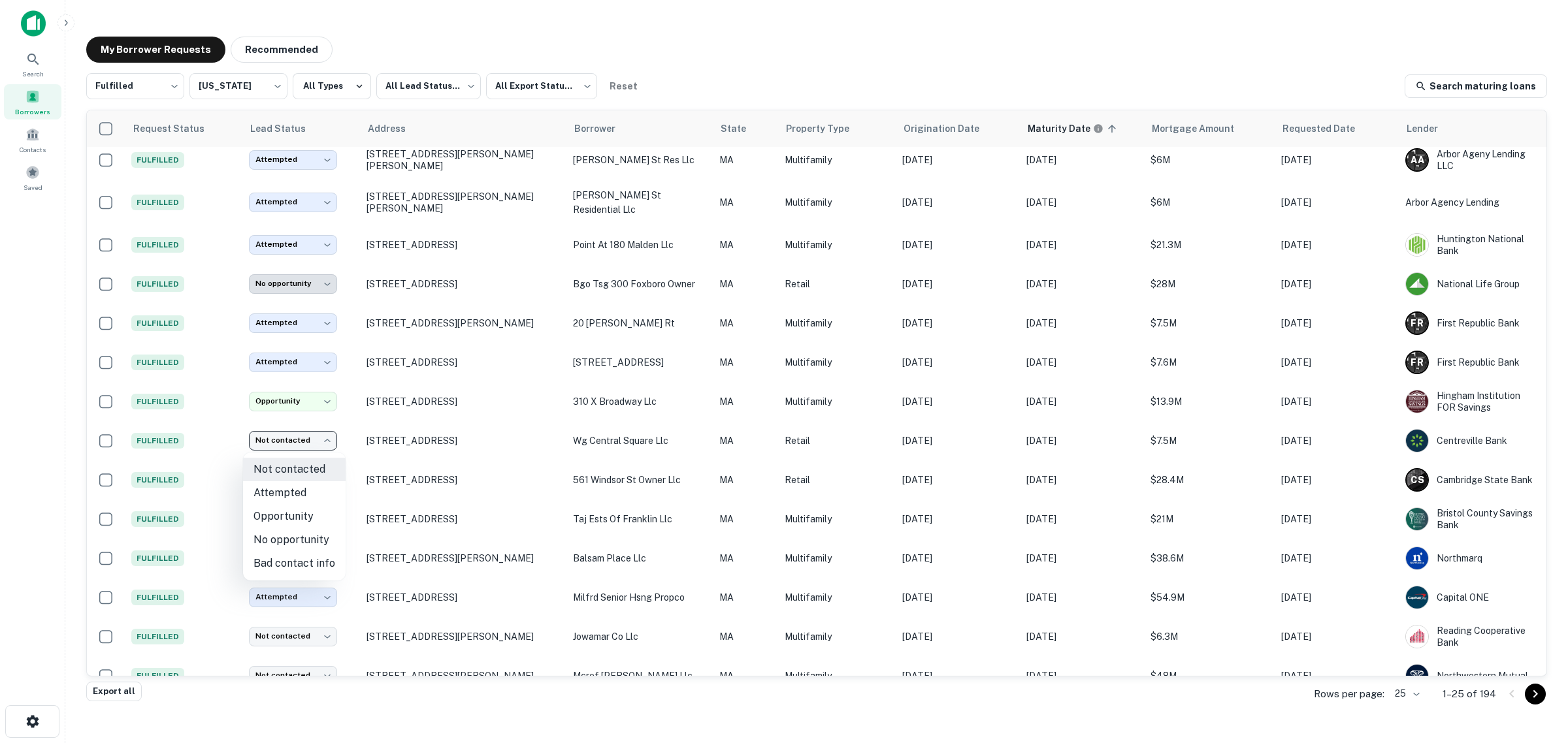
click at [281, 487] on li "Attempted" at bounding box center [294, 492] width 103 height 23
type input "*********"
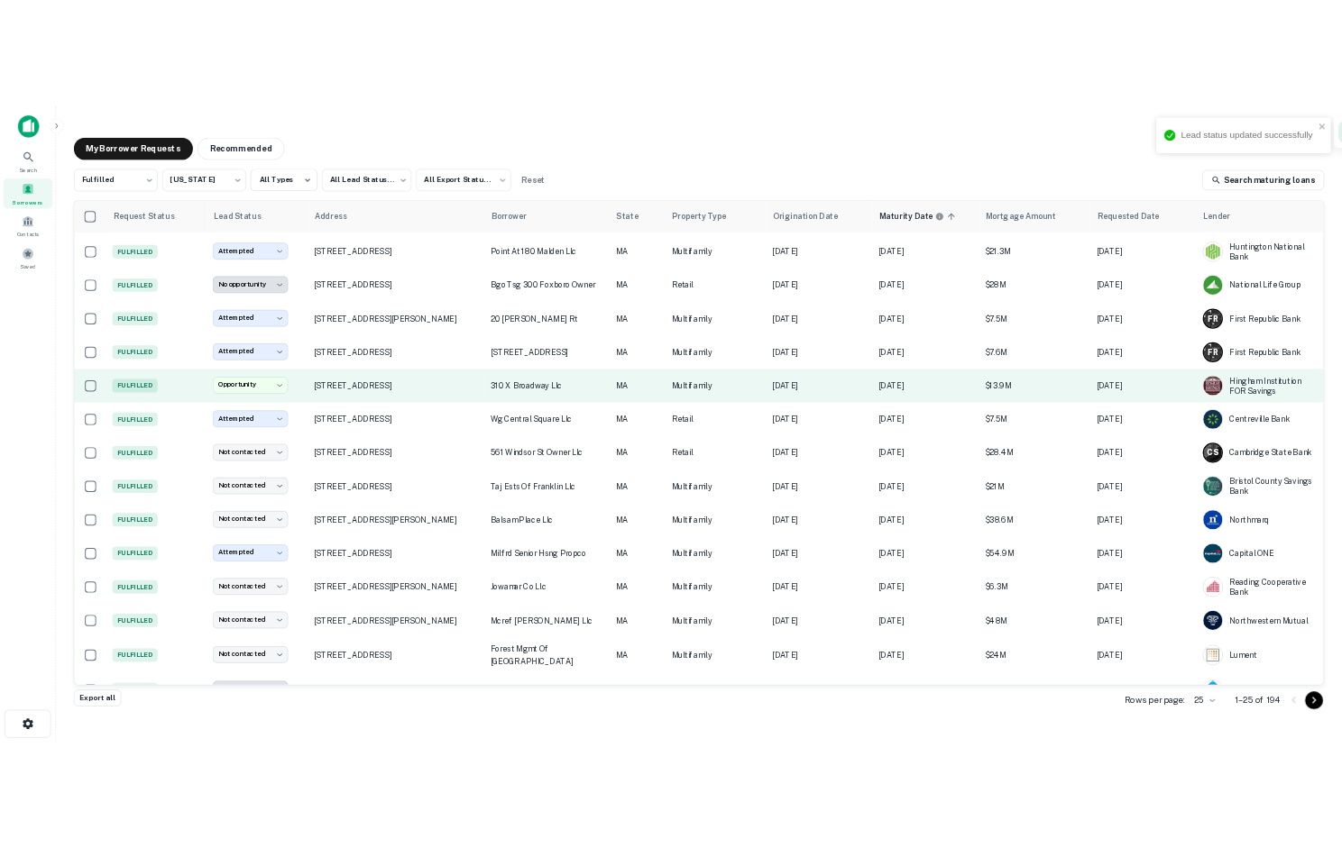
scroll to position [338, 0]
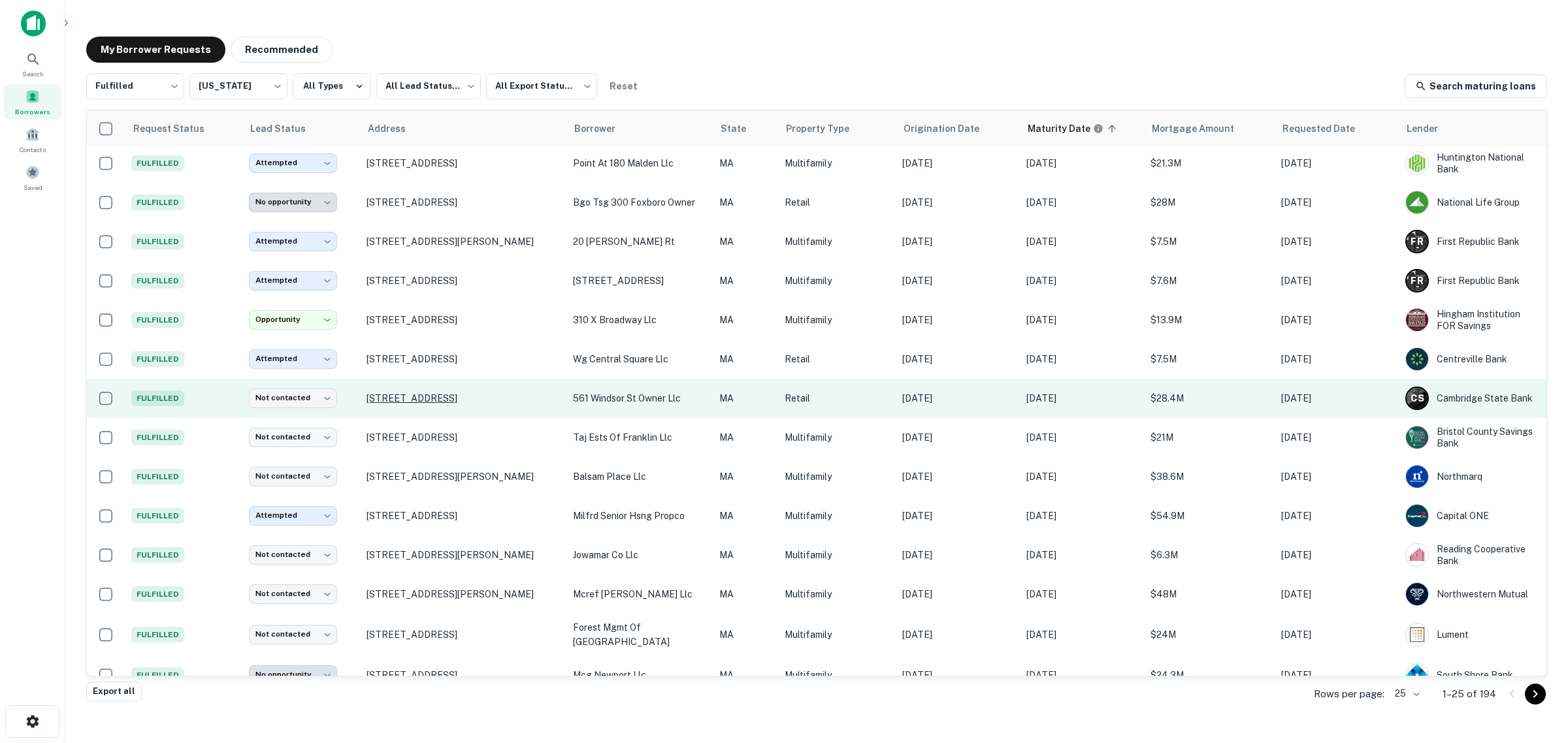
click at [418, 400] on p "[STREET_ADDRESS]" at bounding box center [463, 398] width 193 height 12
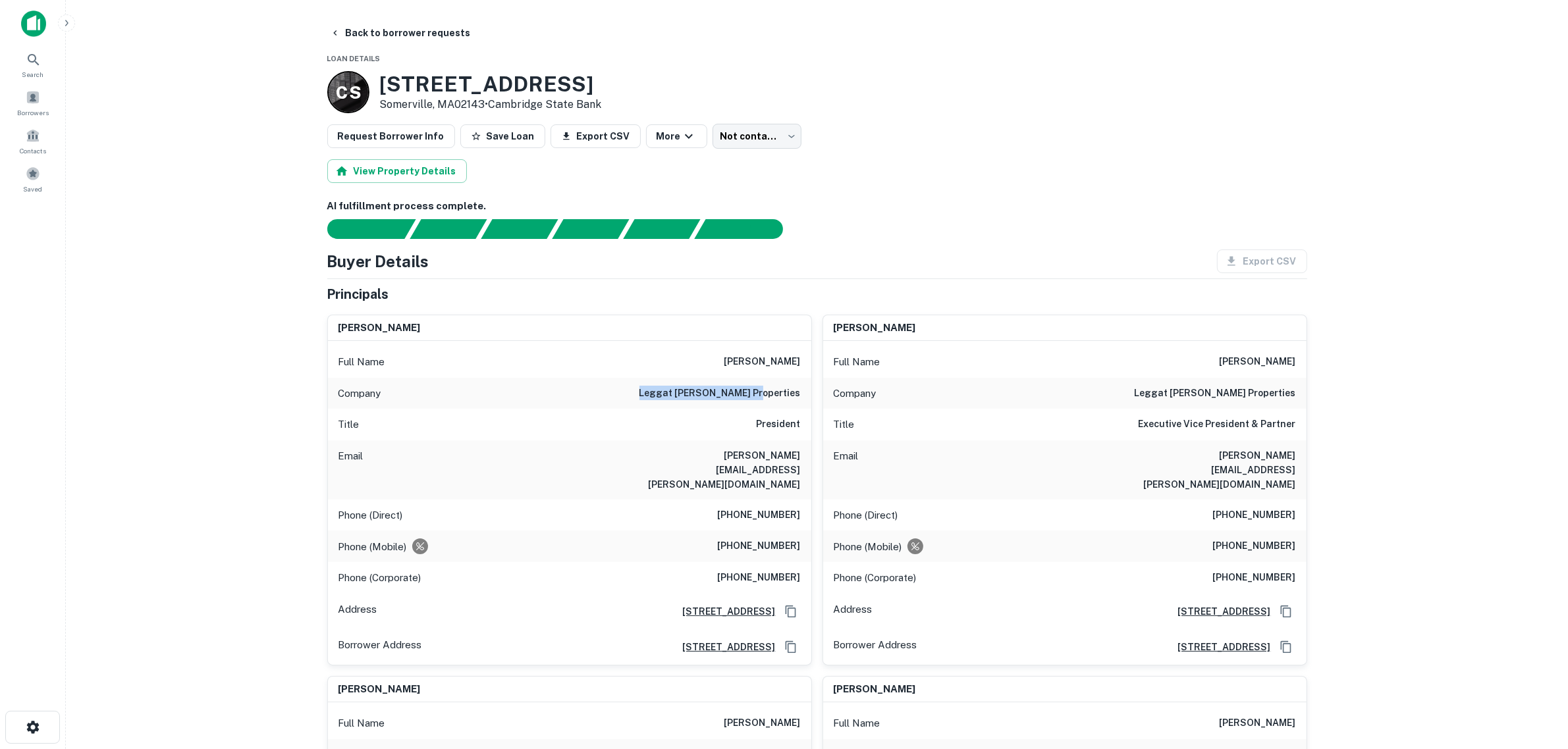
drag, startPoint x: 670, startPoint y: 392, endPoint x: 797, endPoint y: 396, distance: 127.1
click at [797, 396] on div "Company leggat [PERSON_NAME] properties" at bounding box center [570, 393] width 483 height 31
copy h6 "leggat [PERSON_NAME] propertie"
click at [251, 418] on main "Back to borrower requests Loan Details [GEOGRAPHIC_DATA][STREET_ADDRESS] • Camb…" at bounding box center [816, 374] width 1502 height 749
drag, startPoint x: 527, startPoint y: 83, endPoint x: 386, endPoint y: 77, distance: 141.1
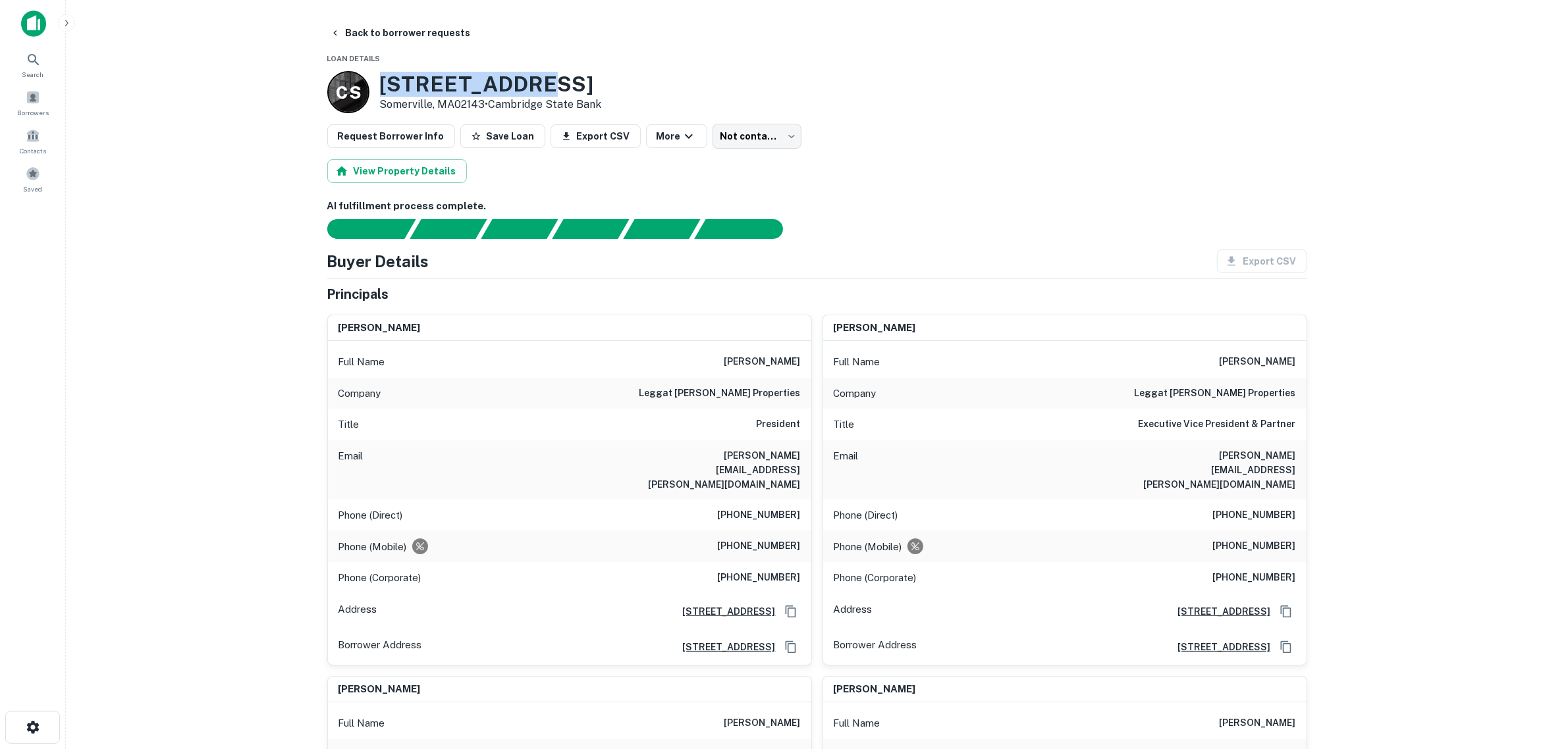
click at [386, 77] on h3 "[STREET_ADDRESS]" at bounding box center [491, 84] width 222 height 25
drag, startPoint x: 386, startPoint y: 77, endPoint x: 492, endPoint y: 66, distance: 106.6
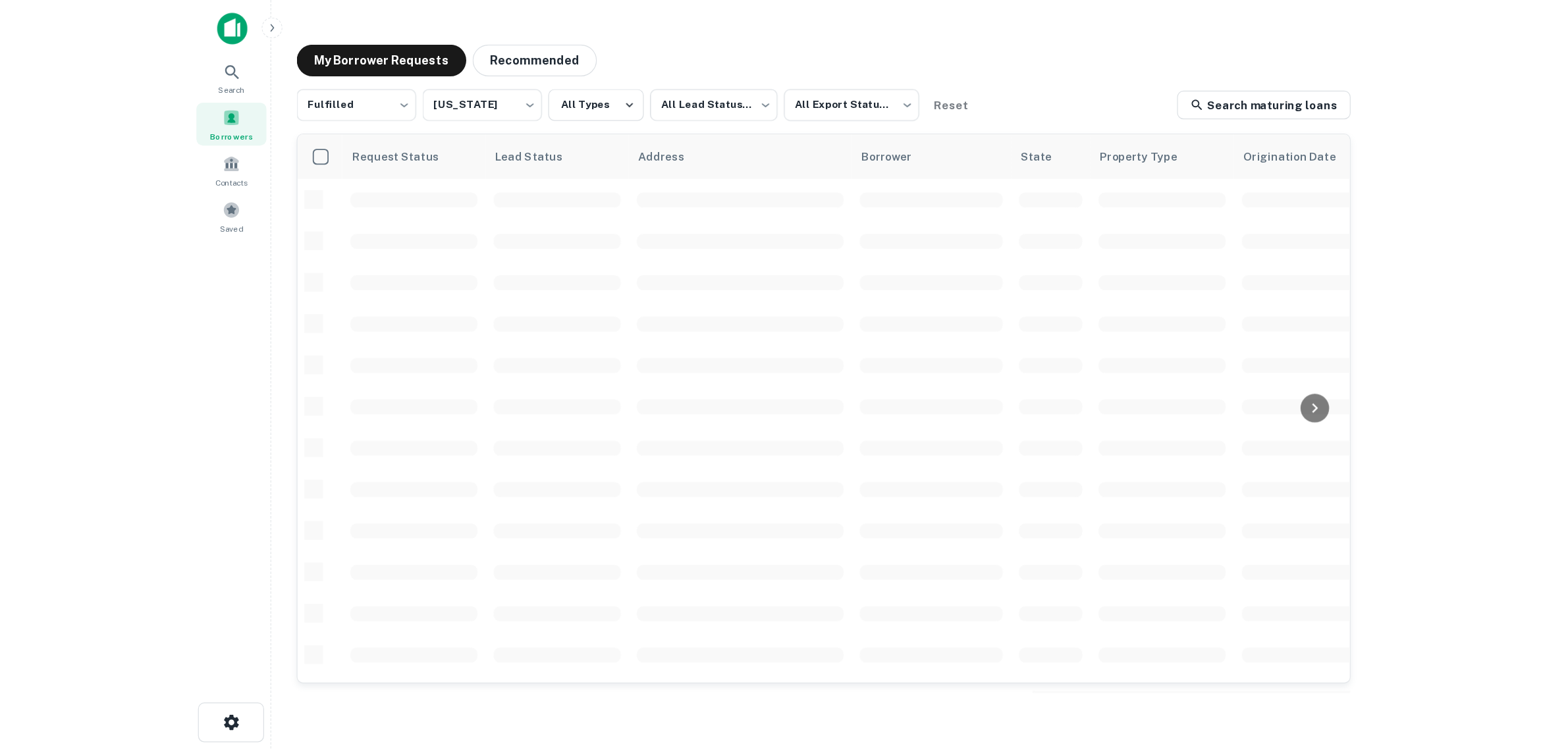
scroll to position [247, 0]
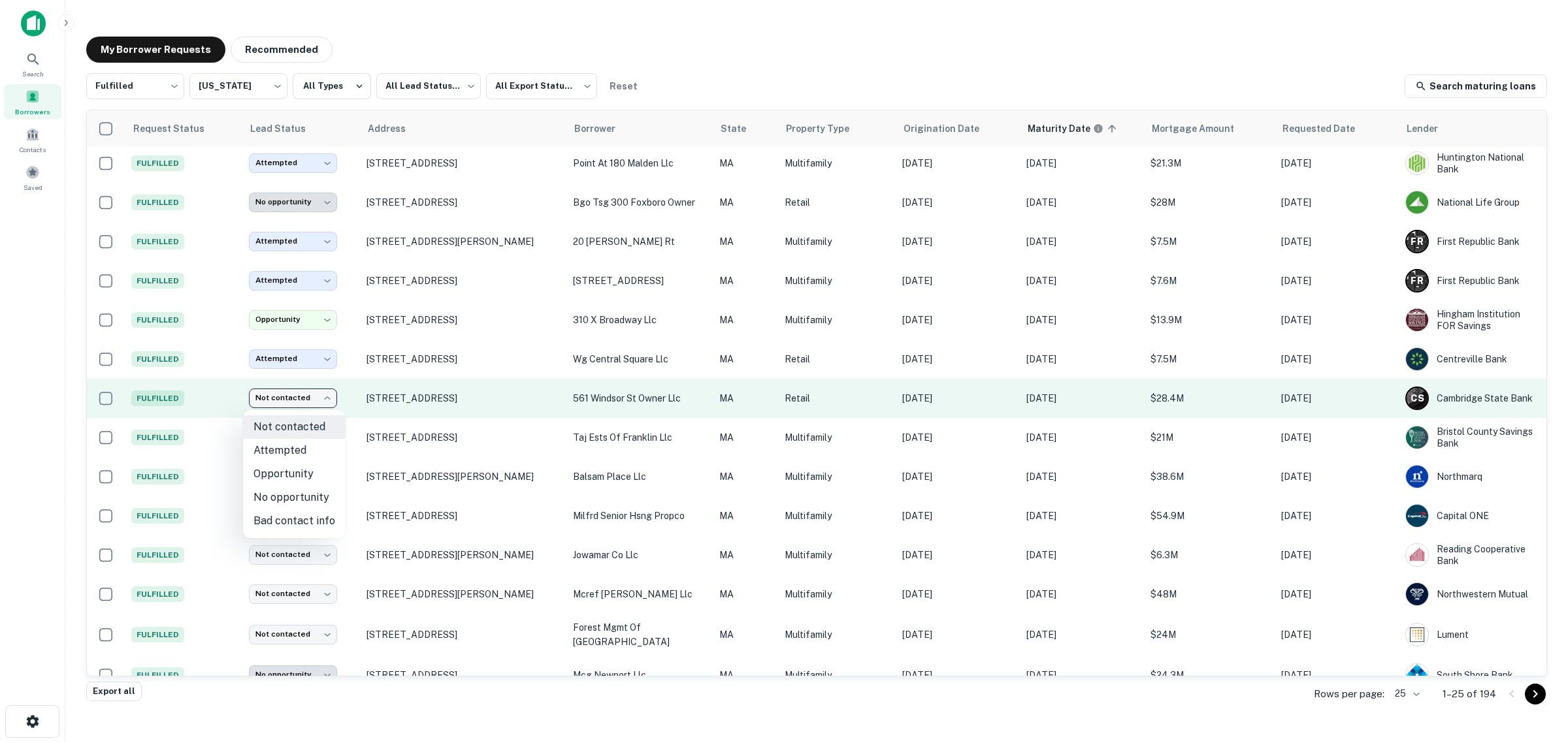
click at [301, 400] on body "Search Borrowers Contacts Saved My Borrower Requests Recommended Fulfilled ****…" at bounding box center [784, 372] width 1568 height 743
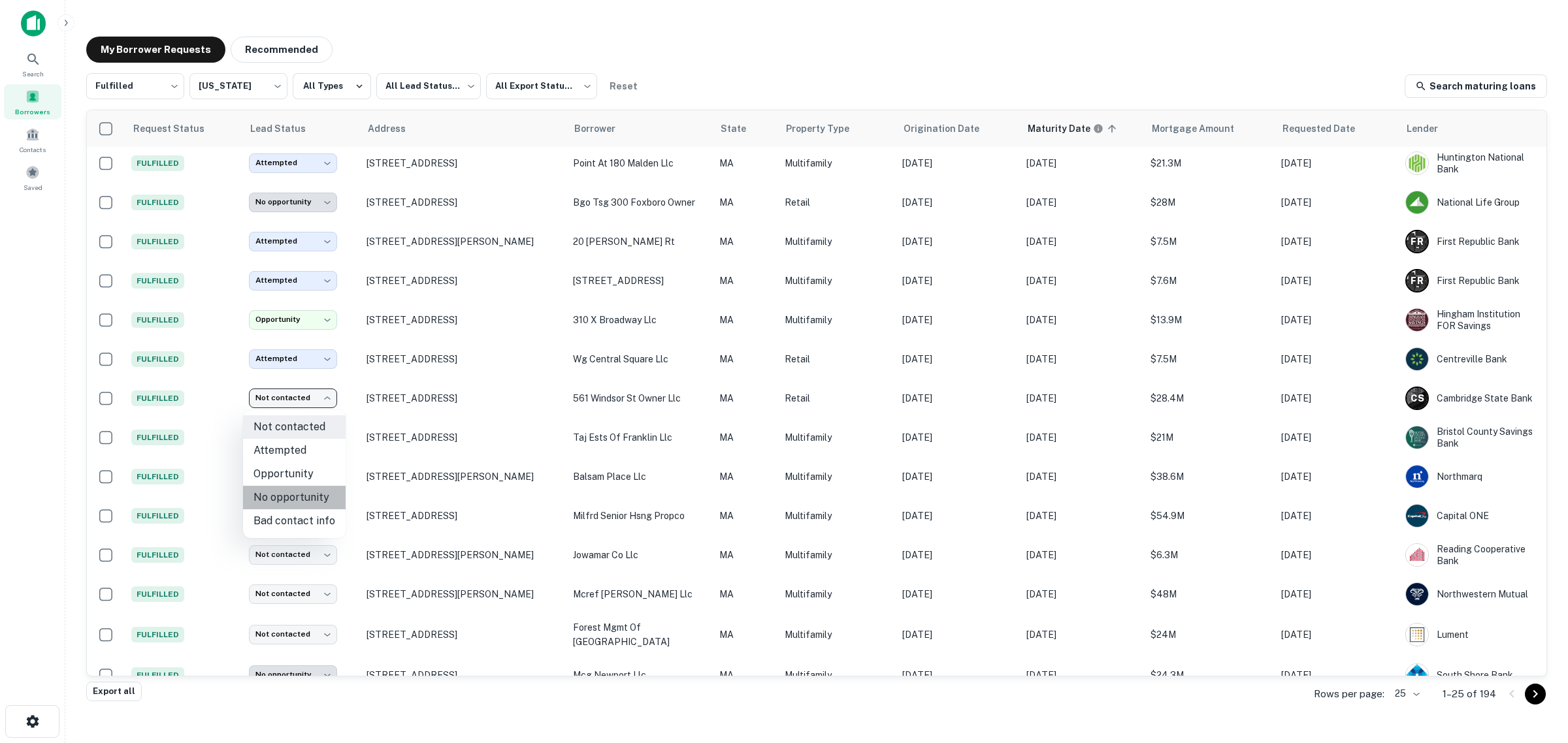
click at [302, 493] on li "No opportunity" at bounding box center [294, 498] width 103 height 23
type input "**********"
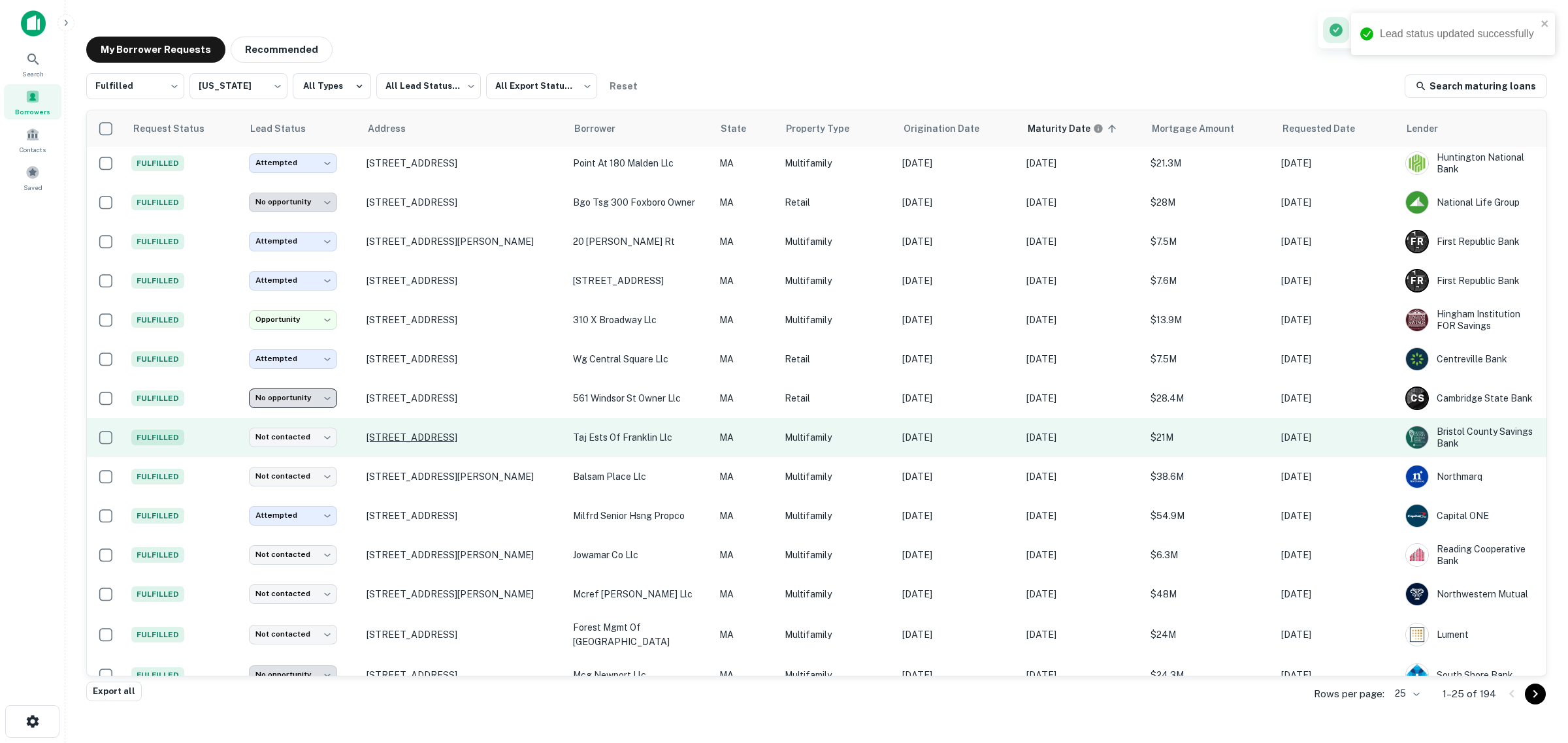
click at [399, 441] on p "[STREET_ADDRESS]" at bounding box center [463, 437] width 193 height 12
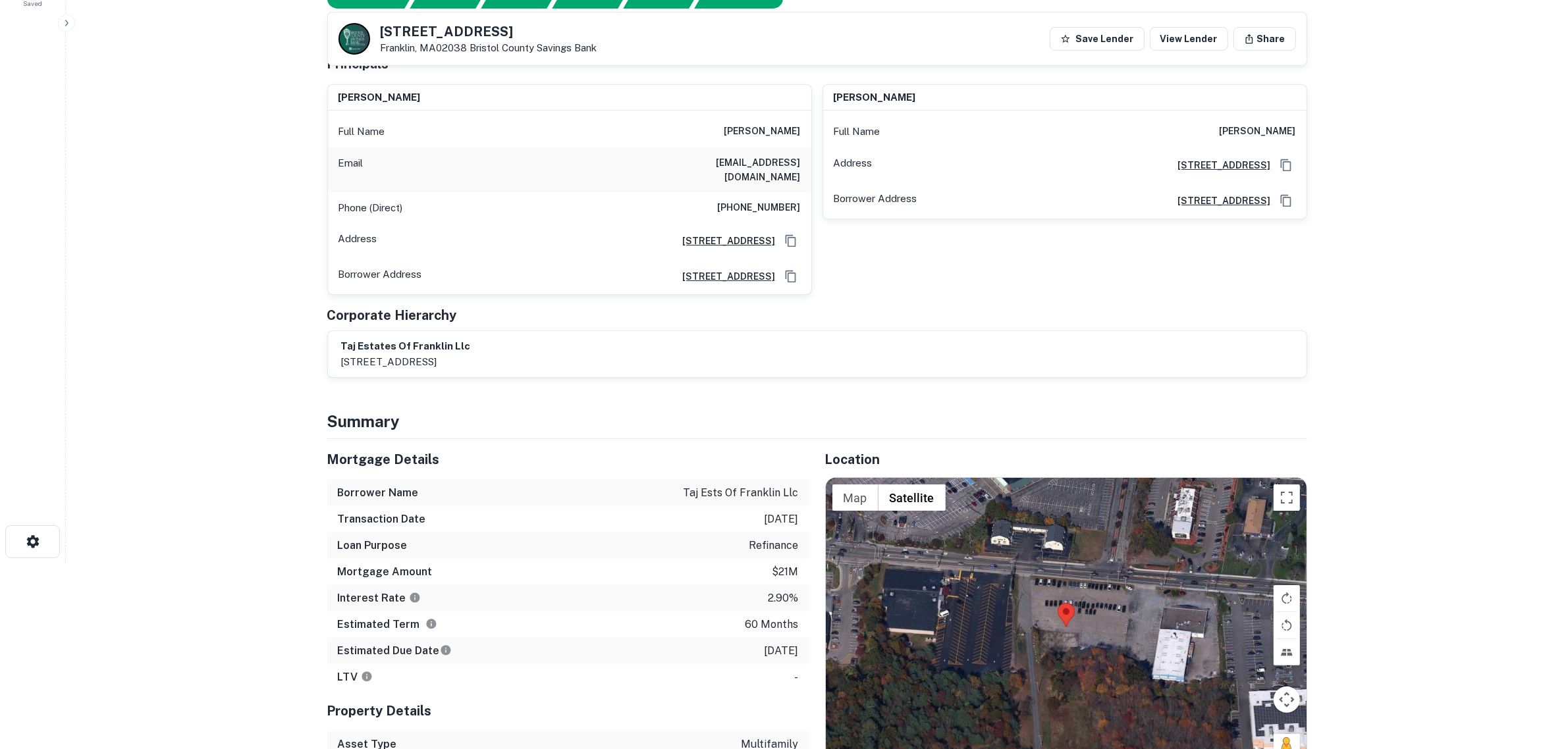
scroll to position [164, 0]
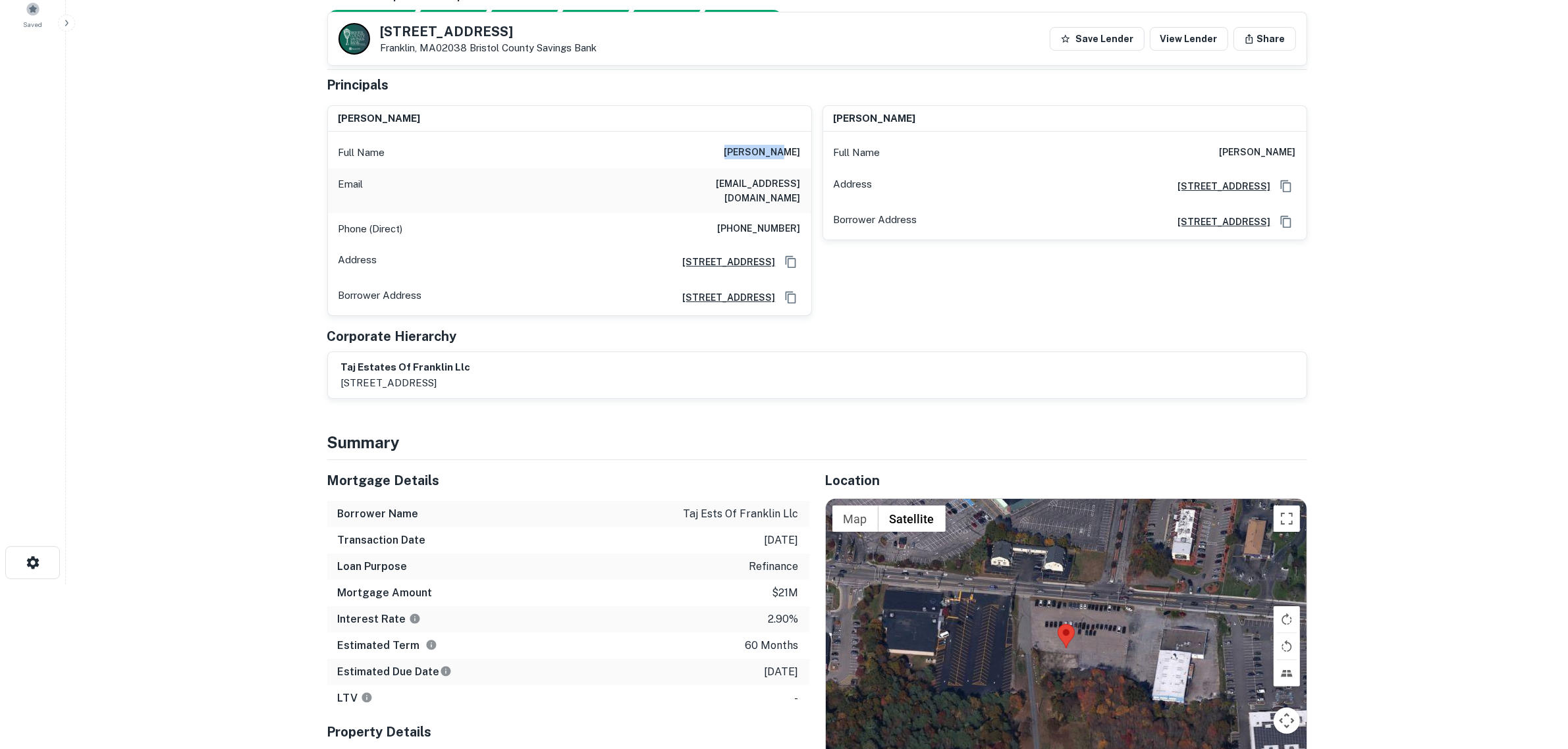
drag, startPoint x: 713, startPoint y: 152, endPoint x: 765, endPoint y: 155, distance: 52.1
click at [765, 155] on div "Full Name [PERSON_NAME]" at bounding box center [570, 153] width 483 height 31
copy h6 "[PERSON_NAME]"
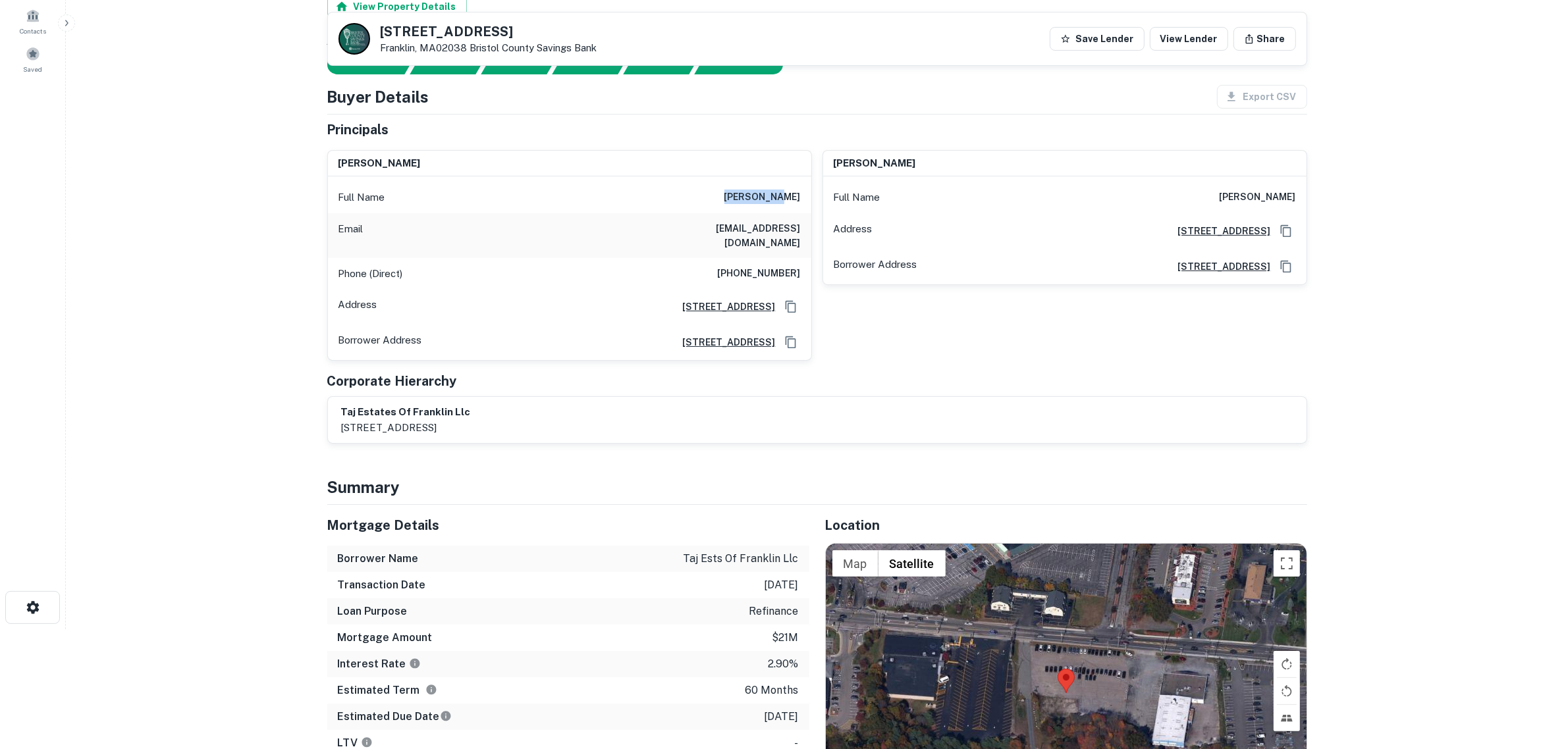
scroll to position [82, 0]
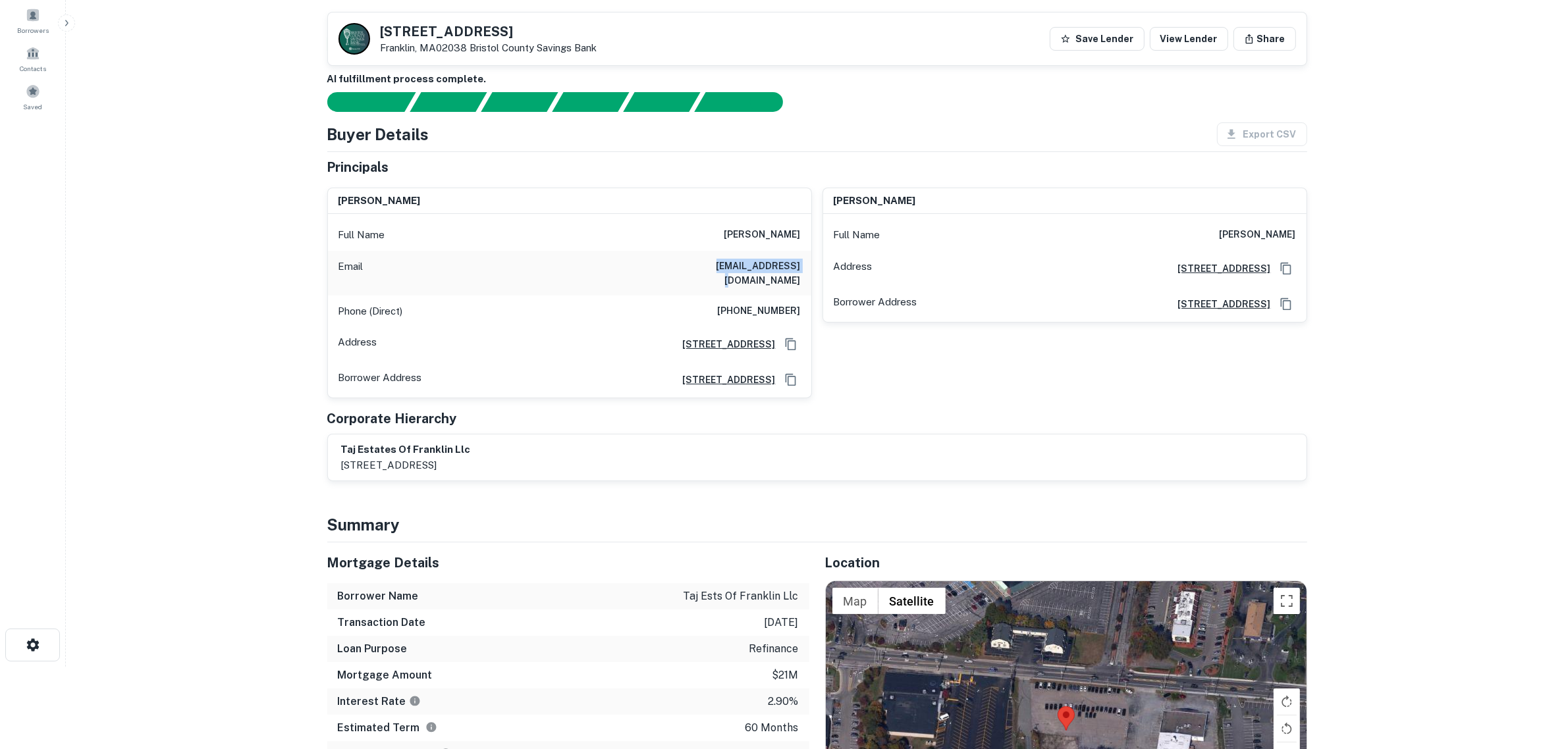
drag, startPoint x: 714, startPoint y: 267, endPoint x: 802, endPoint y: 266, distance: 88.0
click at [802, 266] on div "Email [EMAIL_ADDRESS][DOMAIN_NAME]" at bounding box center [570, 273] width 483 height 45
drag, startPoint x: 713, startPoint y: 235, endPoint x: 765, endPoint y: 234, distance: 52.0
click at [765, 234] on div "Full Name [PERSON_NAME]" at bounding box center [570, 234] width 483 height 31
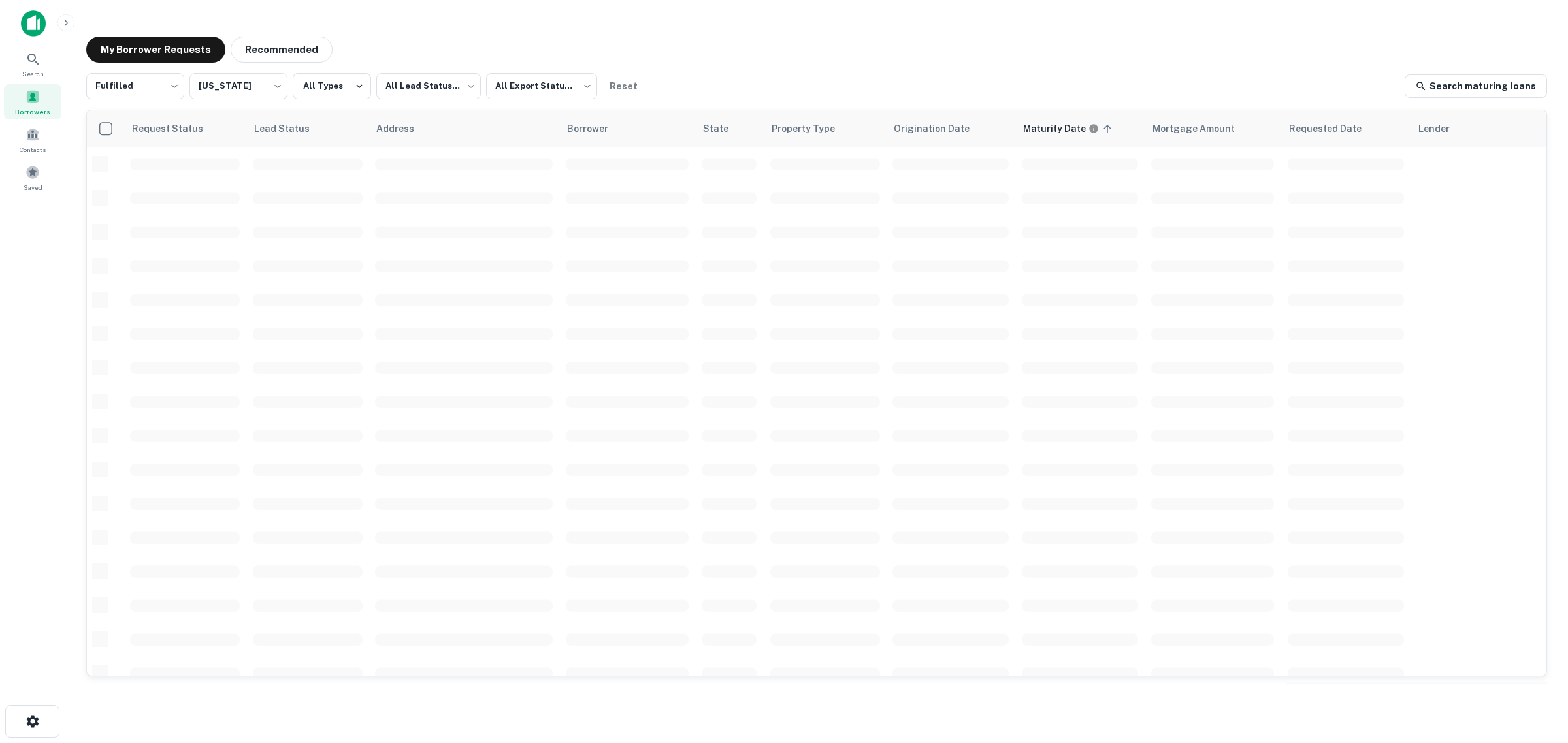
scroll to position [245, 0]
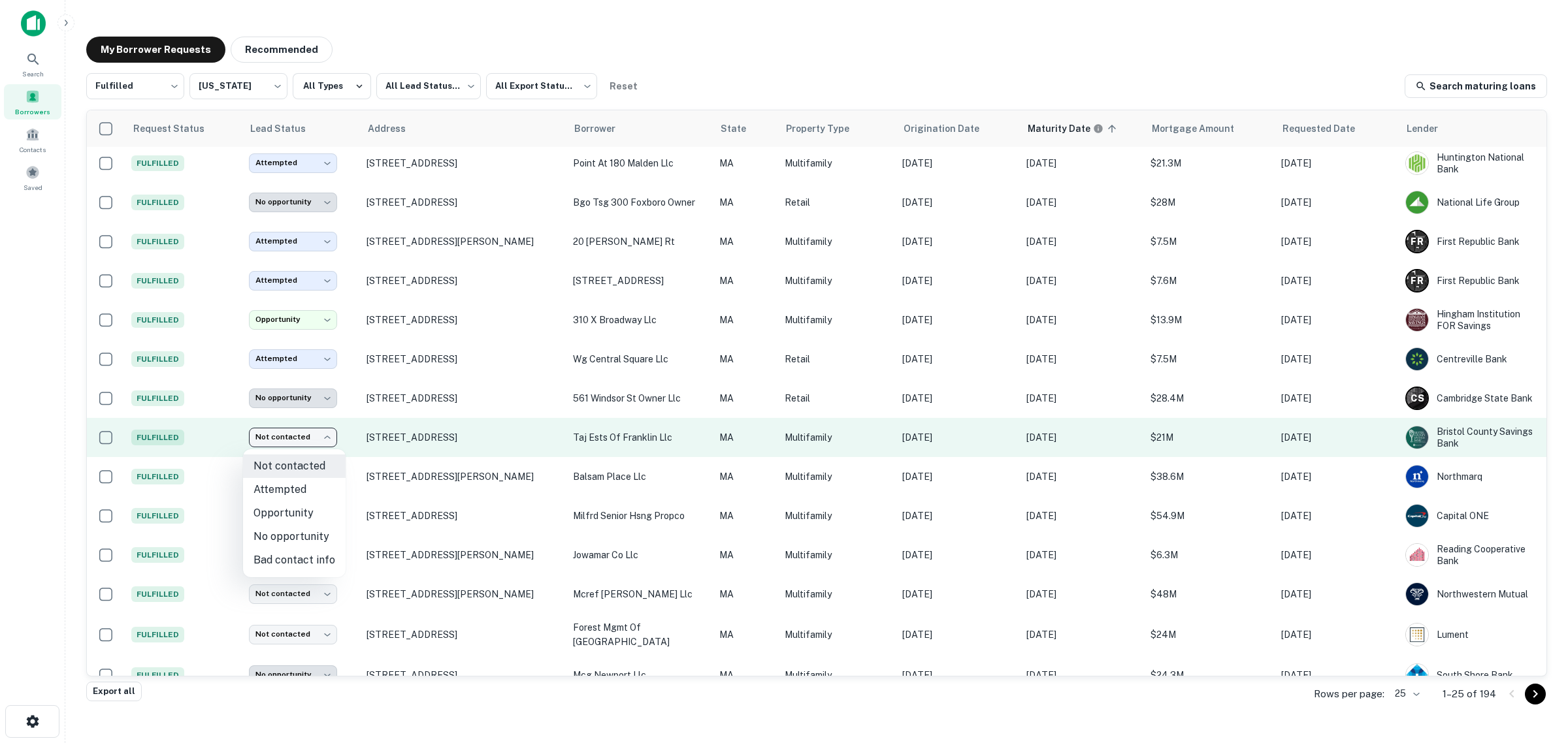
click at [320, 432] on body "Search Borrowers Contacts Saved My Borrower Requests Recommended Fulfilled ****…" at bounding box center [784, 372] width 1568 height 743
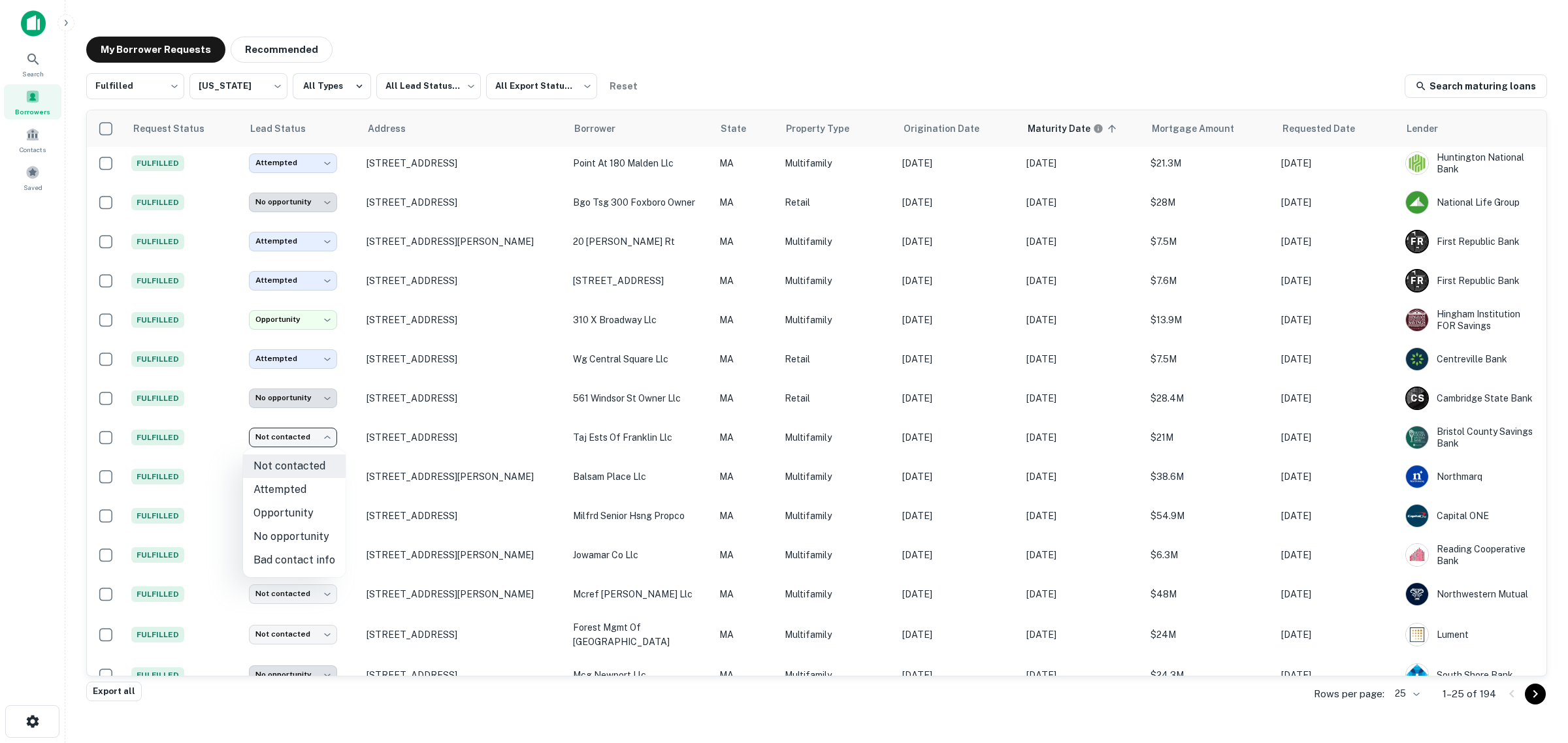
click at [394, 429] on div at bounding box center [784, 372] width 1568 height 743
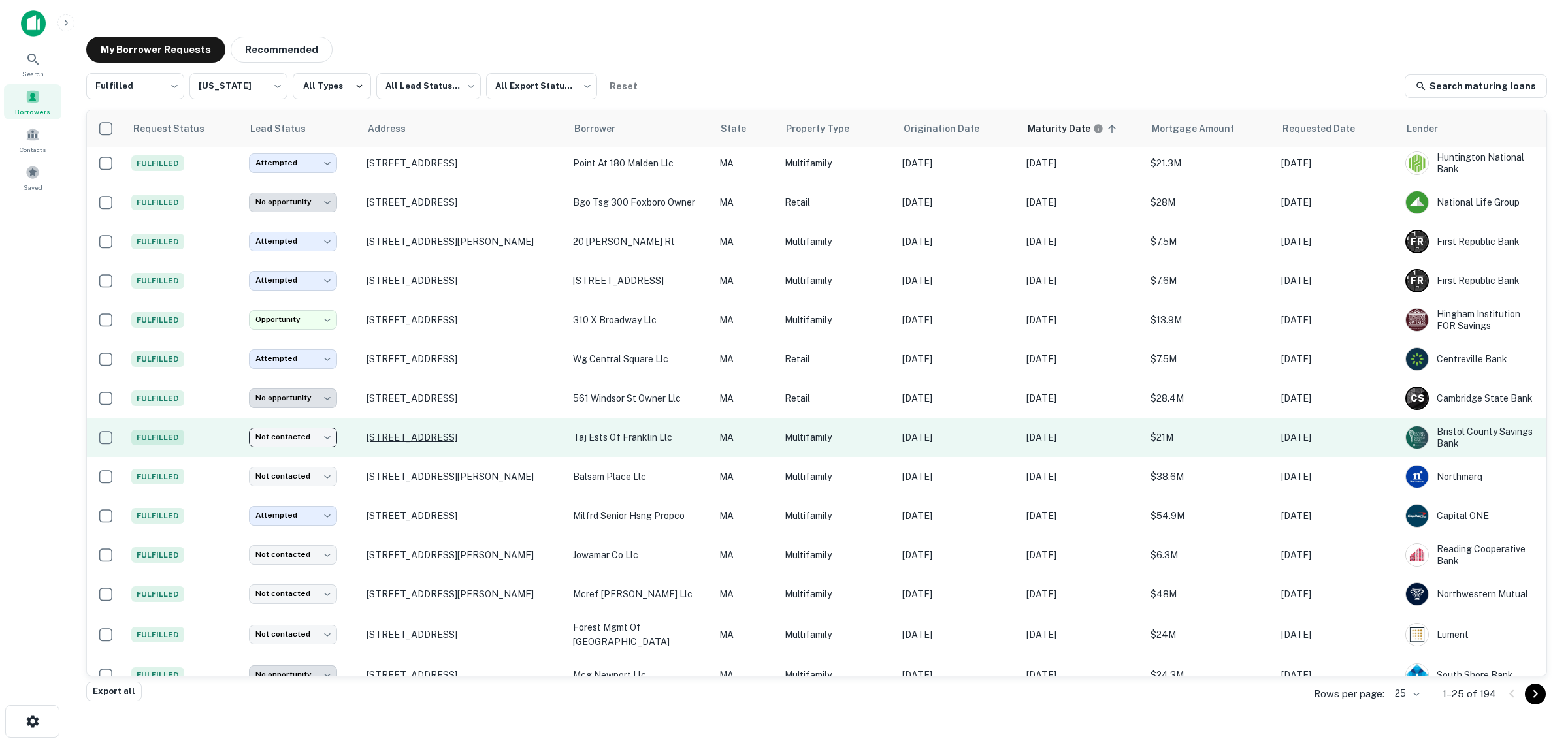
click at [401, 436] on p "[STREET_ADDRESS]" at bounding box center [463, 437] width 193 height 12
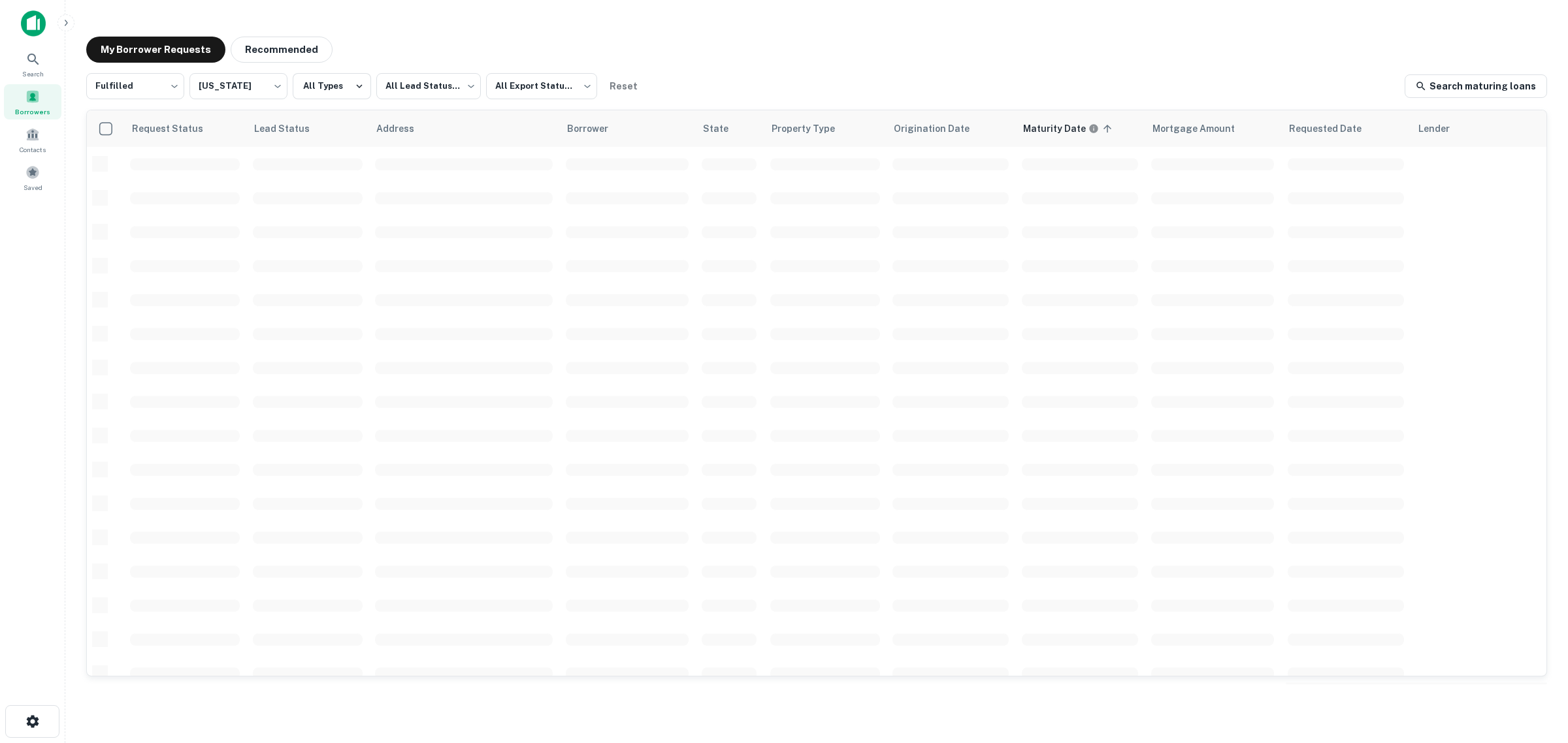
scroll to position [245, 0]
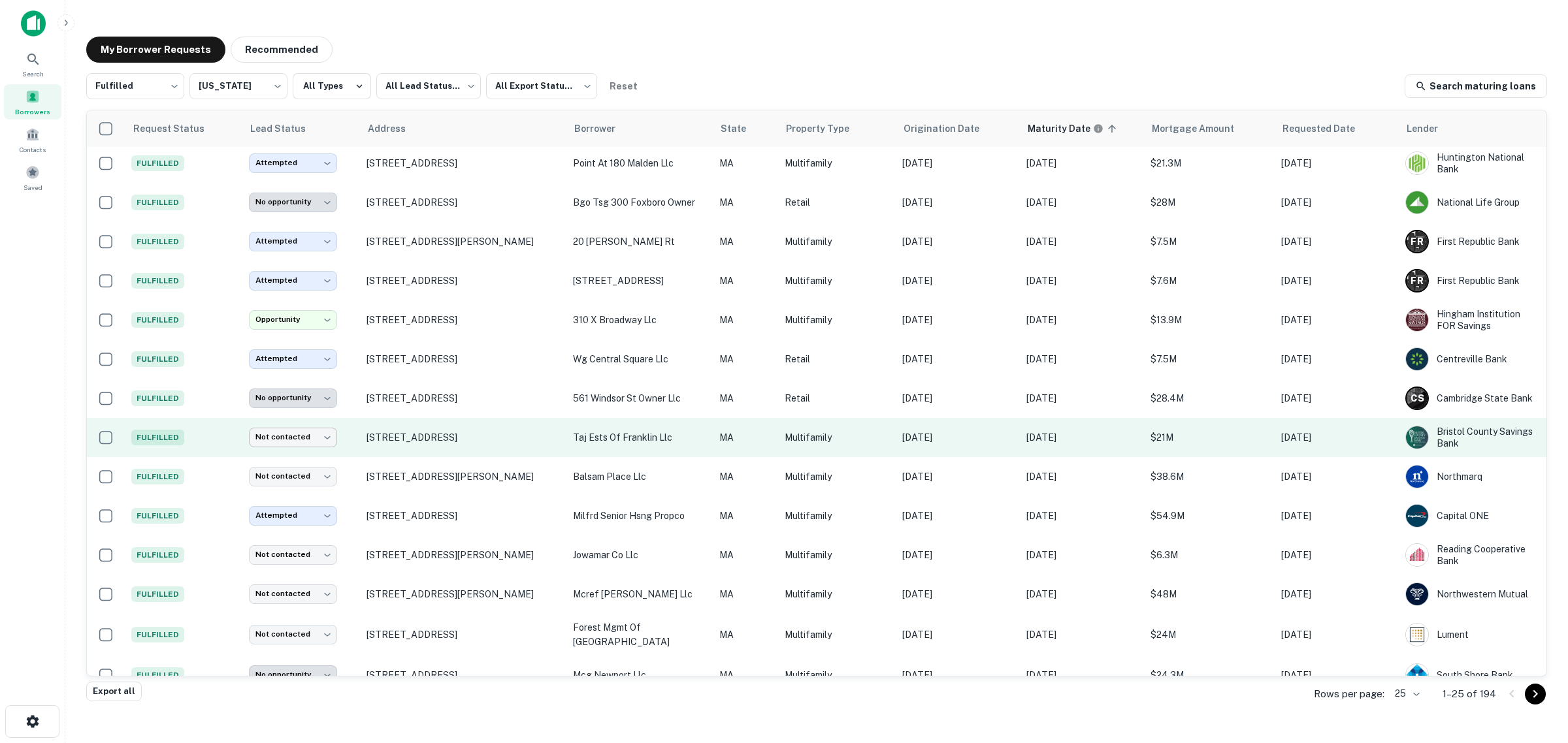
click at [315, 437] on body "Search Borrowers Contacts Saved My Borrower Requests Recommended Fulfilled ****…" at bounding box center [784, 372] width 1568 height 743
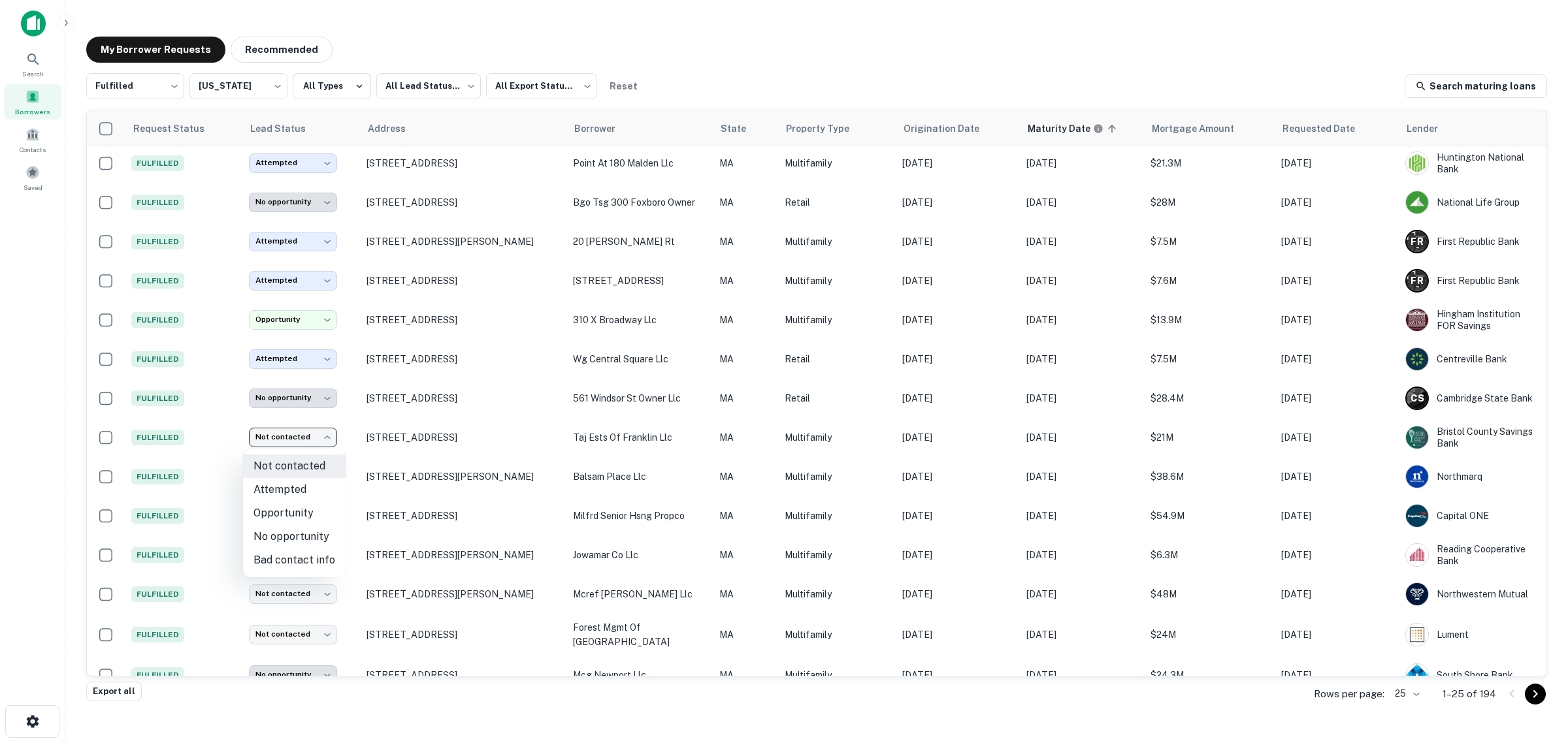
click at [317, 487] on li "Attempted" at bounding box center [294, 490] width 103 height 23
type input "*********"
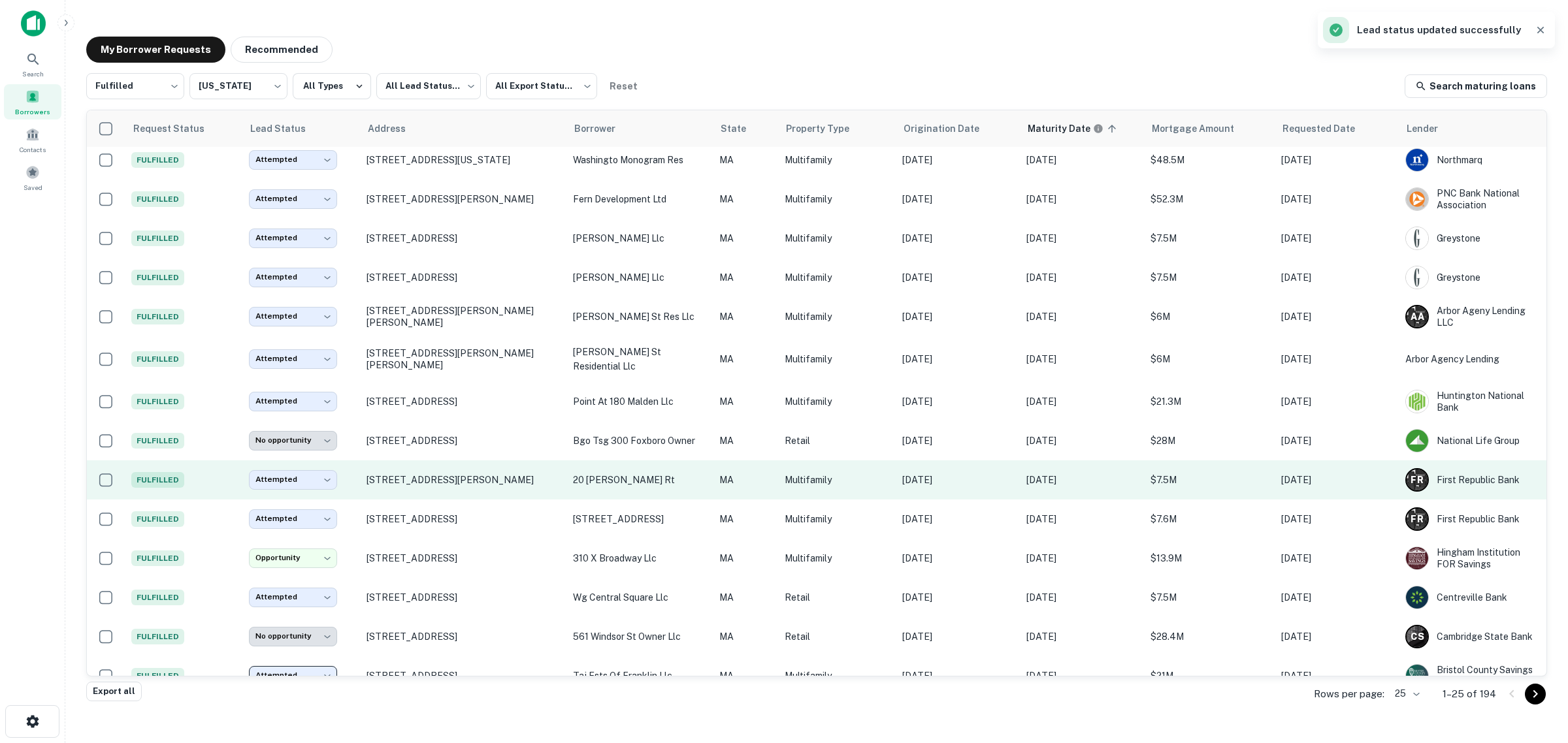
scroll to position [0, 0]
